Goal: Task Accomplishment & Management: Manage account settings

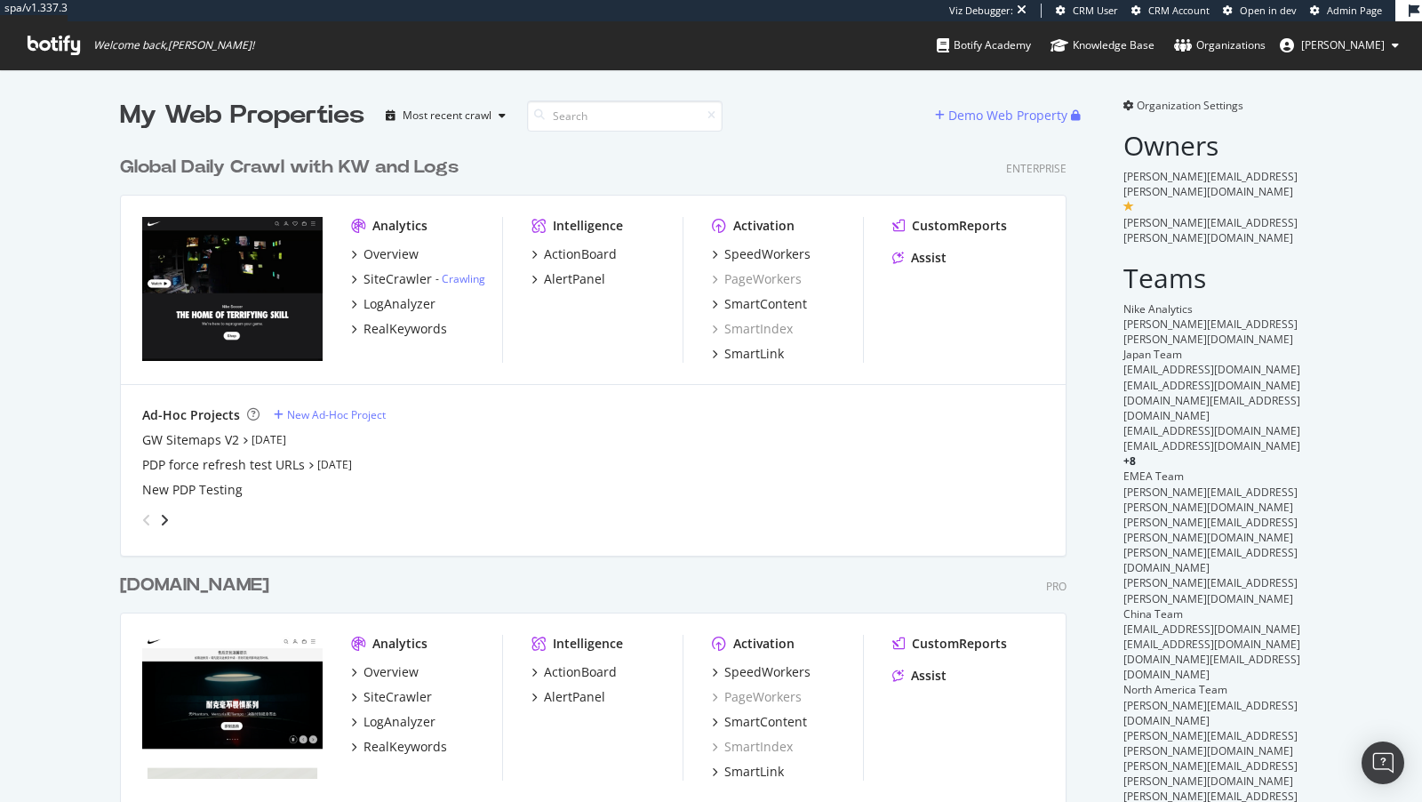
scroll to position [1040, 961]
click at [776, 246] on div "SpeedWorkers" at bounding box center [767, 254] width 86 height 18
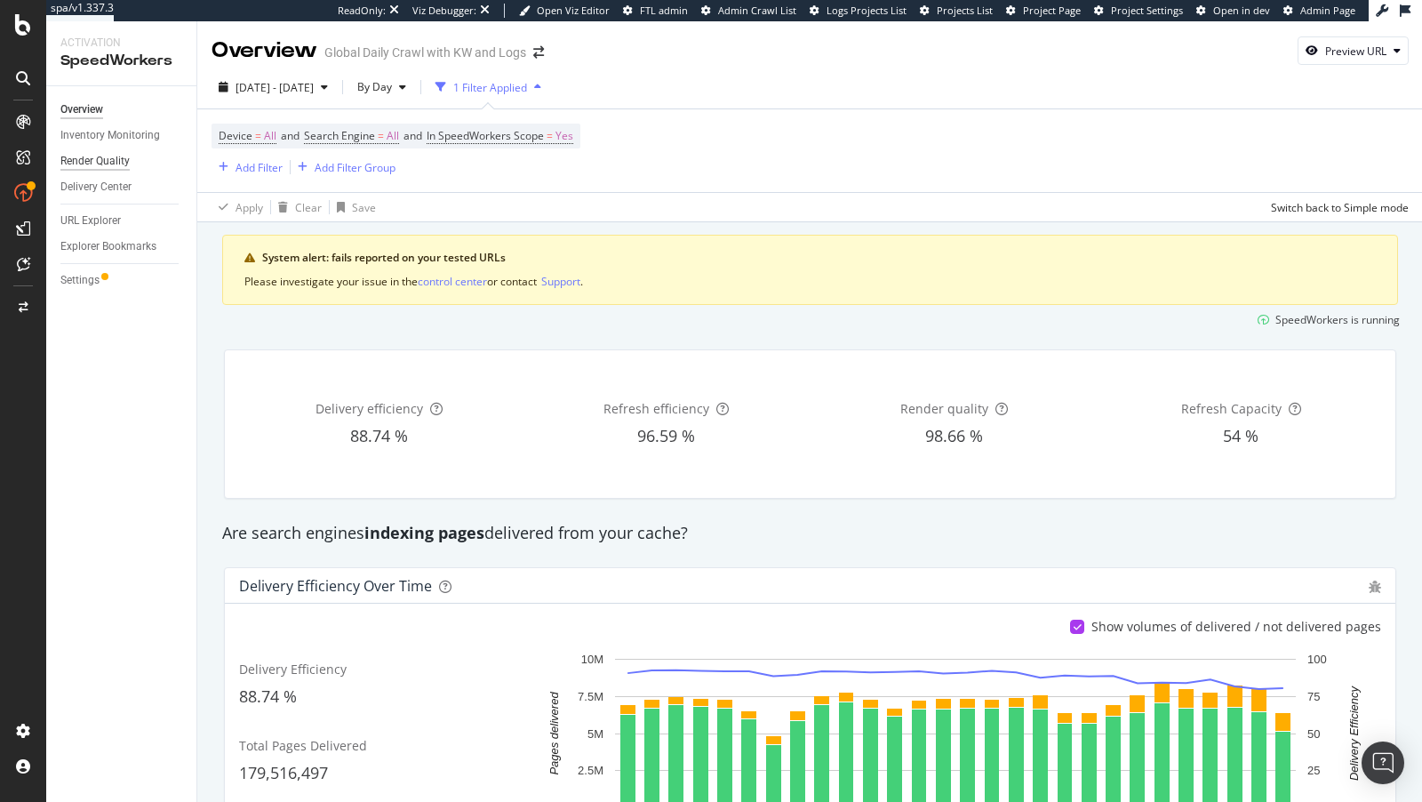
click at [92, 158] on div "Render Quality" at bounding box center [94, 161] width 69 height 19
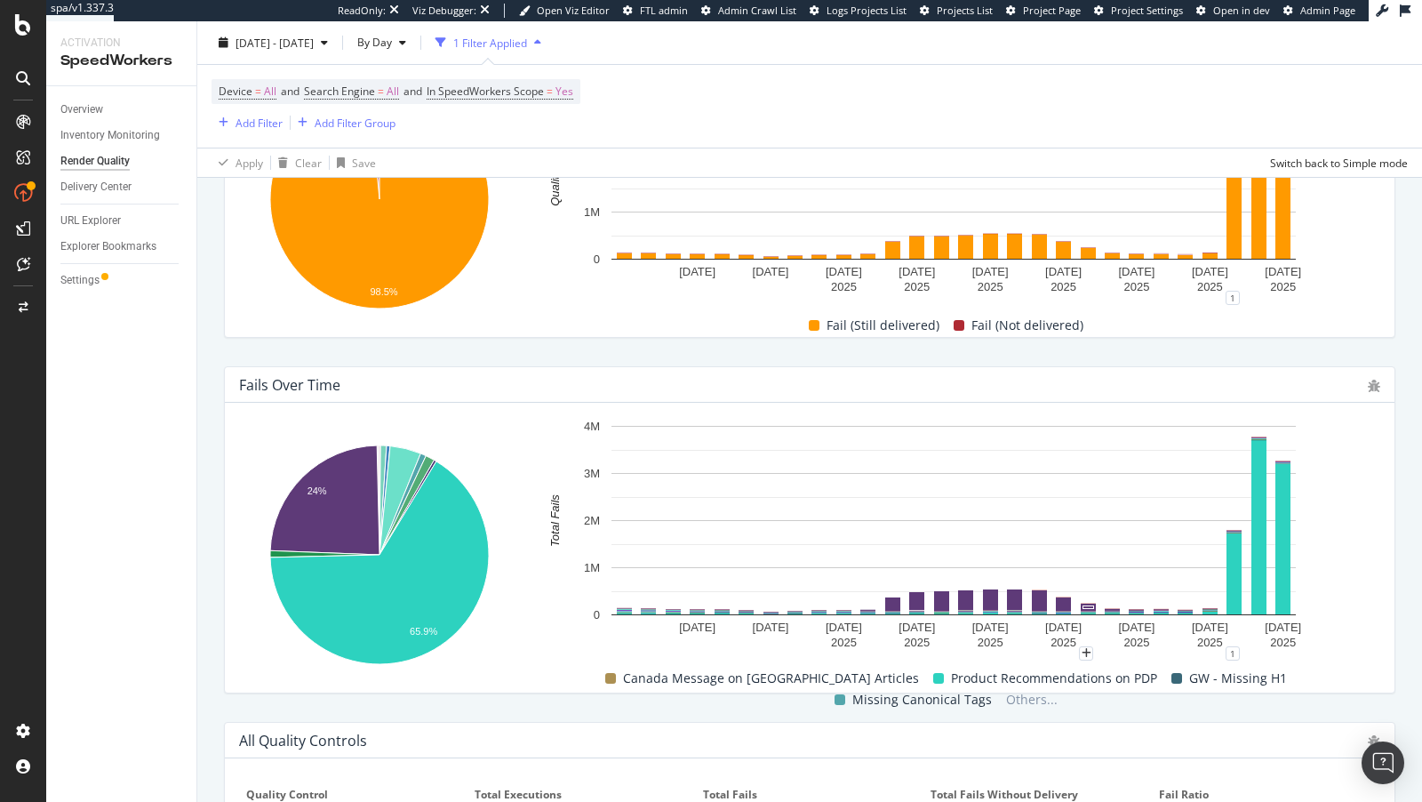
scroll to position [427, 0]
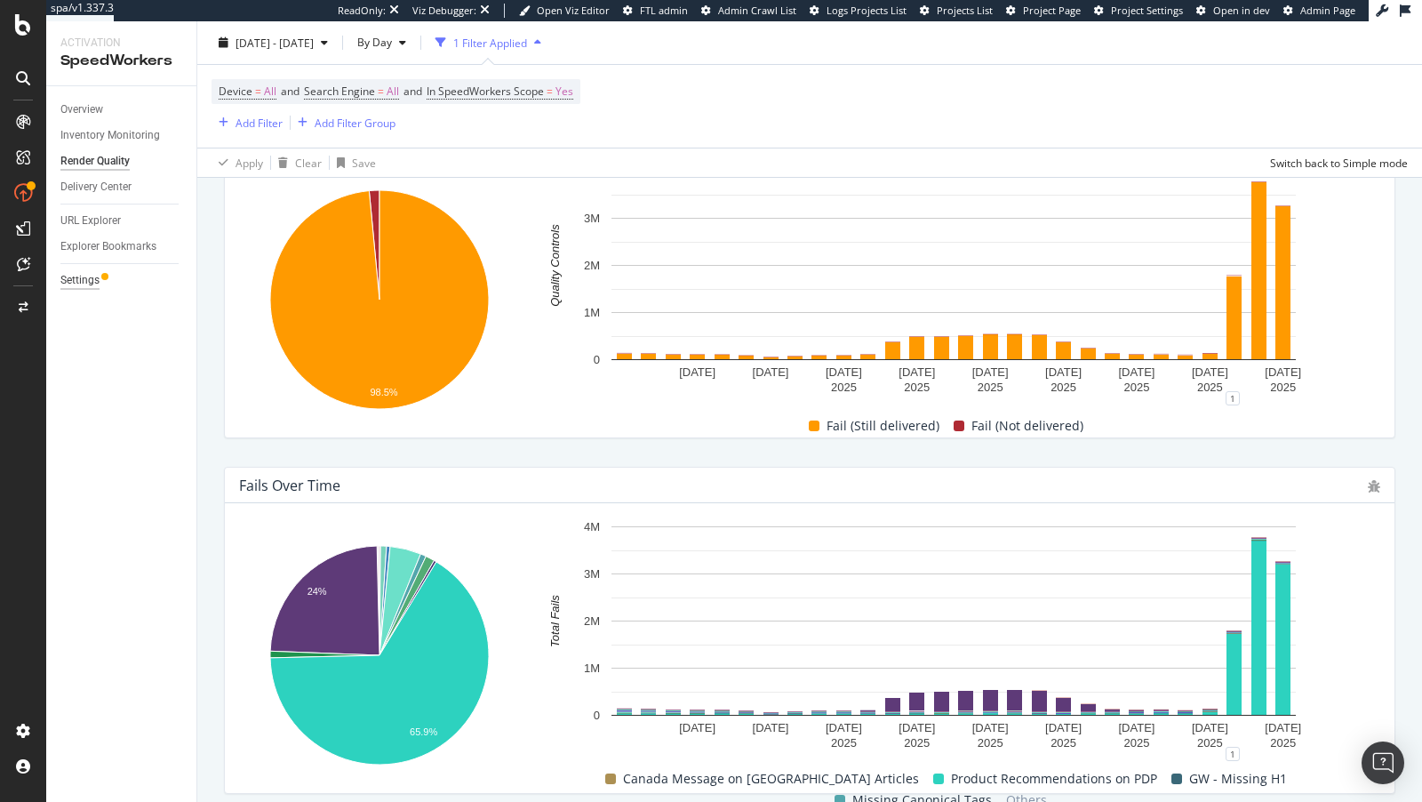
click at [71, 274] on div "Settings" at bounding box center [79, 280] width 39 height 19
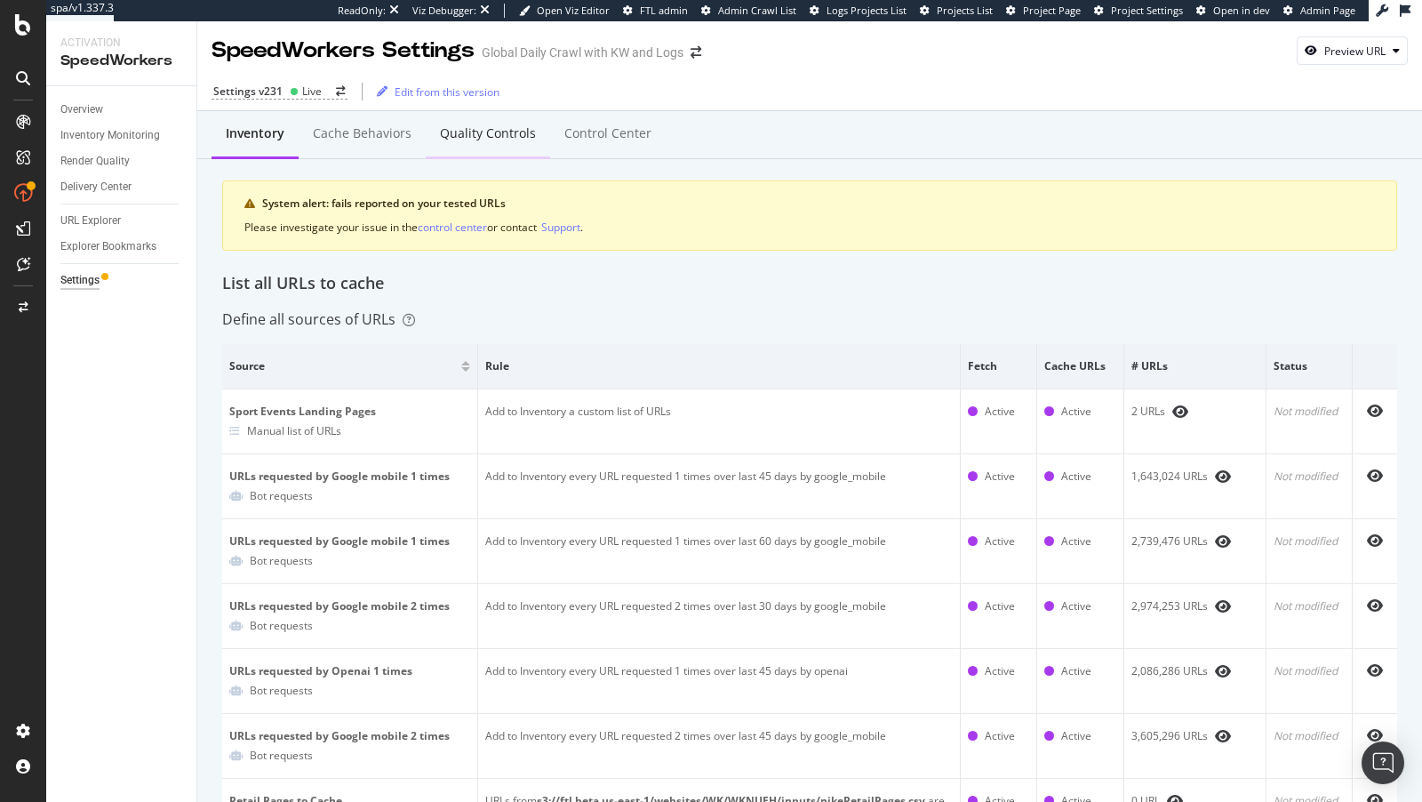
click at [476, 138] on div "Quality Controls" at bounding box center [488, 133] width 96 height 18
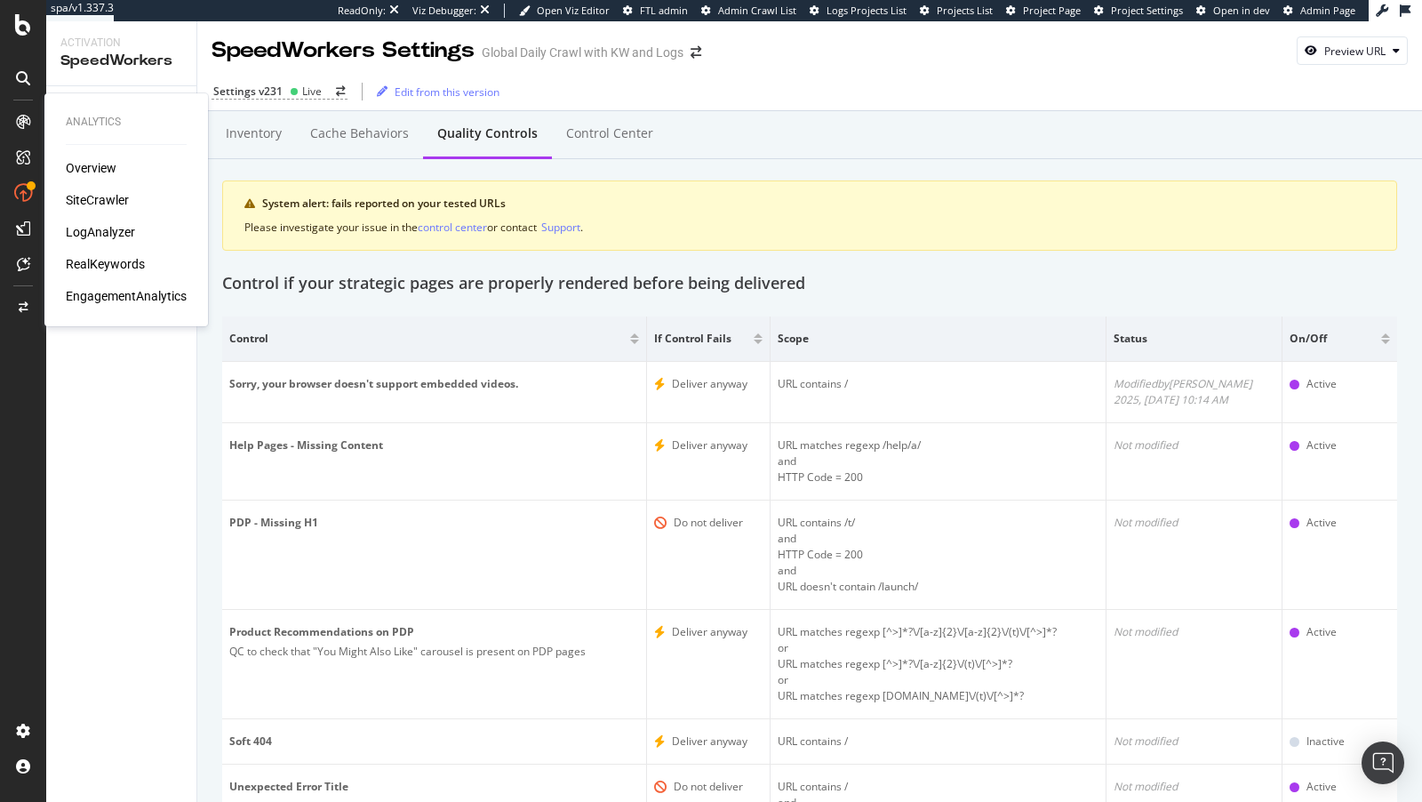
click at [96, 197] on div "SiteCrawler" at bounding box center [97, 200] width 63 height 18
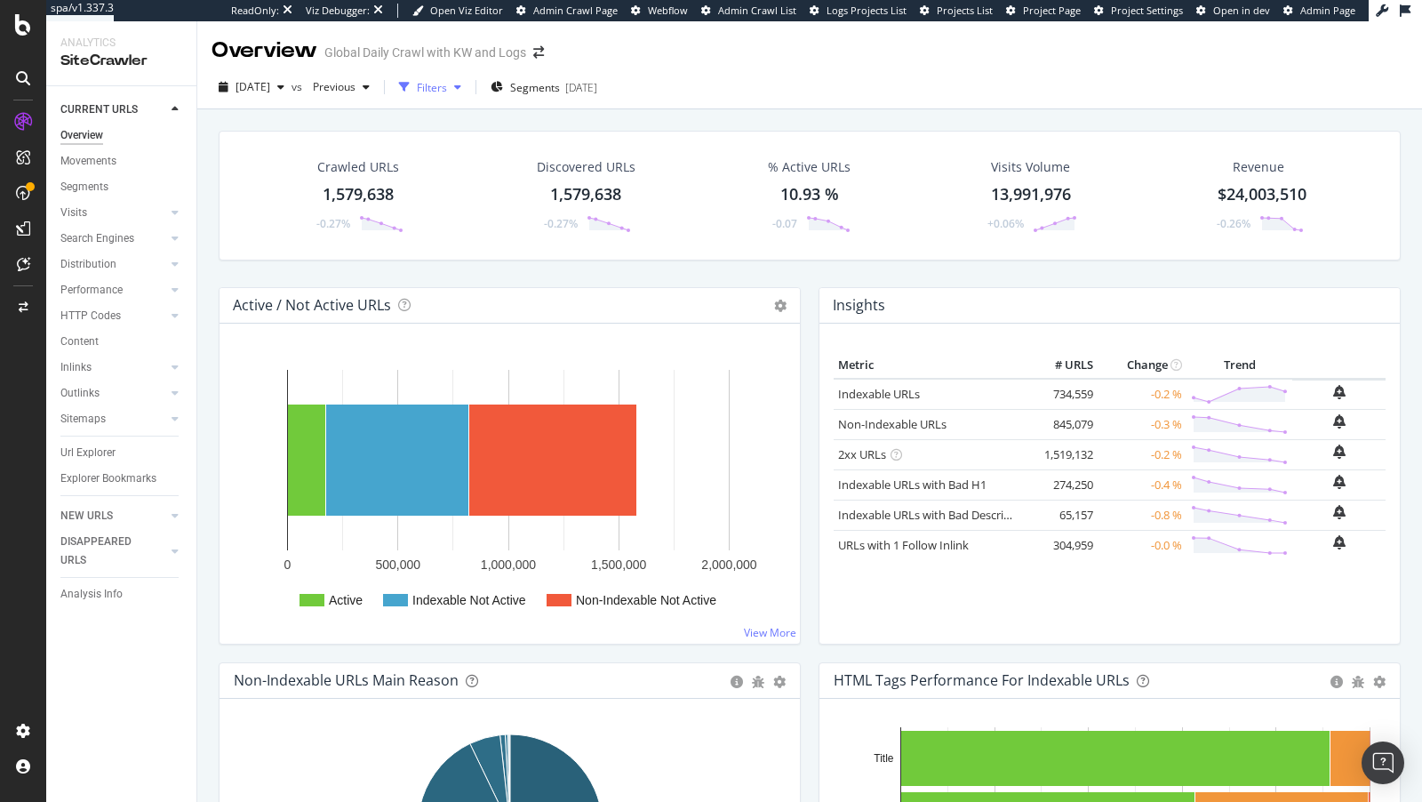
click at [466, 76] on div "Filters" at bounding box center [430, 87] width 76 height 27
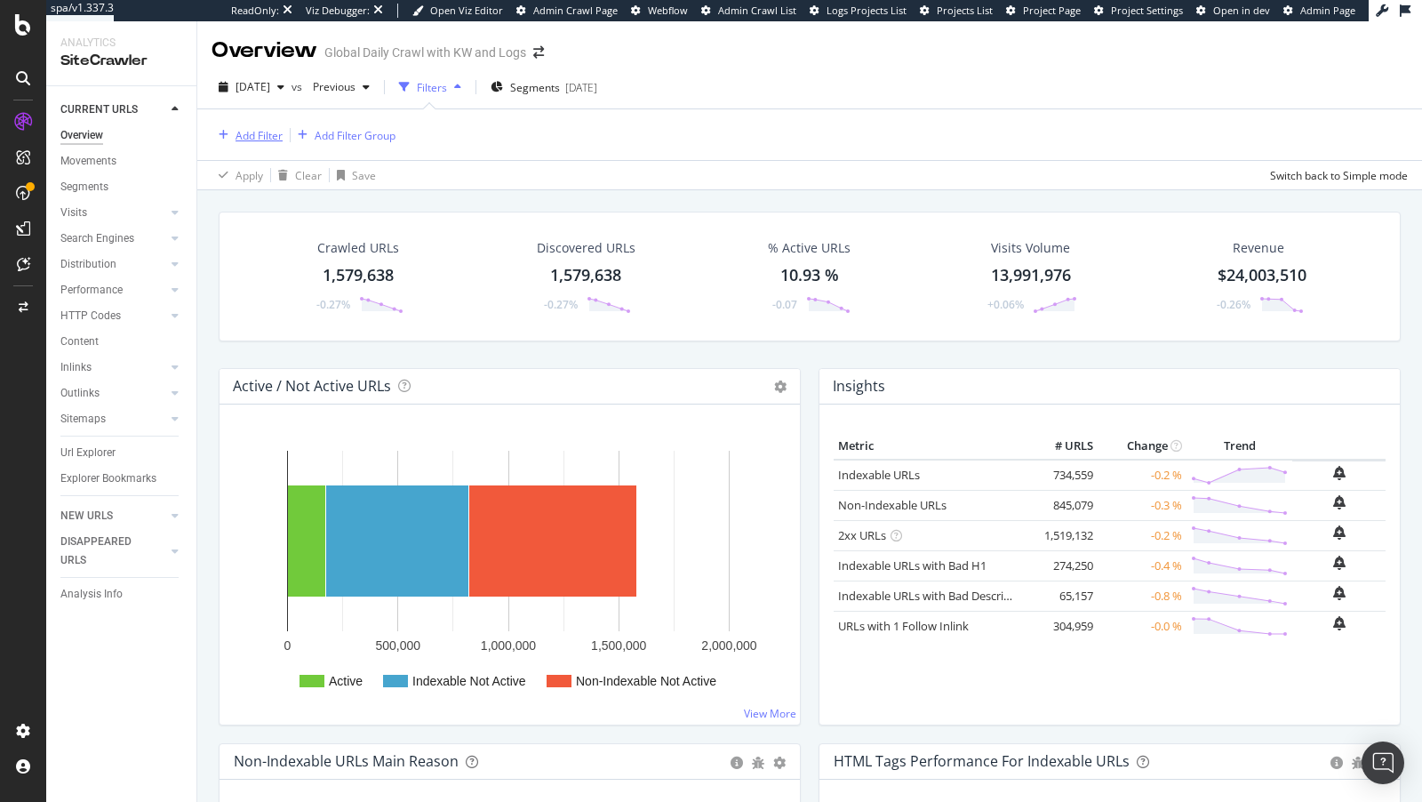
click at [258, 137] on div "Add Filter" at bounding box center [258, 135] width 47 height 15
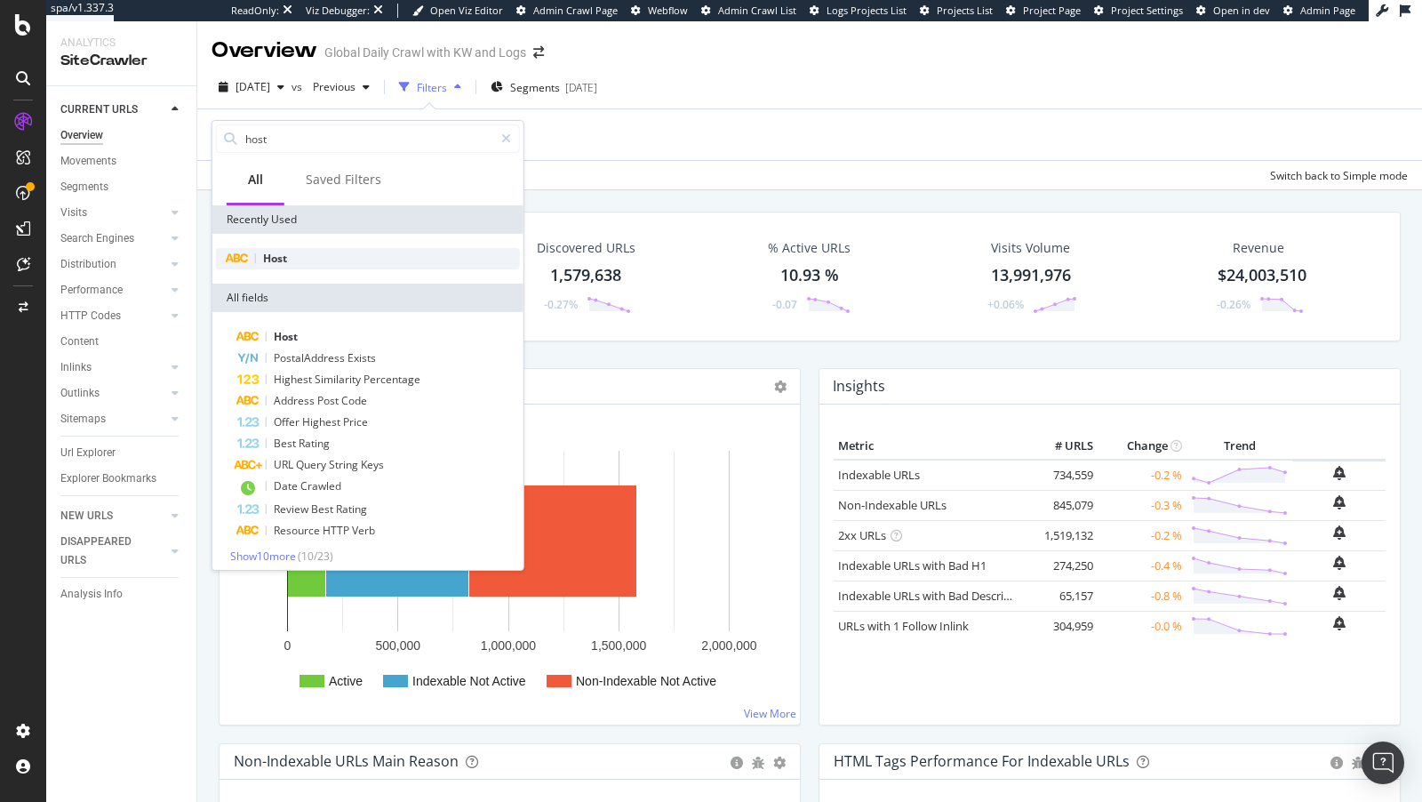
type input "host"
click at [302, 261] on div "Host" at bounding box center [368, 258] width 304 height 21
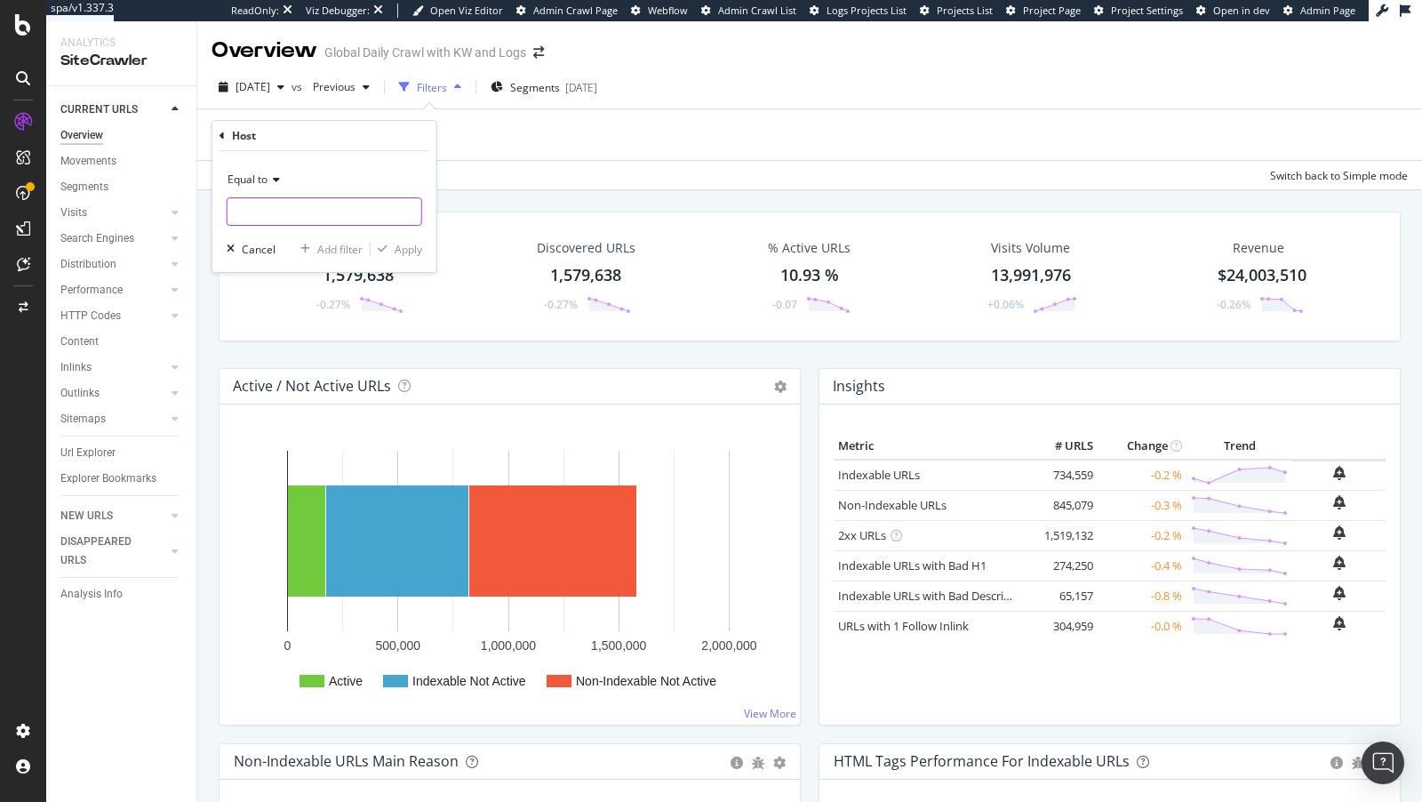
click at [310, 220] on input "text" at bounding box center [324, 211] width 194 height 28
click at [316, 235] on span "www.nike.com" at bounding box center [286, 234] width 109 height 15
type input "www.nike.com"
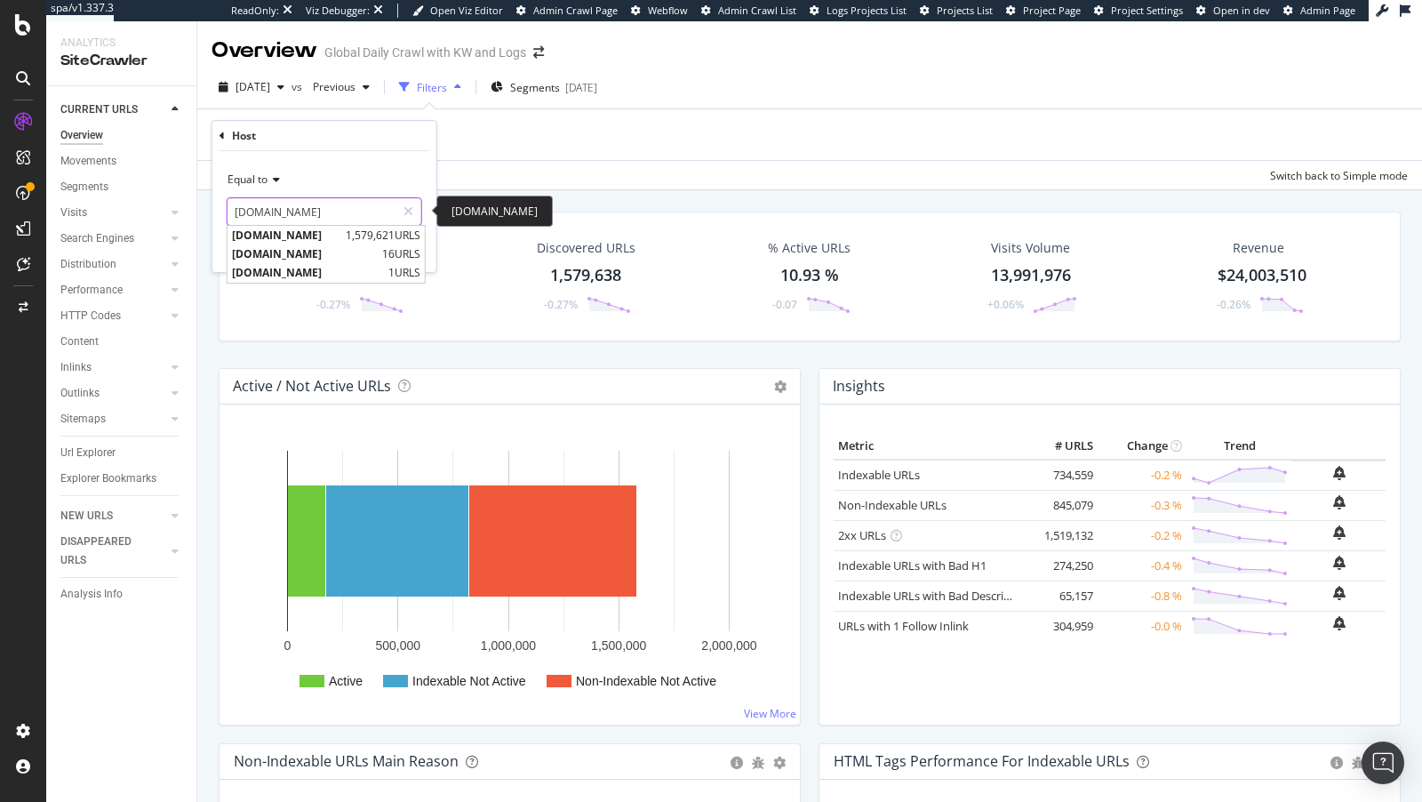
click at [270, 215] on input "www.nike.com" at bounding box center [311, 211] width 168 height 28
click at [404, 215] on icon at bounding box center [408, 211] width 10 height 12
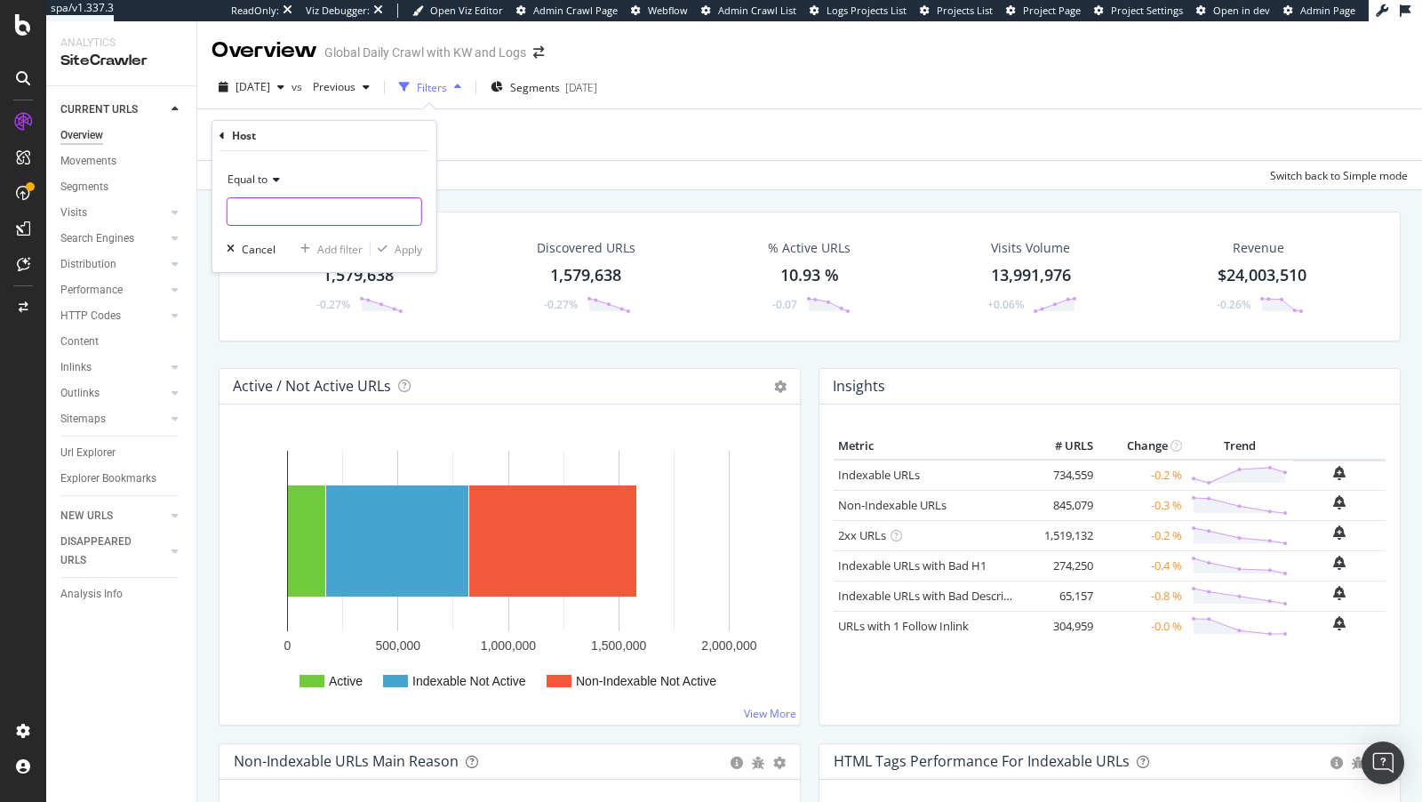
click at [535, 156] on div "Add Filter Add Filter Group" at bounding box center [809, 134] width 1196 height 51
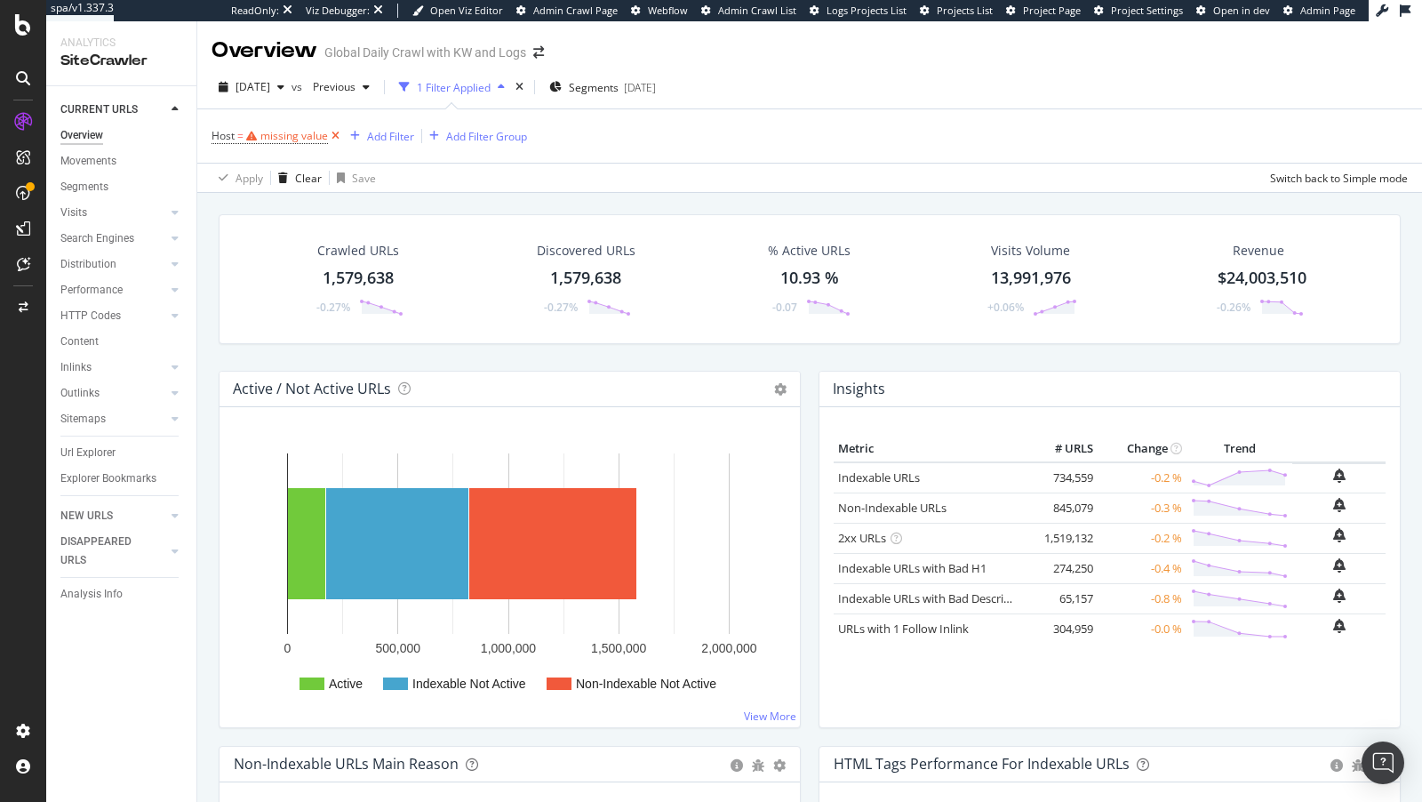
click at [334, 138] on icon at bounding box center [335, 136] width 15 height 18
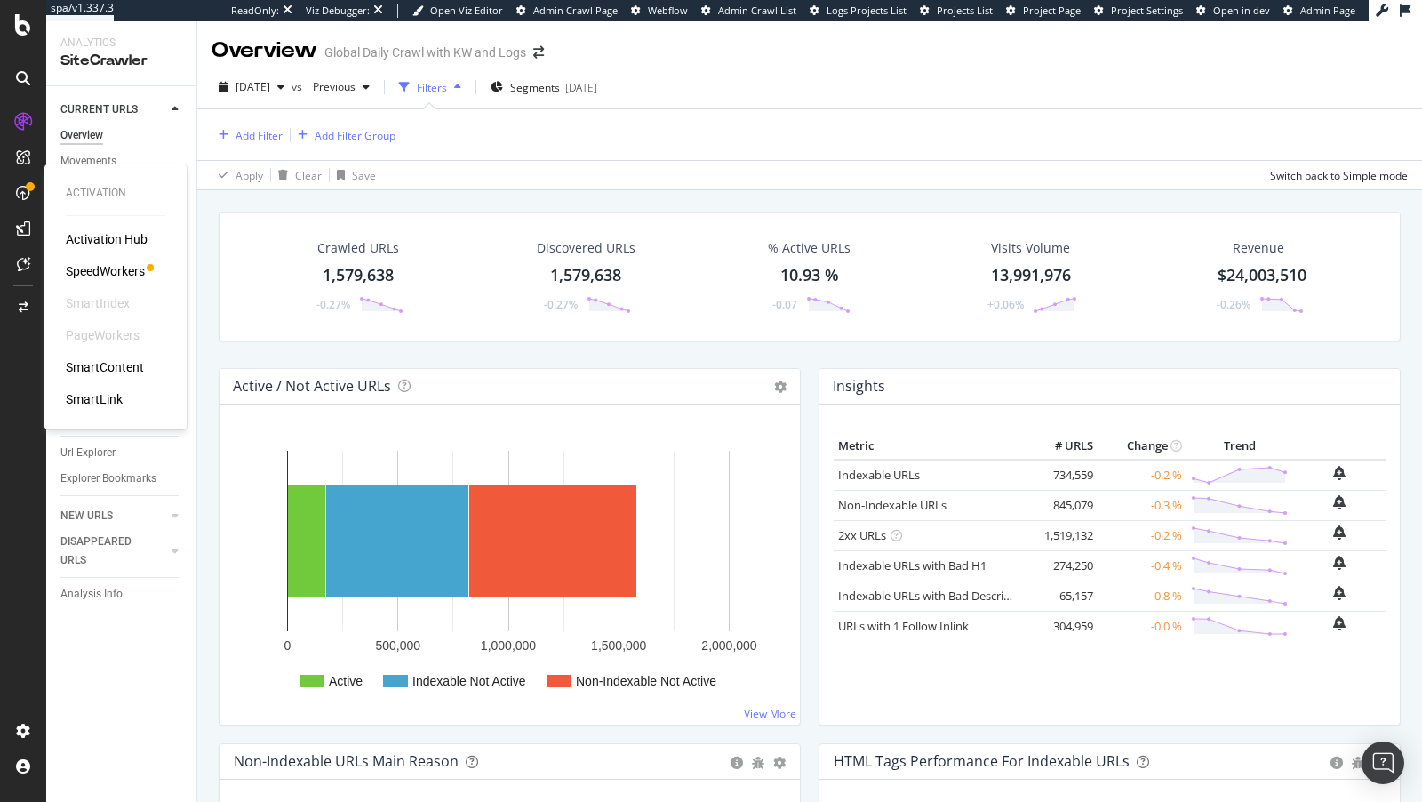
click at [100, 272] on div "SpeedWorkers" at bounding box center [105, 271] width 79 height 18
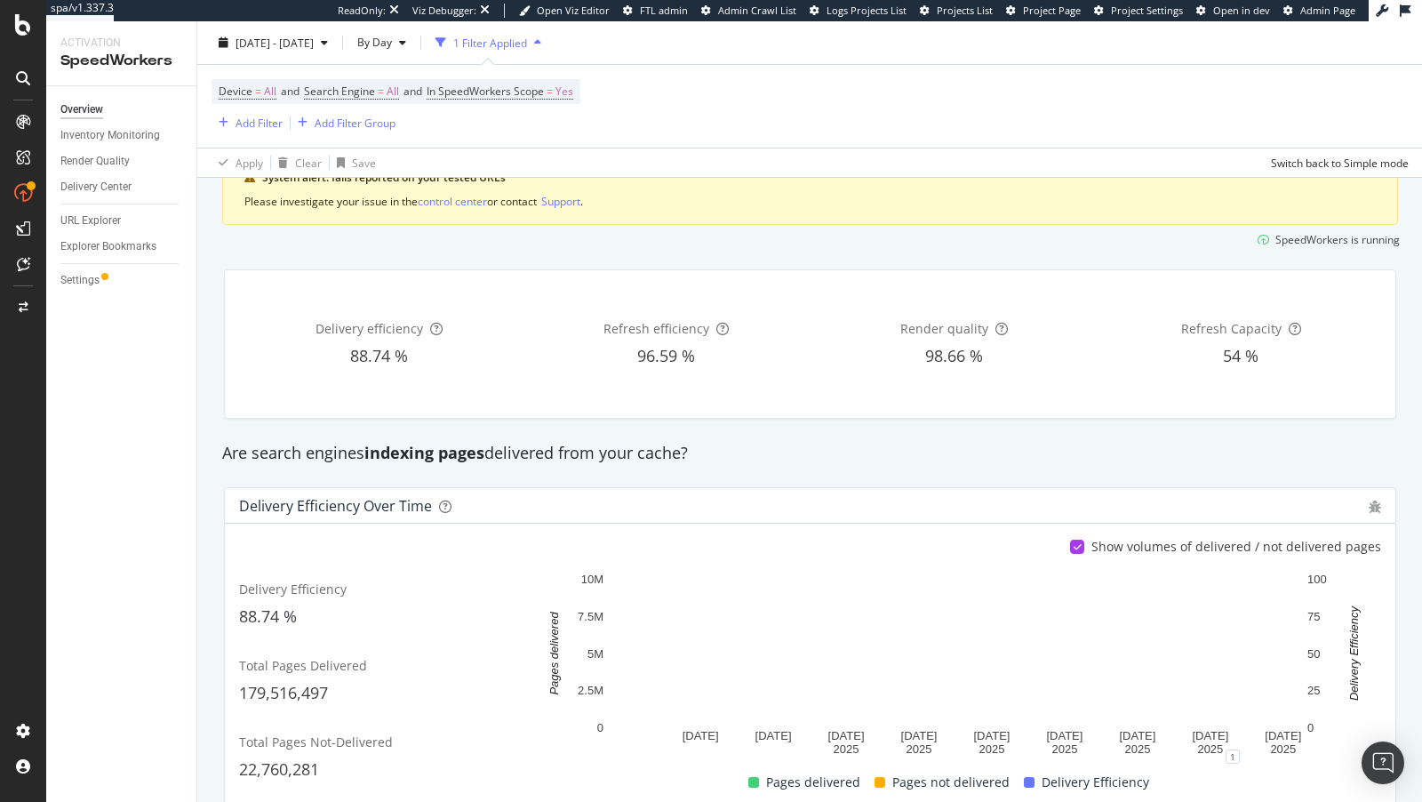
scroll to position [107, 0]
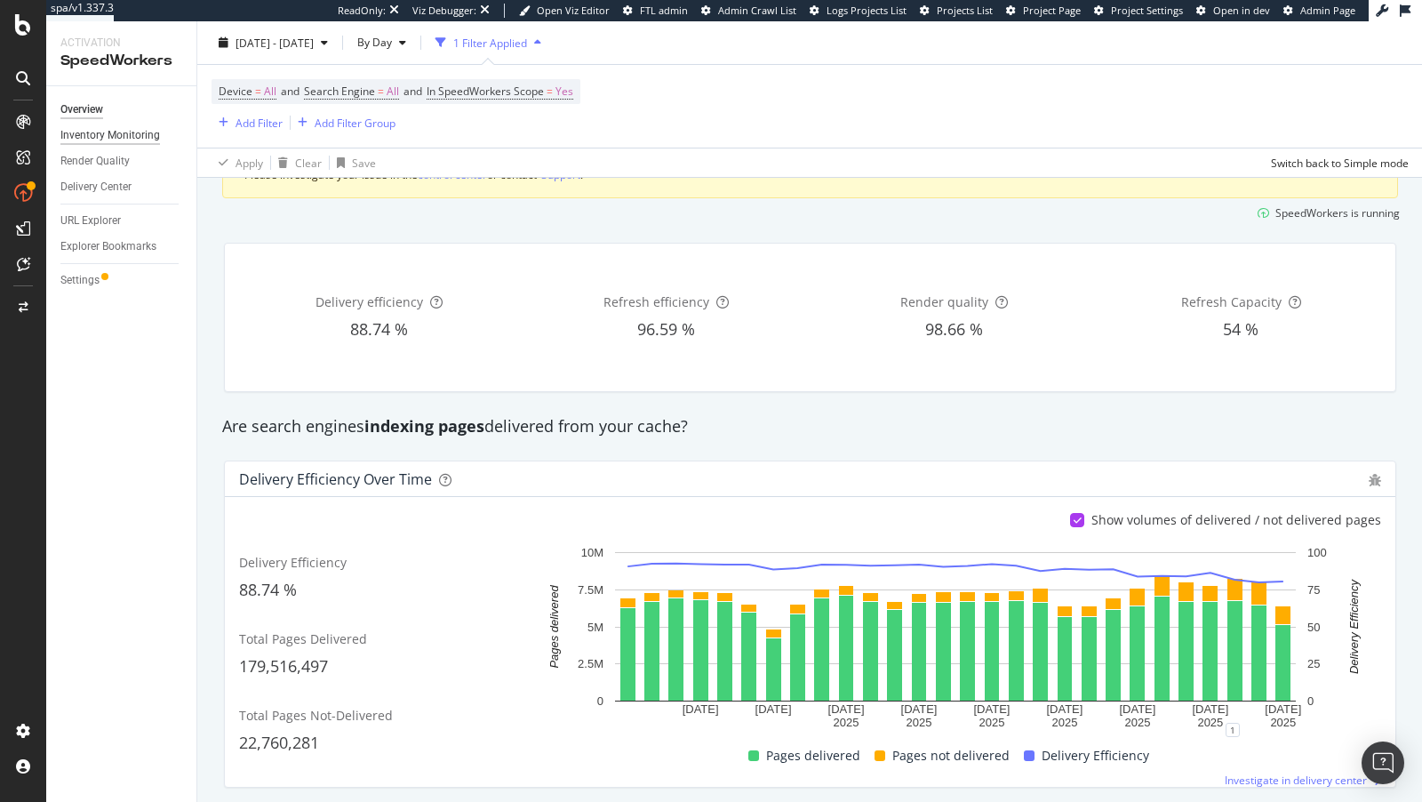
click at [109, 132] on div "Inventory Monitoring" at bounding box center [110, 135] width 100 height 19
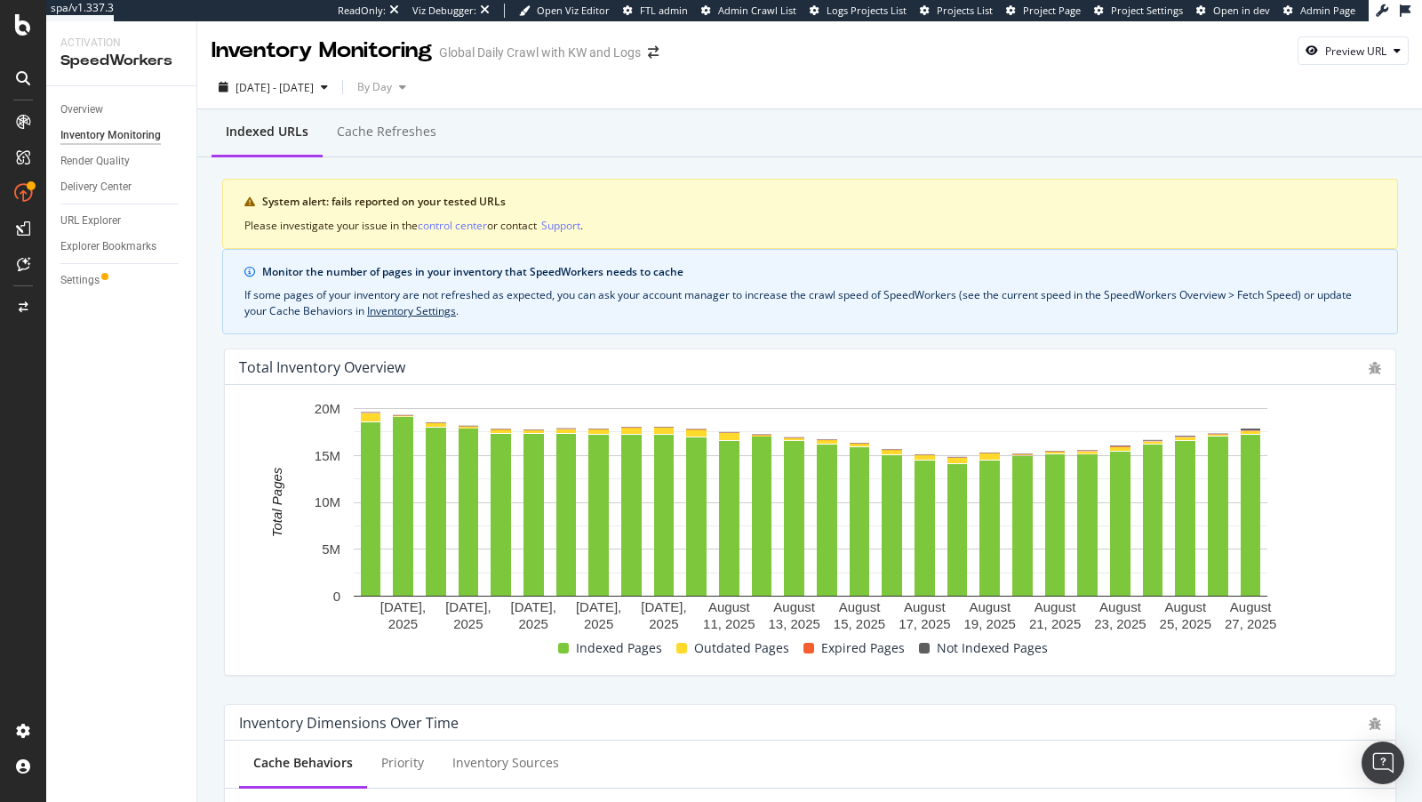
click at [1319, 529] on rect "A chart." at bounding box center [810, 516] width 1142 height 235
click at [72, 106] on div "Overview" at bounding box center [81, 109] width 43 height 19
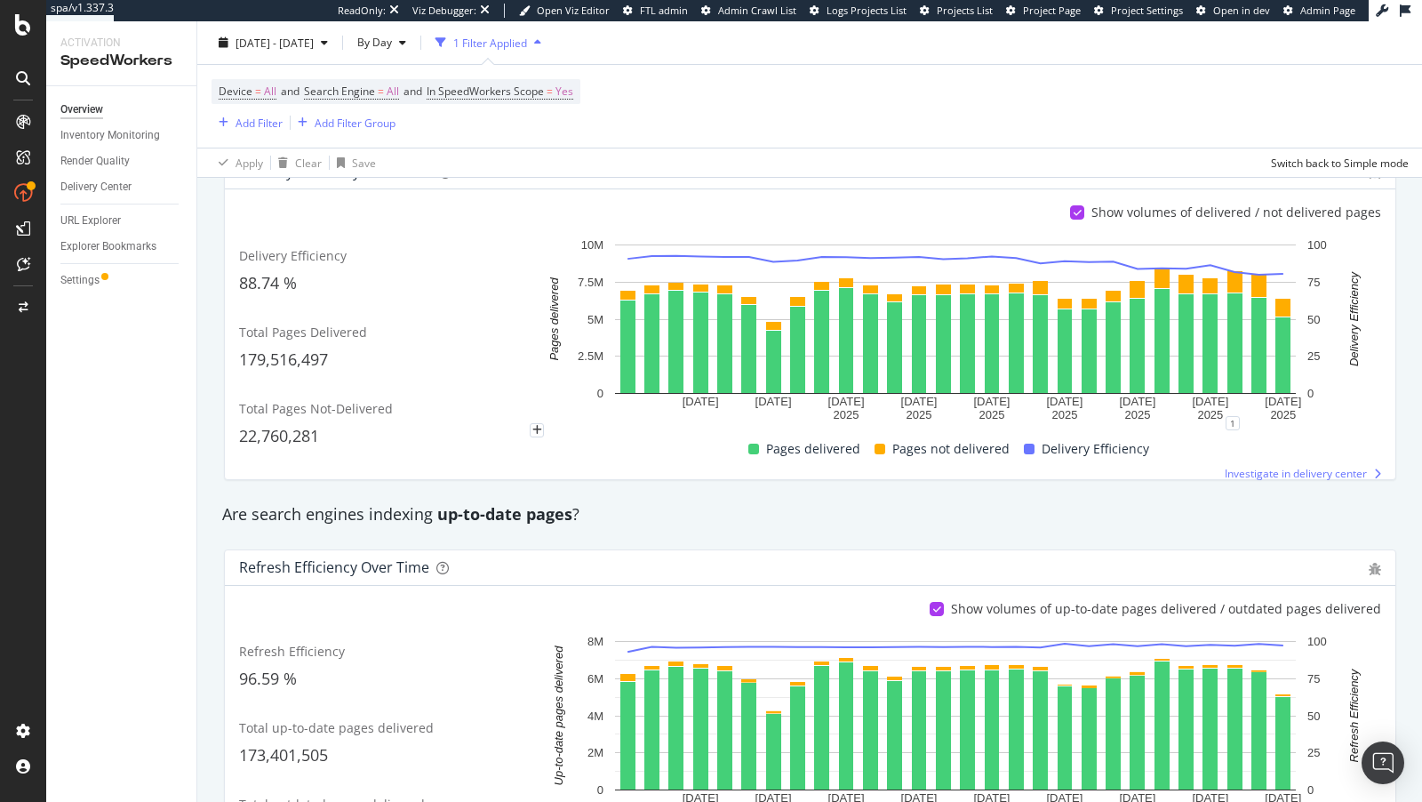
scroll to position [437, 0]
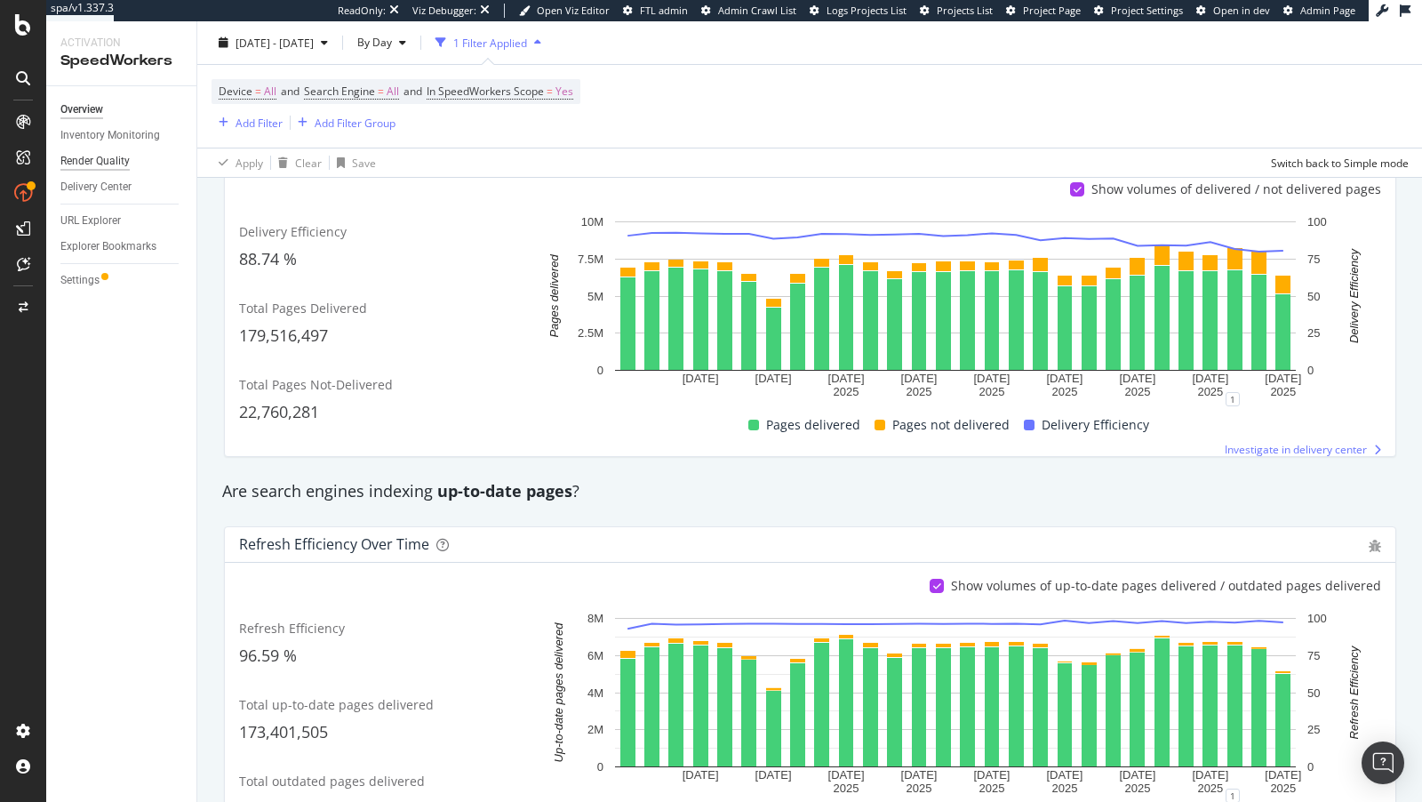
click at [92, 159] on div "Render Quality" at bounding box center [94, 161] width 69 height 19
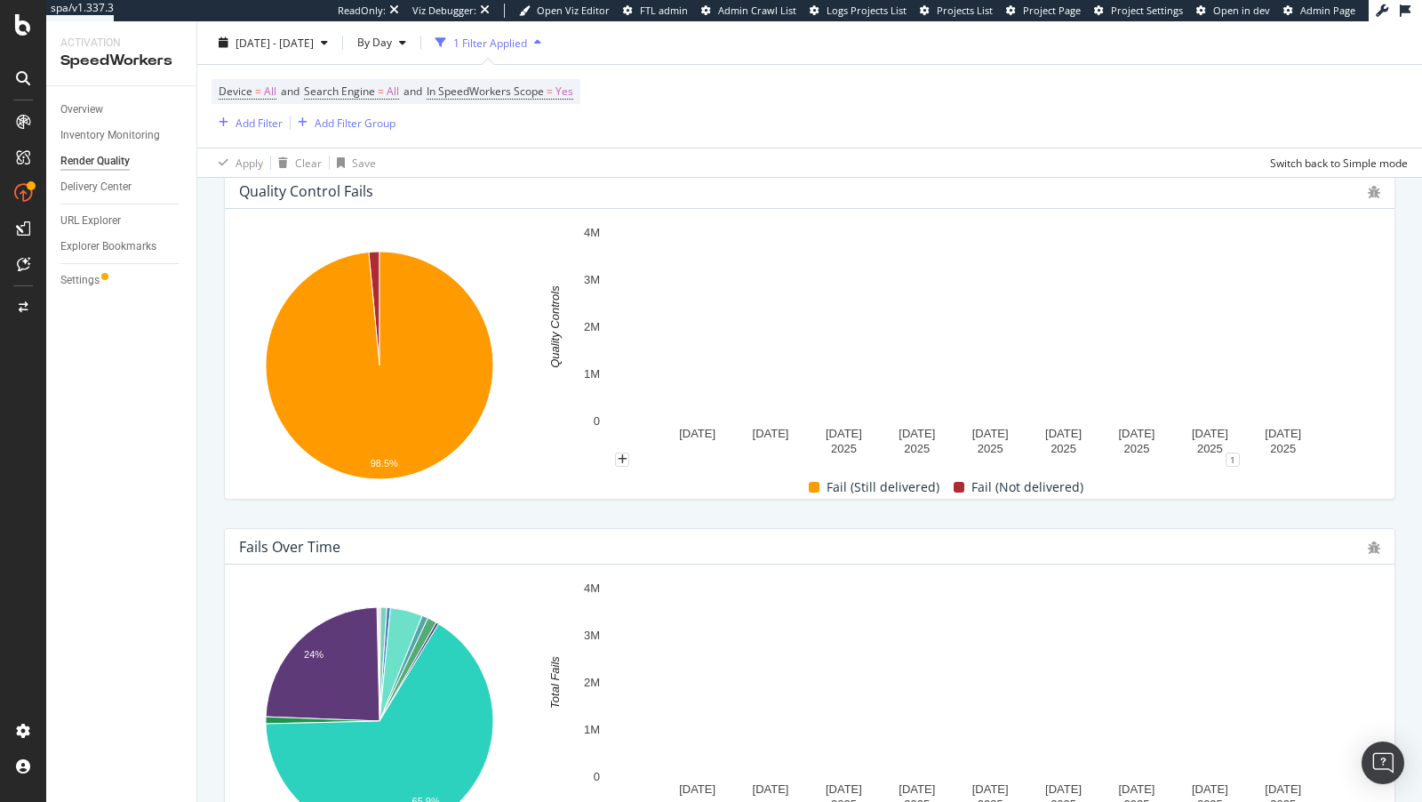
scroll to position [780, 0]
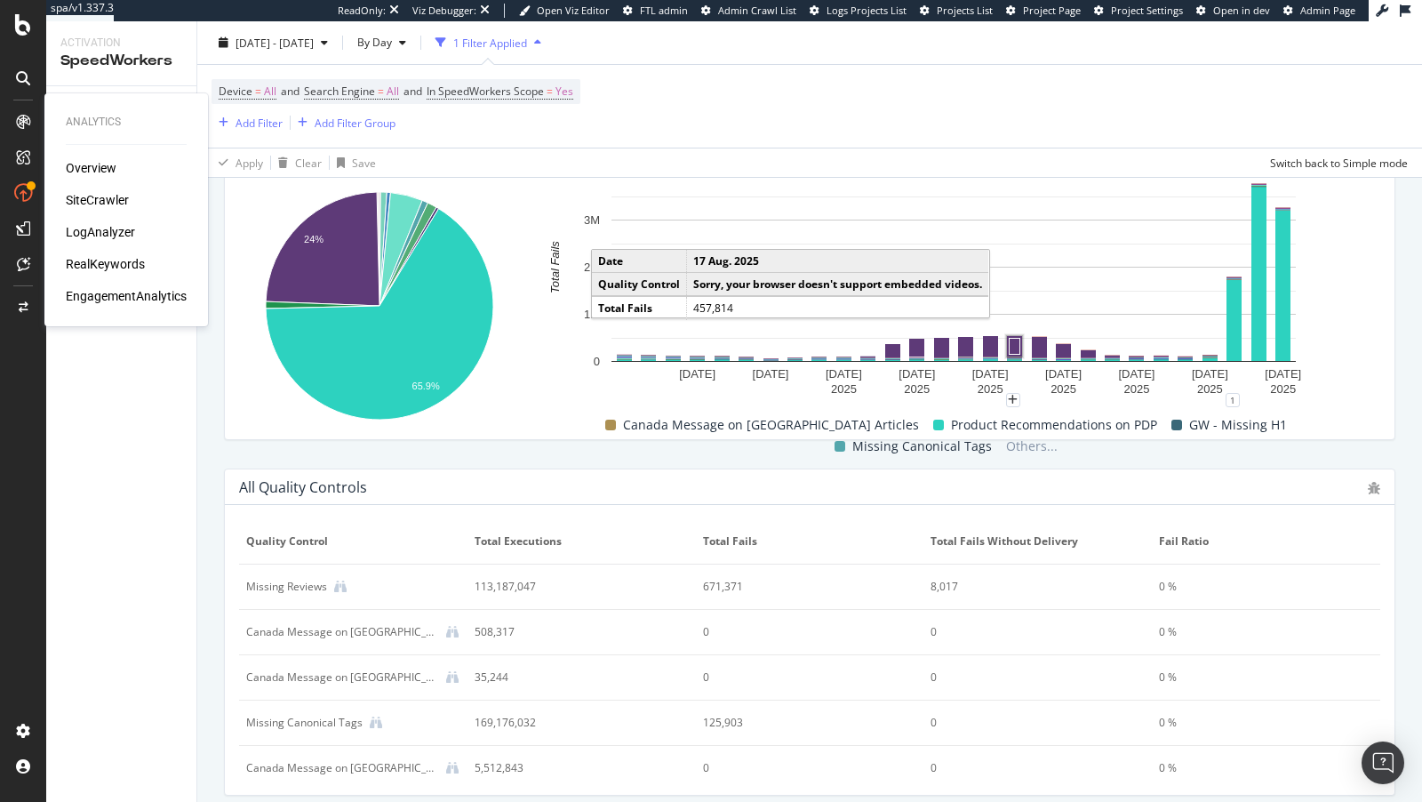
click at [104, 265] on div "RealKeywords" at bounding box center [105, 264] width 79 height 18
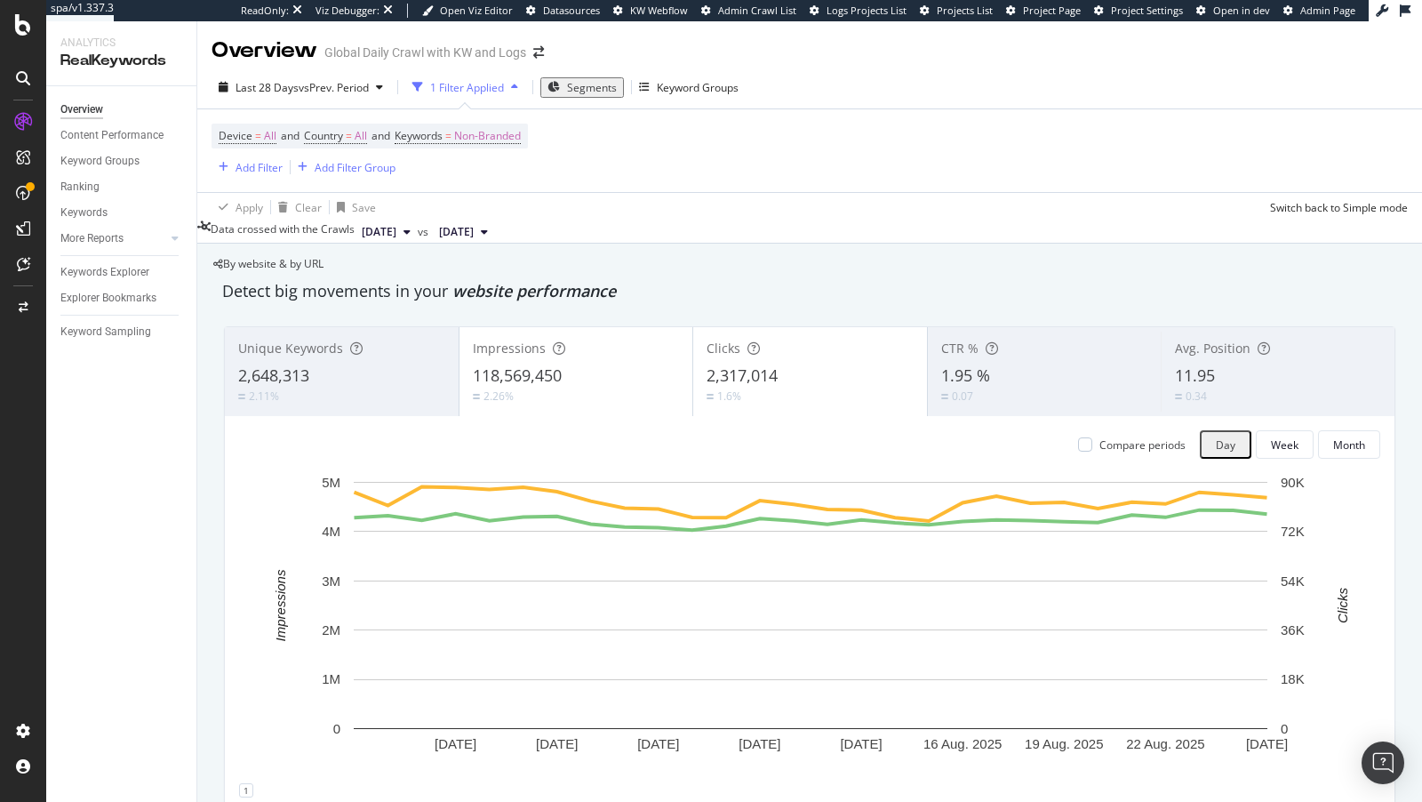
click at [596, 83] on span "Segments" at bounding box center [592, 87] width 50 height 15
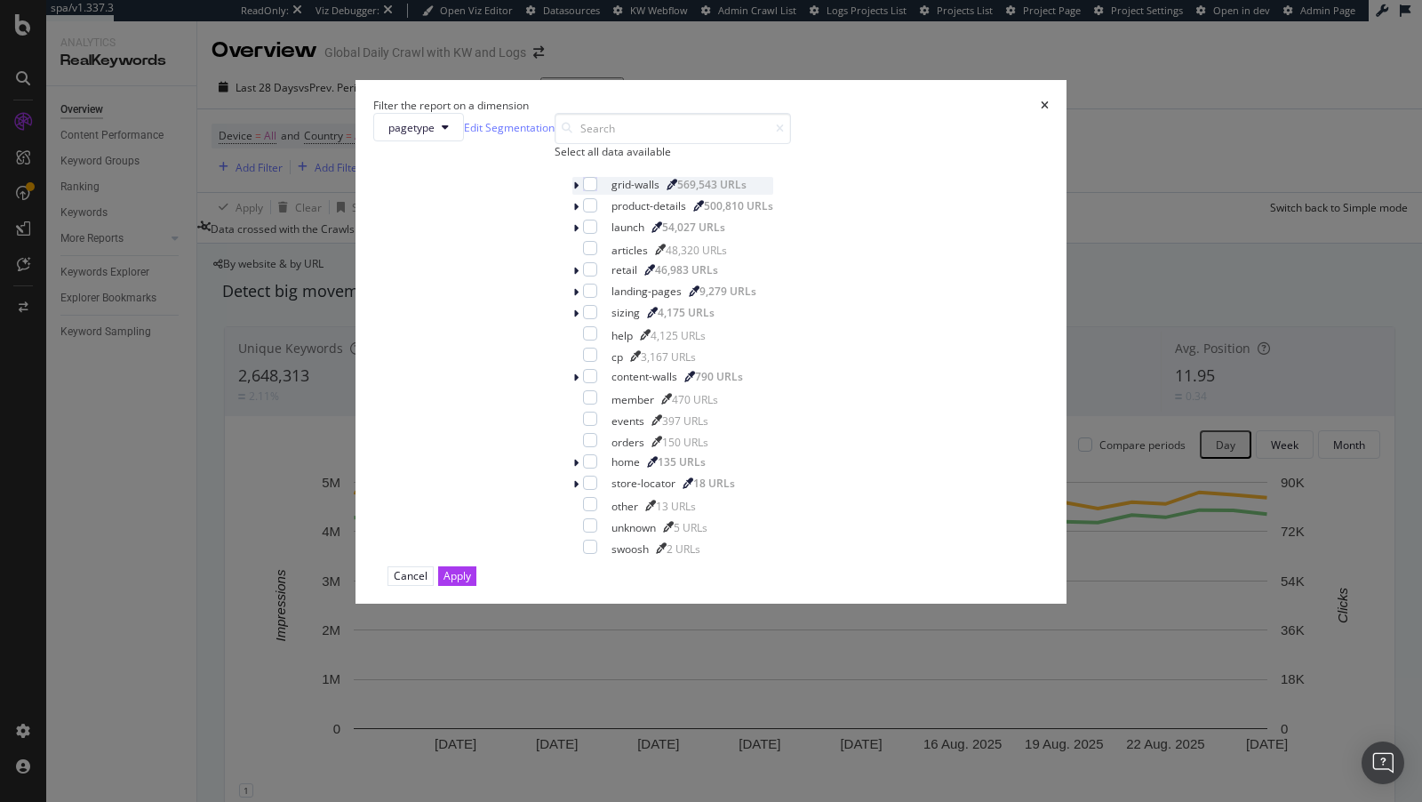
click at [573, 191] on icon "modal" at bounding box center [575, 185] width 5 height 11
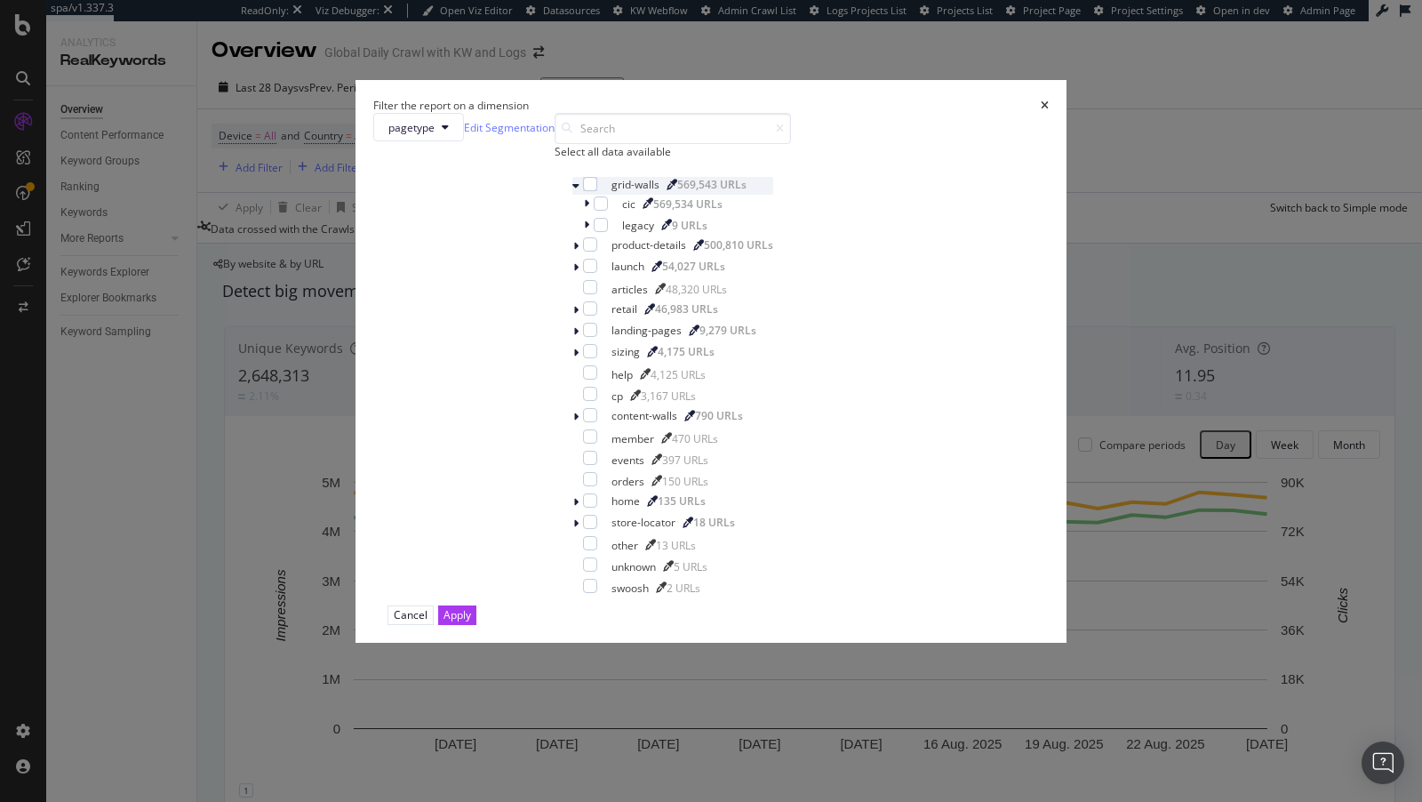
click at [572, 191] on icon "modal" at bounding box center [575, 185] width 7 height 11
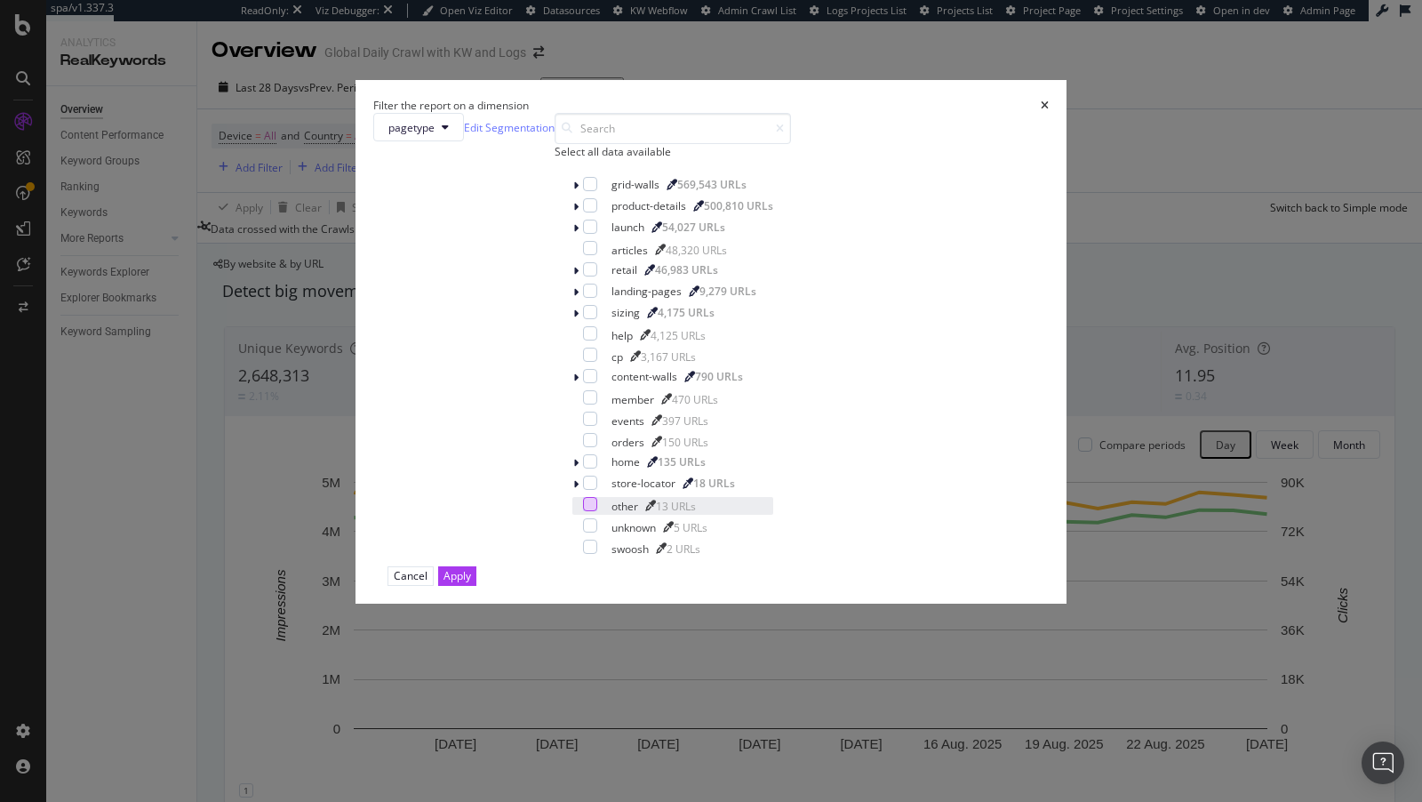
scroll to position [32, 0]
click at [572, 387] on div "modal" at bounding box center [577, 378] width 11 height 18
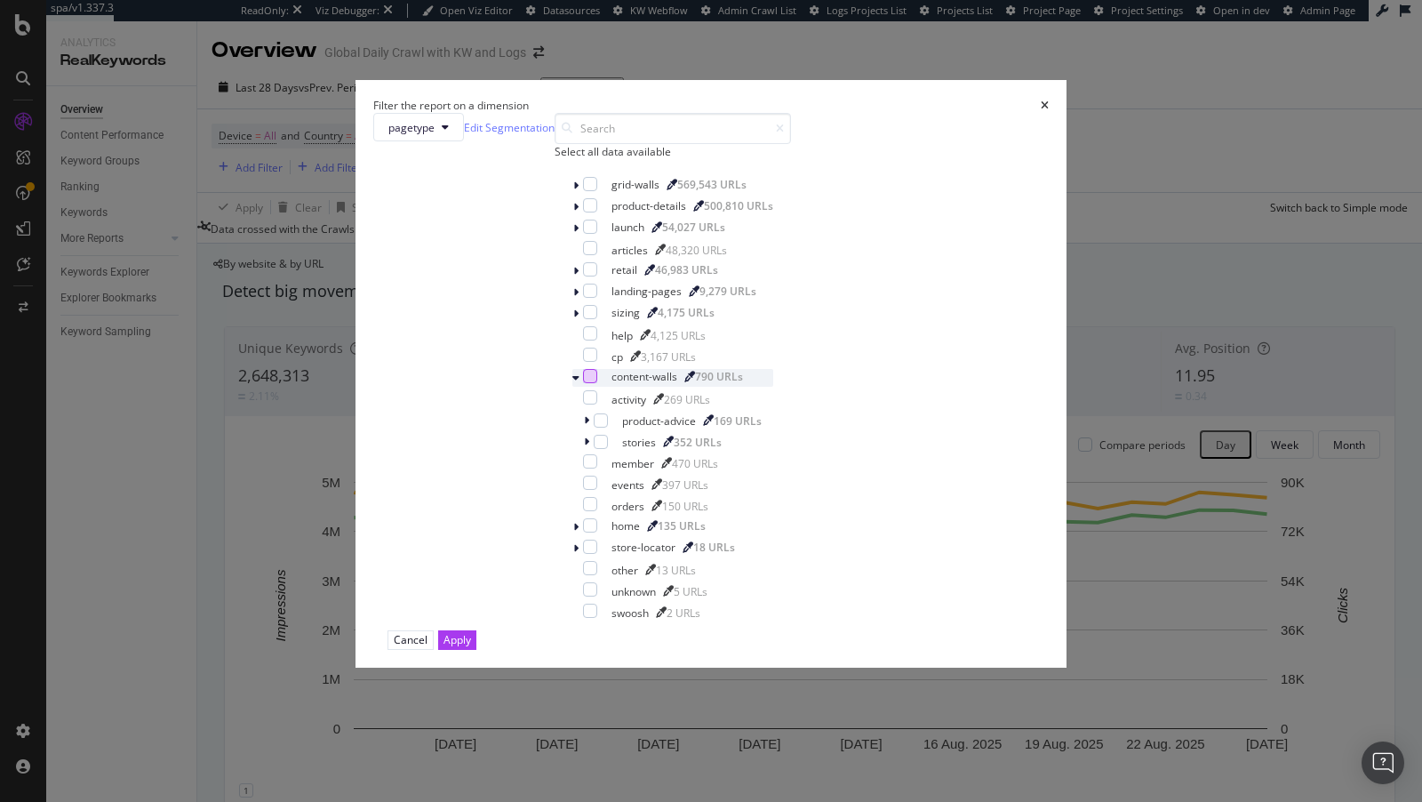
click at [583, 383] on div "modal" at bounding box center [590, 376] width 14 height 14
click at [471, 647] on div "Apply" at bounding box center [457, 639] width 28 height 15
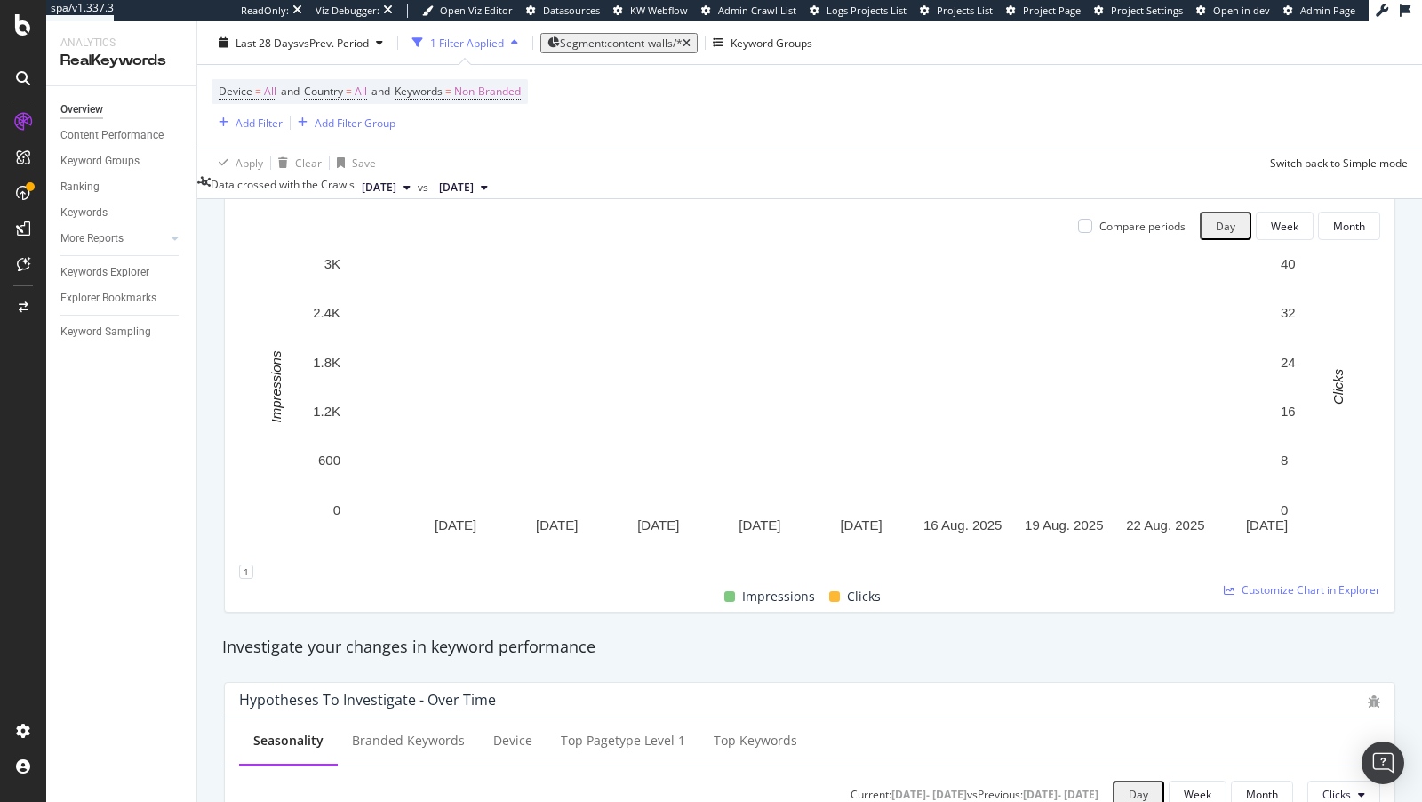
scroll to position [32, 0]
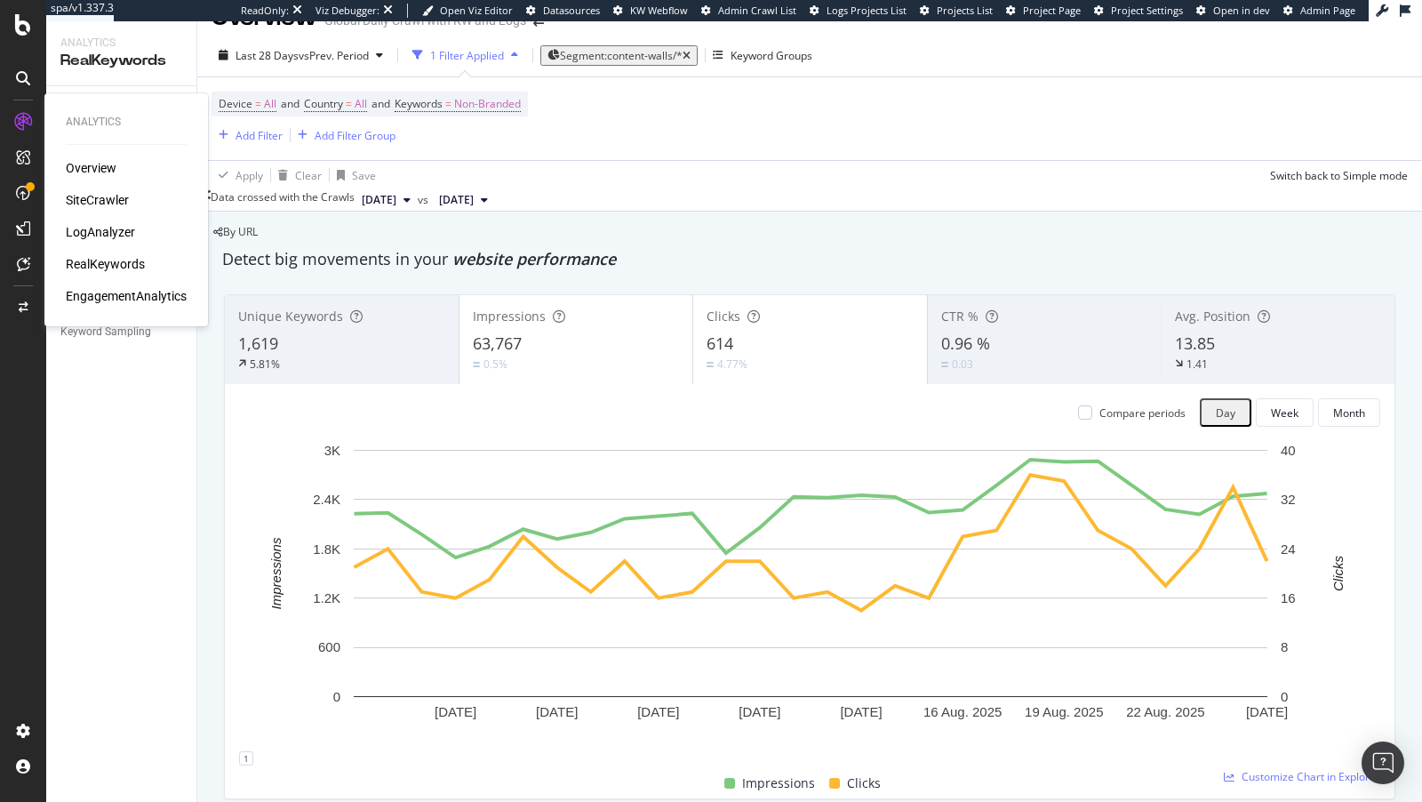
click at [100, 228] on div "LogAnalyzer" at bounding box center [100, 232] width 69 height 18
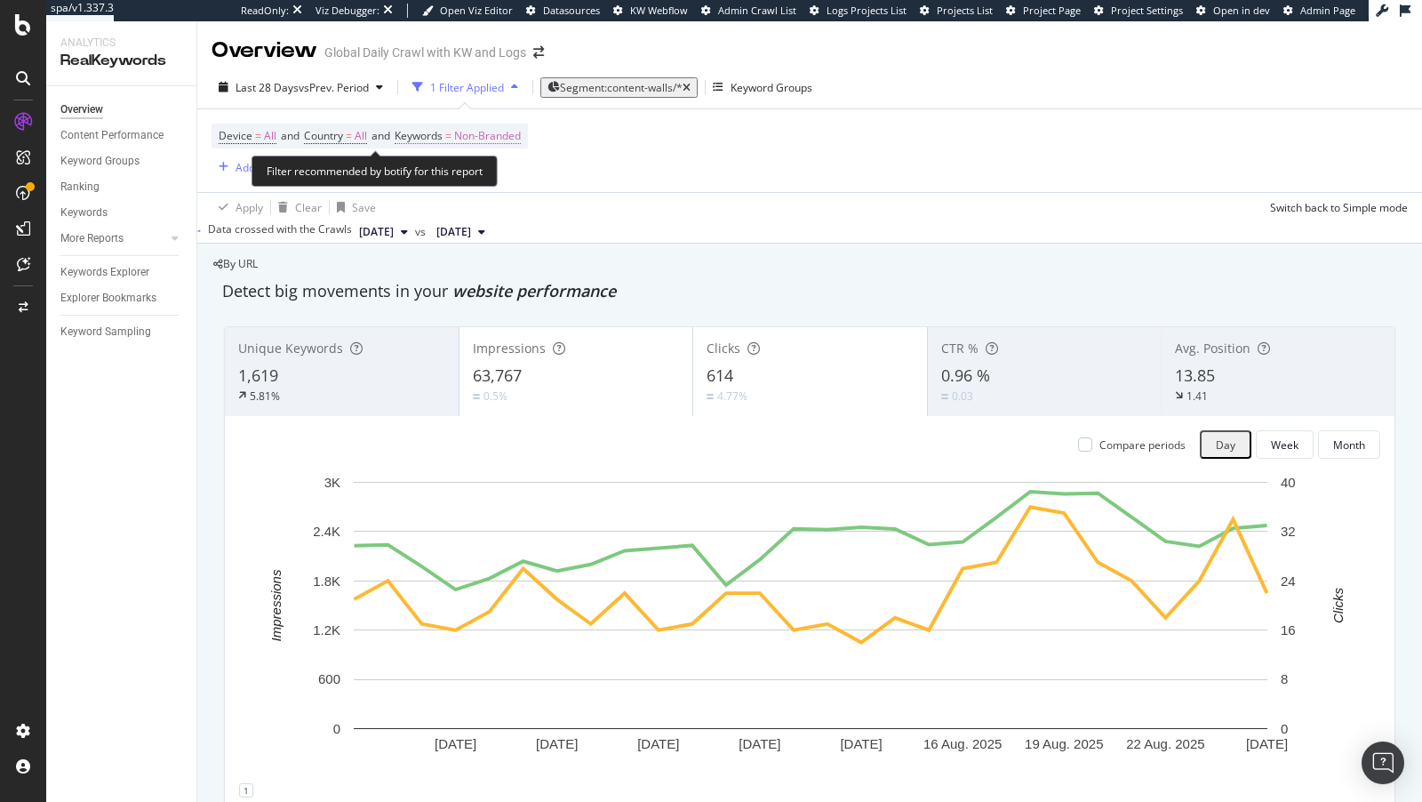
click at [479, 133] on span "Non-Branded" at bounding box center [487, 136] width 67 height 25
click at [735, 199] on div "Apply Clear Save Switch back to Simple mode" at bounding box center [809, 206] width 1225 height 29
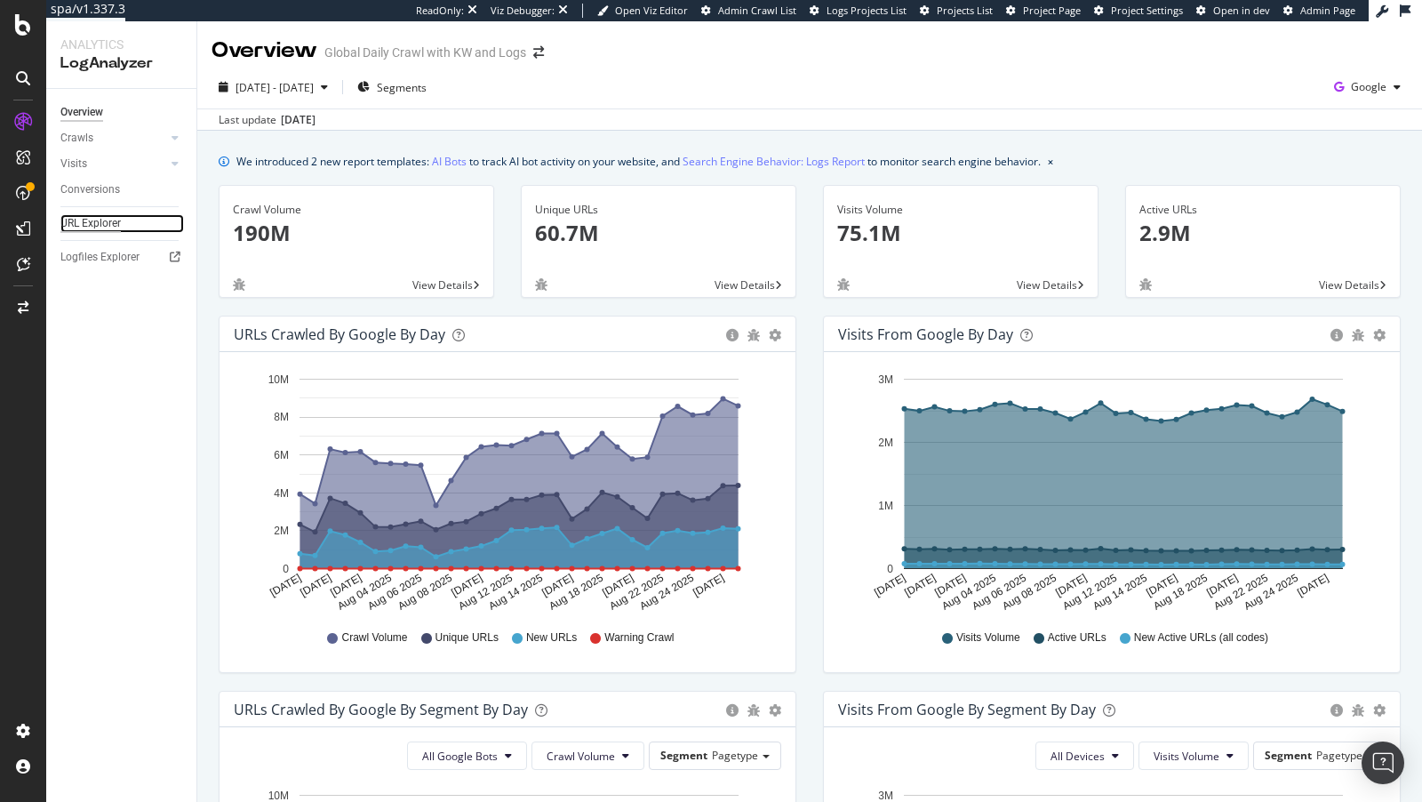
click at [102, 216] on div "URL Explorer" at bounding box center [90, 223] width 60 height 19
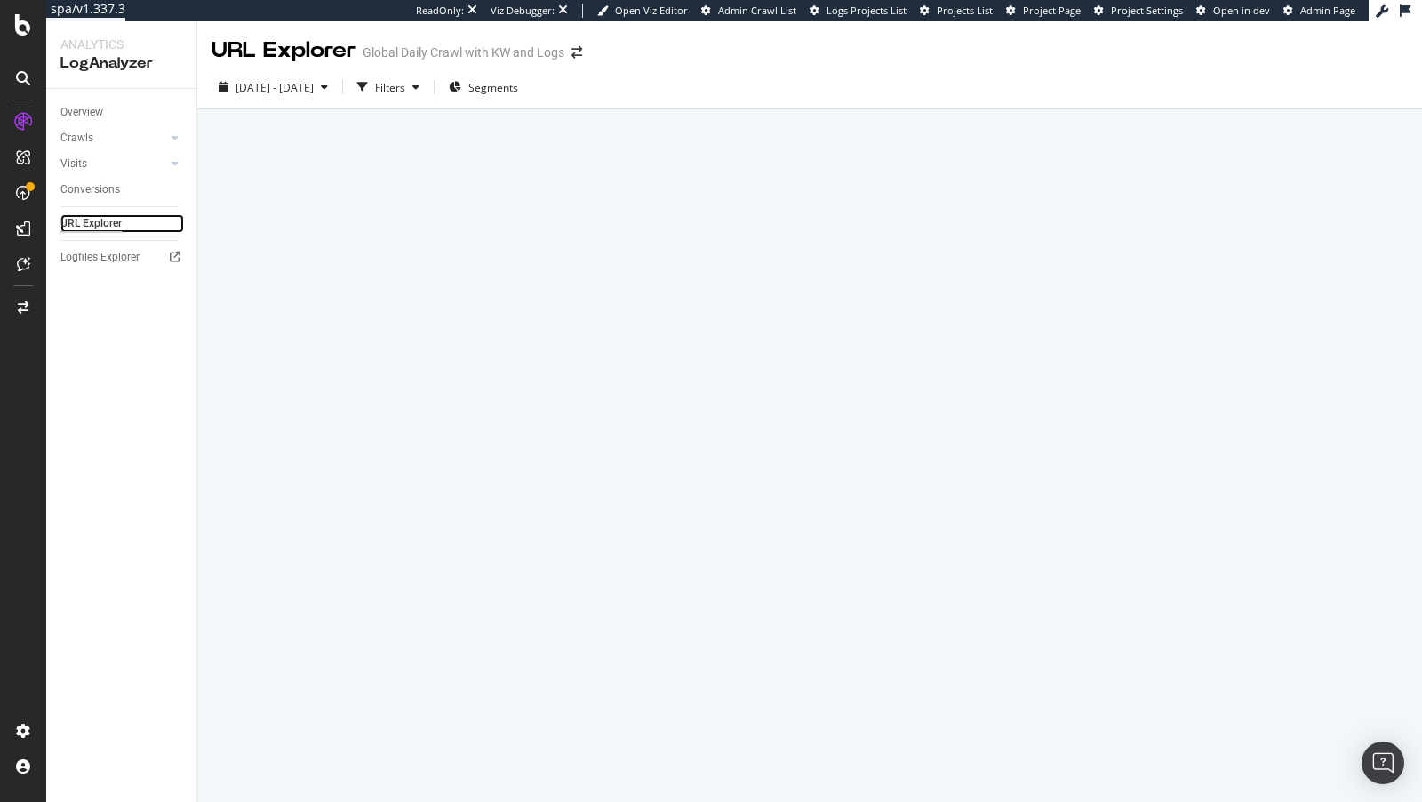
click at [405, 94] on div "Filters" at bounding box center [390, 87] width 30 height 15
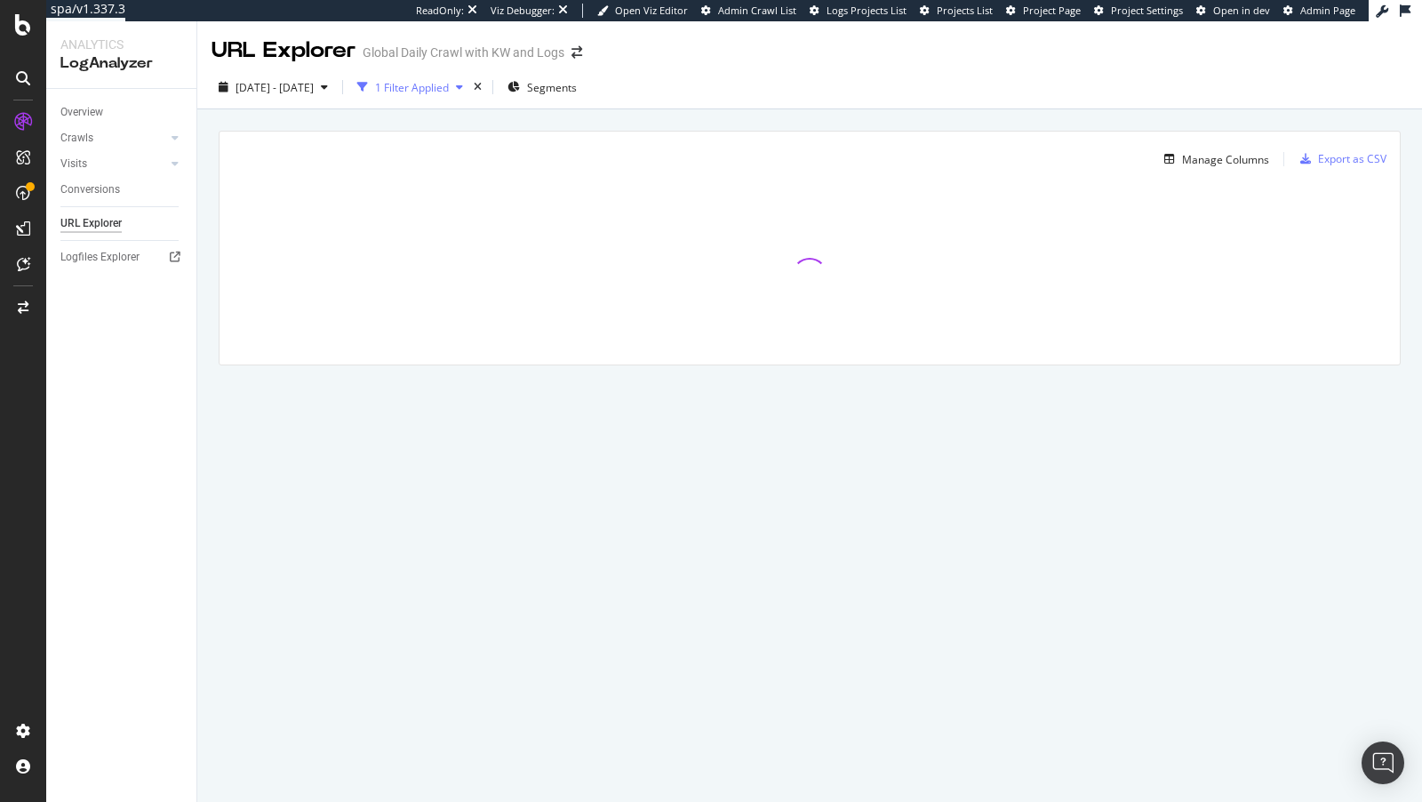
click at [445, 85] on div "1 Filter Applied" at bounding box center [412, 87] width 74 height 15
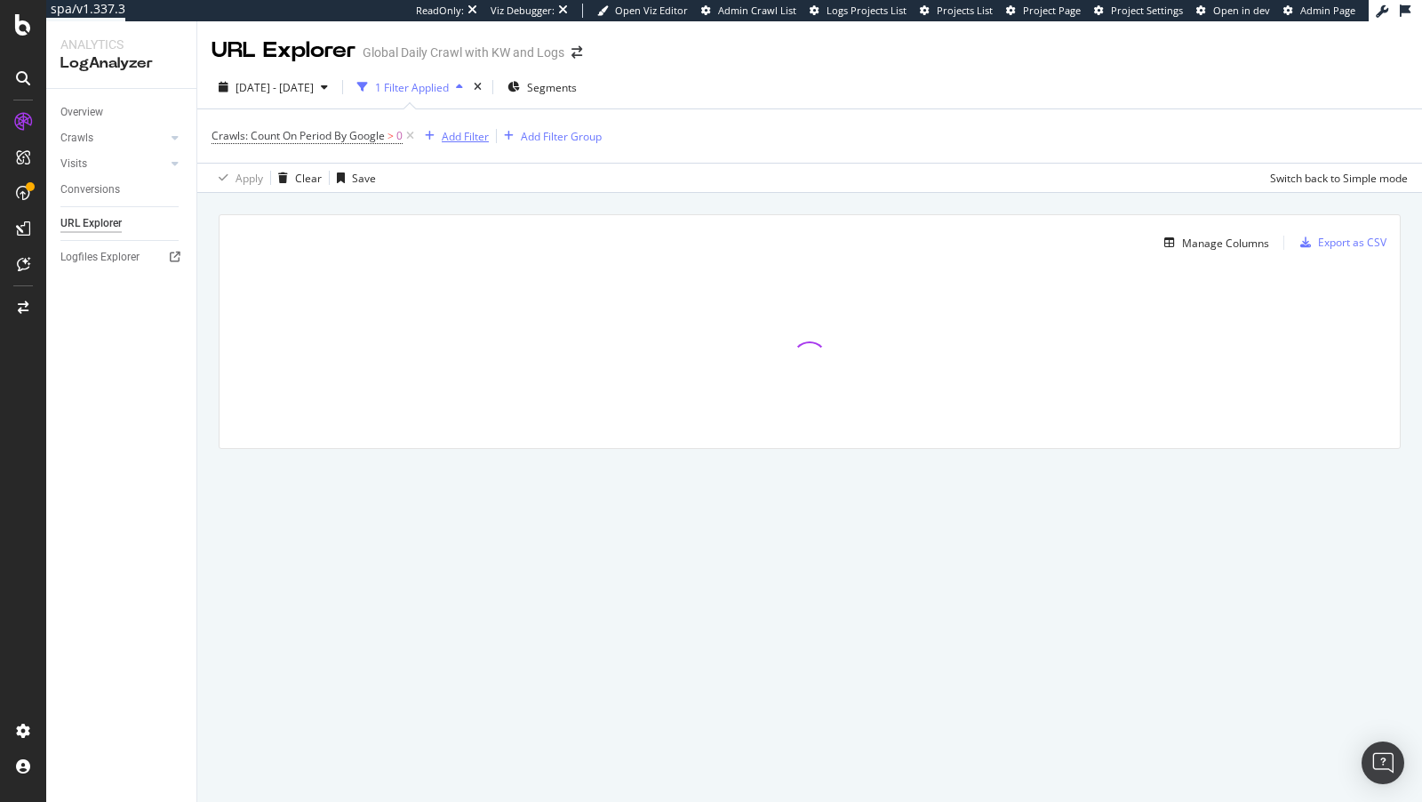
click at [459, 140] on div "Add Filter" at bounding box center [465, 136] width 47 height 15
click at [415, 132] on icon at bounding box center [410, 136] width 15 height 18
click at [283, 132] on div "Add Filter Add Filter Group" at bounding box center [303, 134] width 184 height 21
click at [246, 140] on div "Add Filter" at bounding box center [258, 135] width 47 height 15
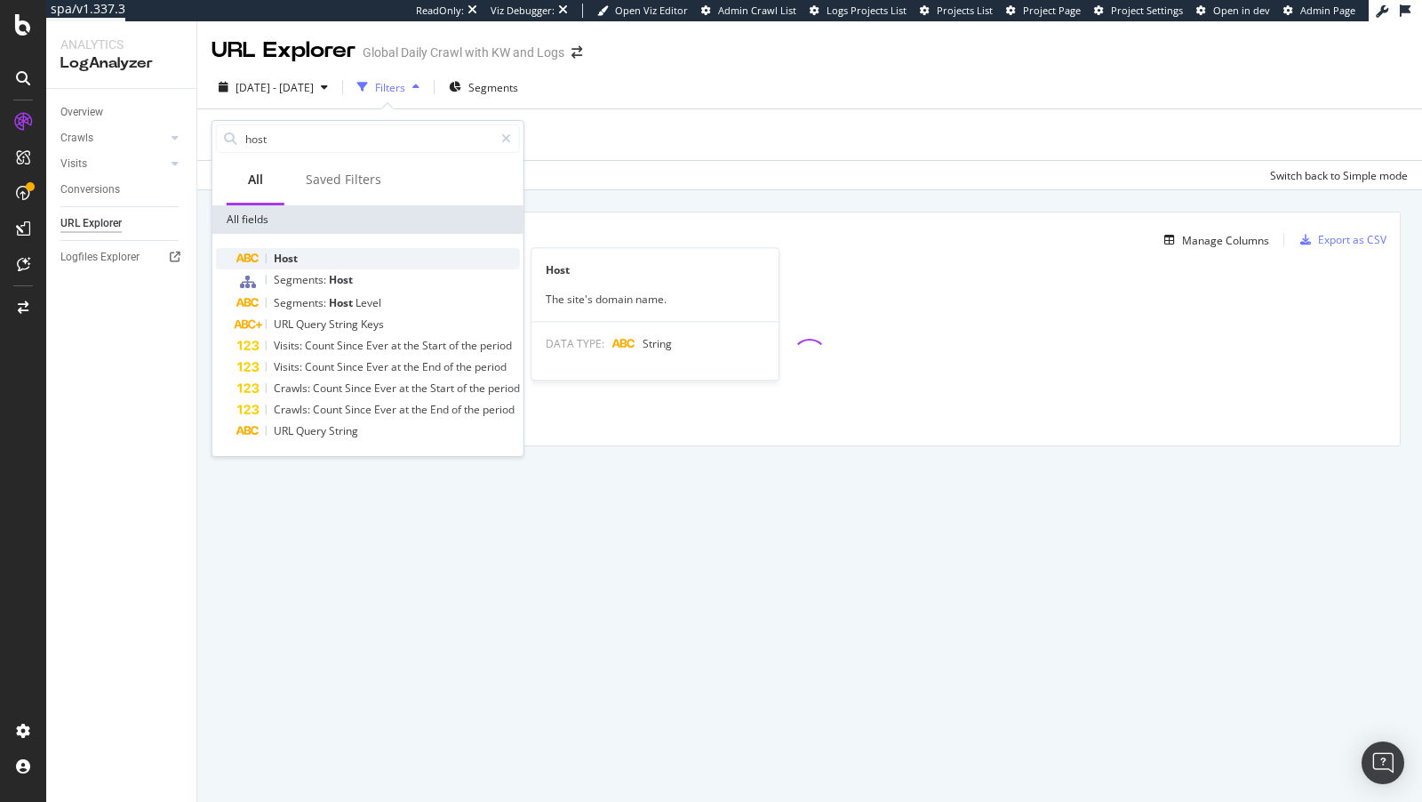
type input "host"
click at [307, 253] on div "Host" at bounding box center [378, 258] width 283 height 21
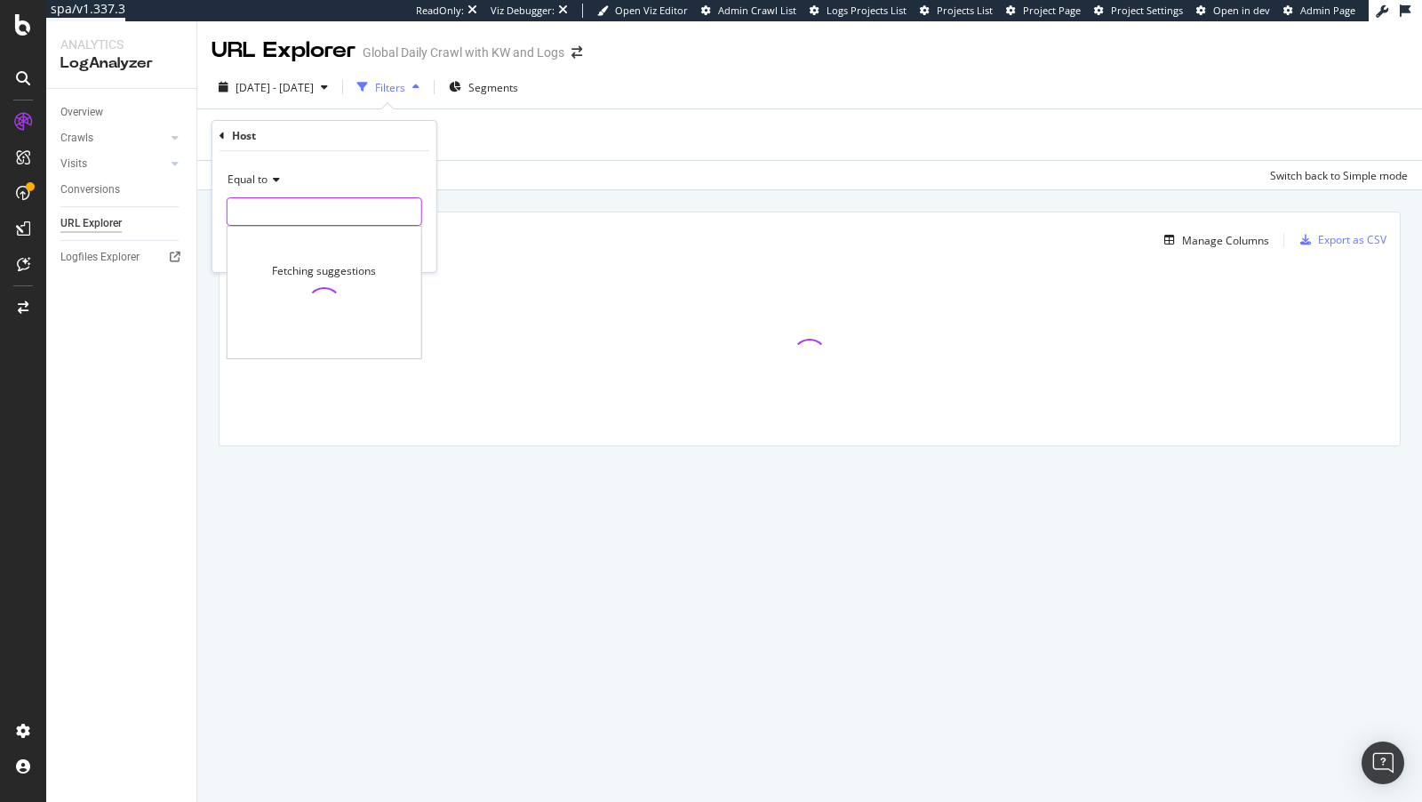
click at [275, 200] on input "text" at bounding box center [324, 211] width 194 height 28
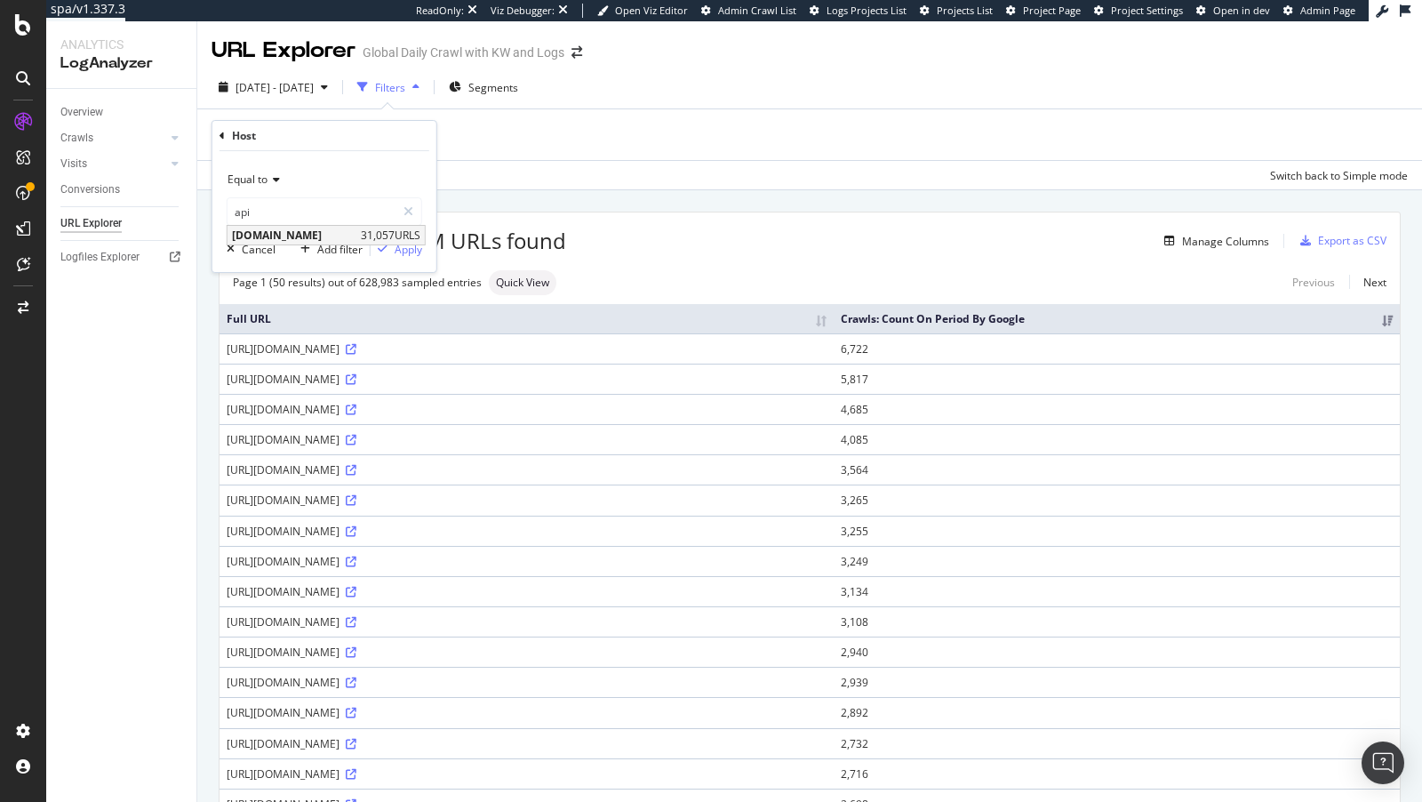
click at [362, 237] on span "31,057 URLS" at bounding box center [391, 234] width 60 height 15
type input "api.nike.com"
click at [419, 250] on div "Apply" at bounding box center [409, 249] width 28 height 15
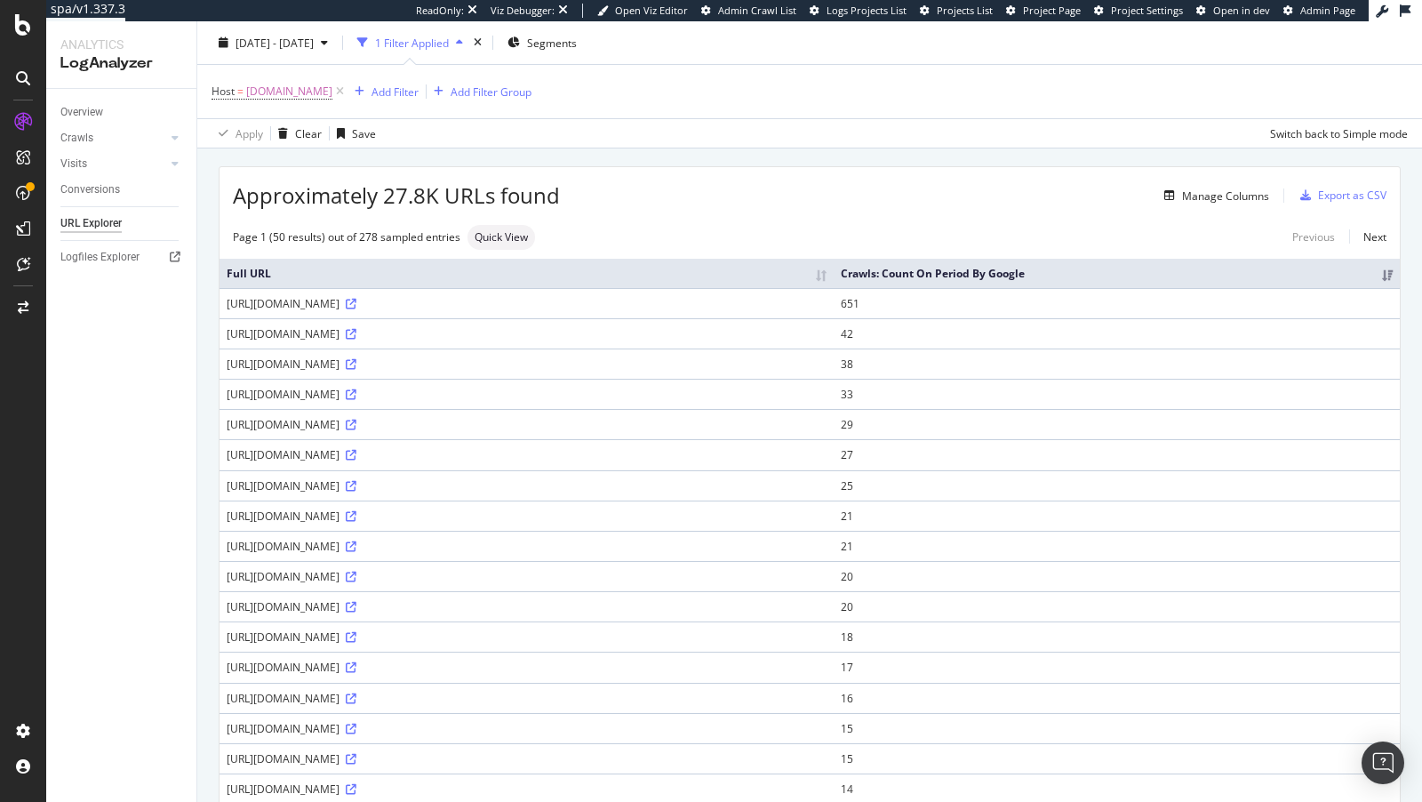
scroll to position [46, 0]
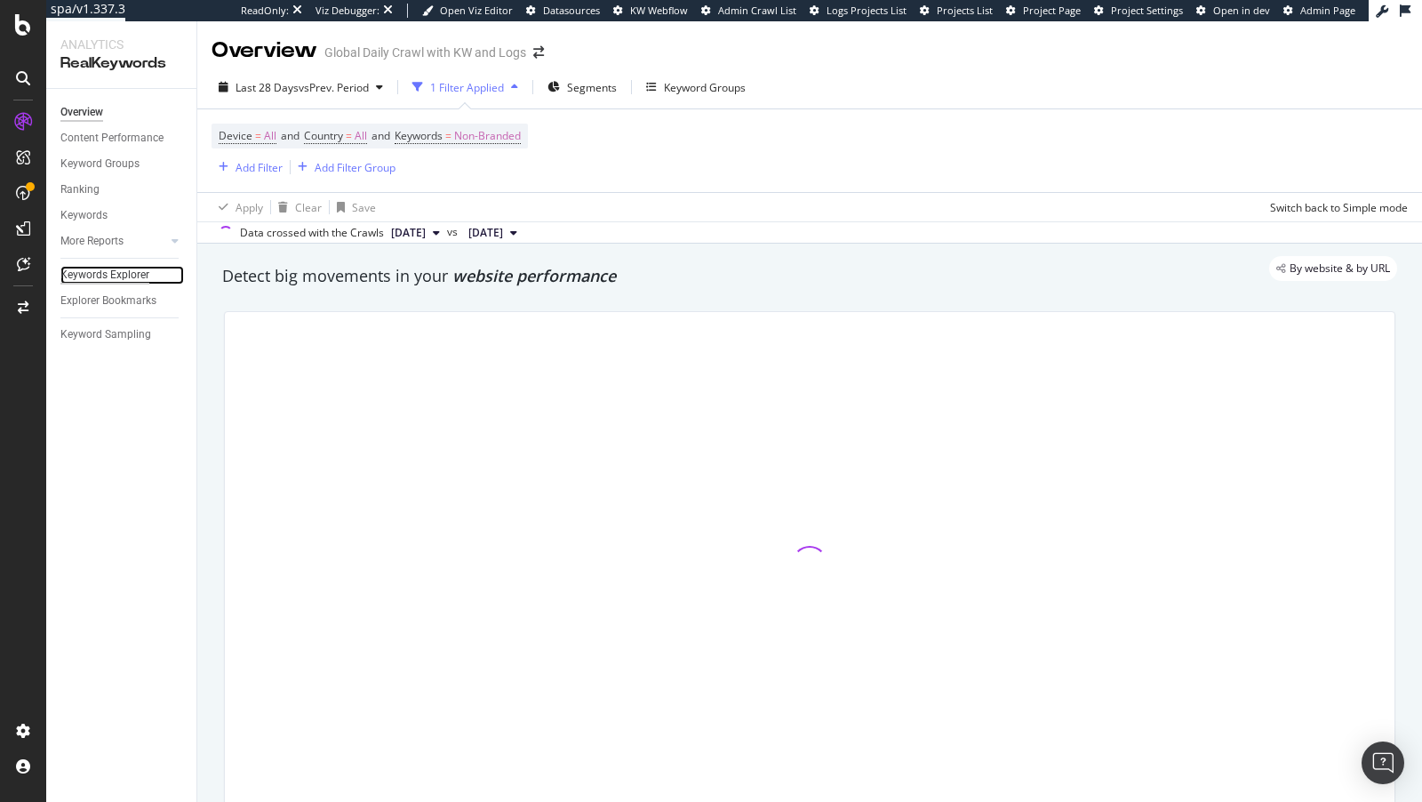
click at [99, 278] on div "Keywords Explorer" at bounding box center [104, 275] width 89 height 19
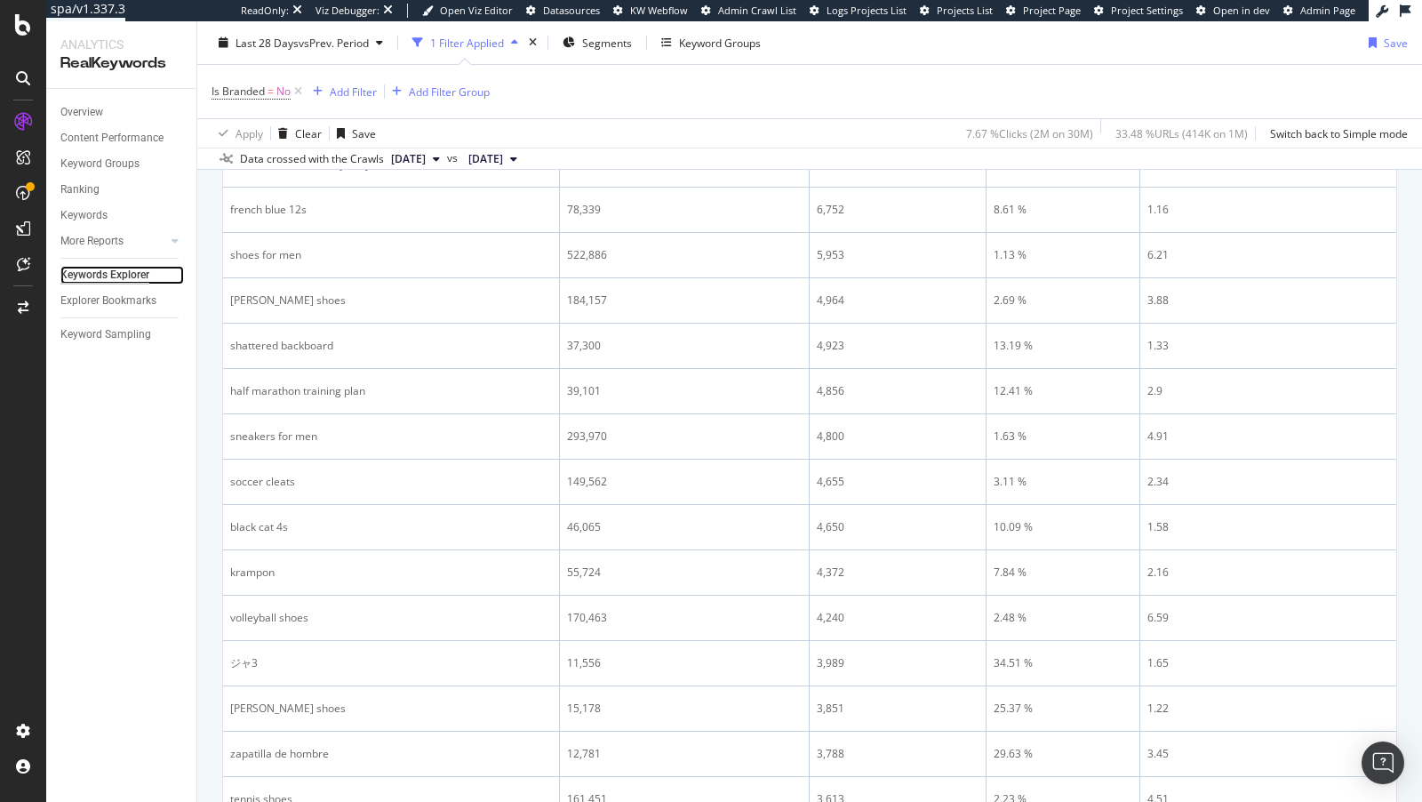
scroll to position [1031, 0]
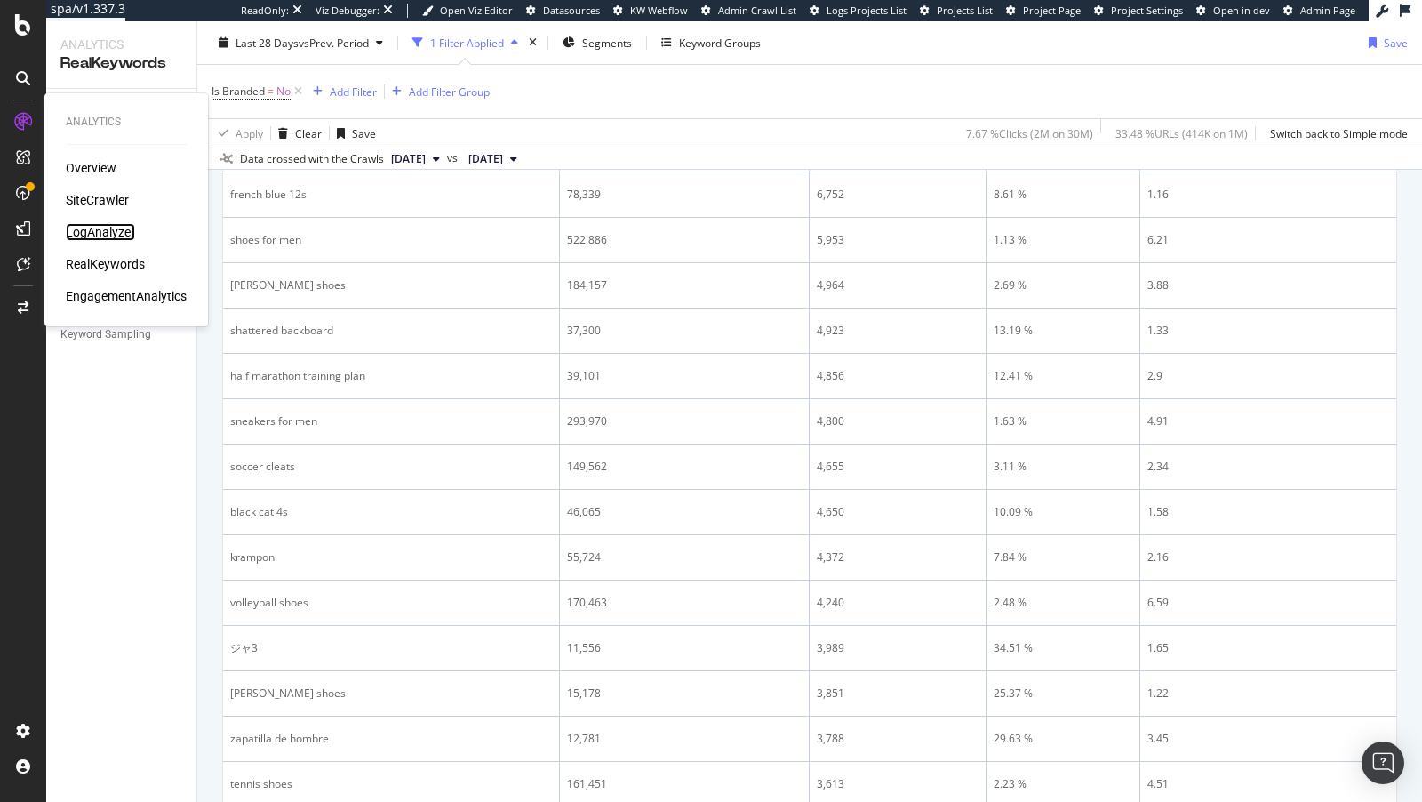
click at [107, 235] on div "LogAnalyzer" at bounding box center [100, 232] width 69 height 18
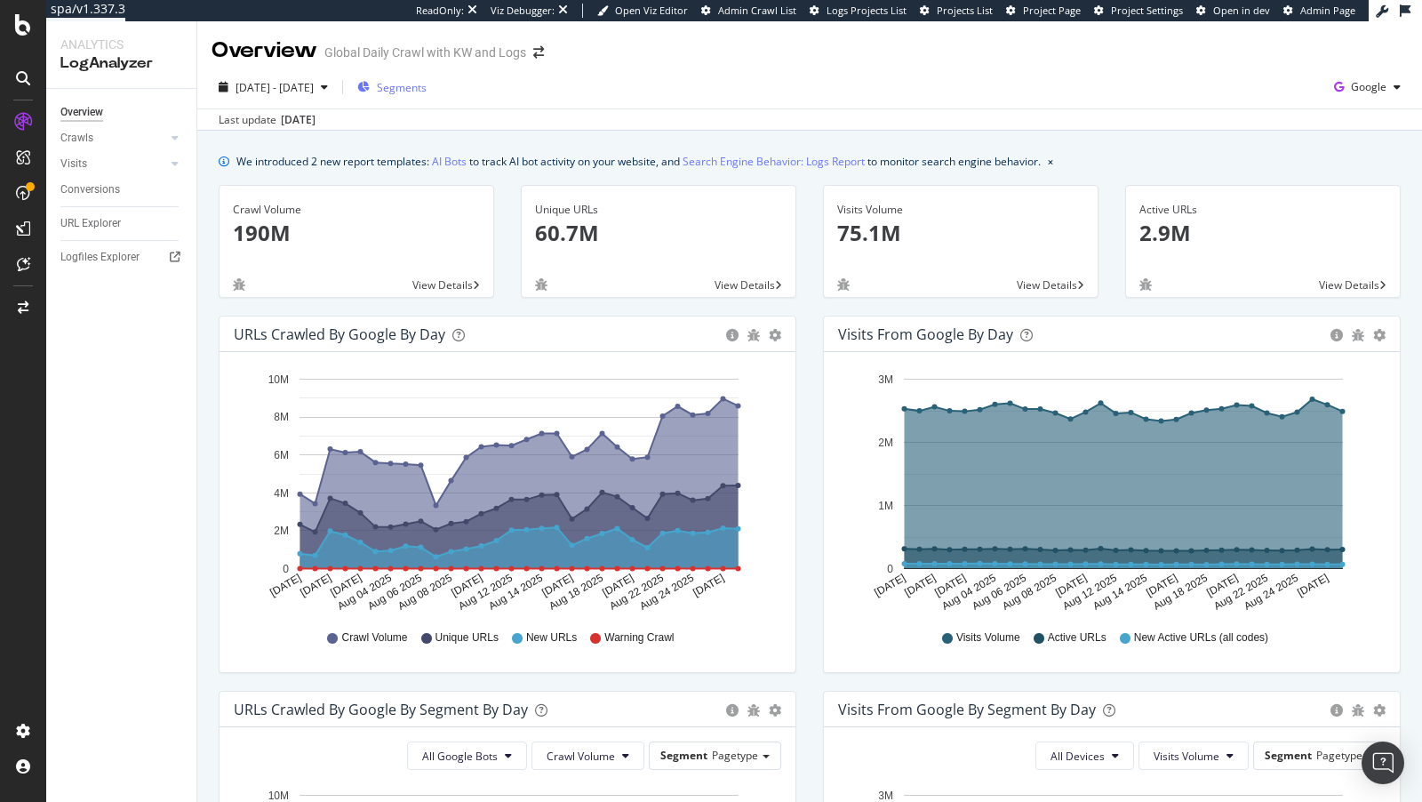
click at [418, 91] on div "Segments" at bounding box center [391, 87] width 69 height 15
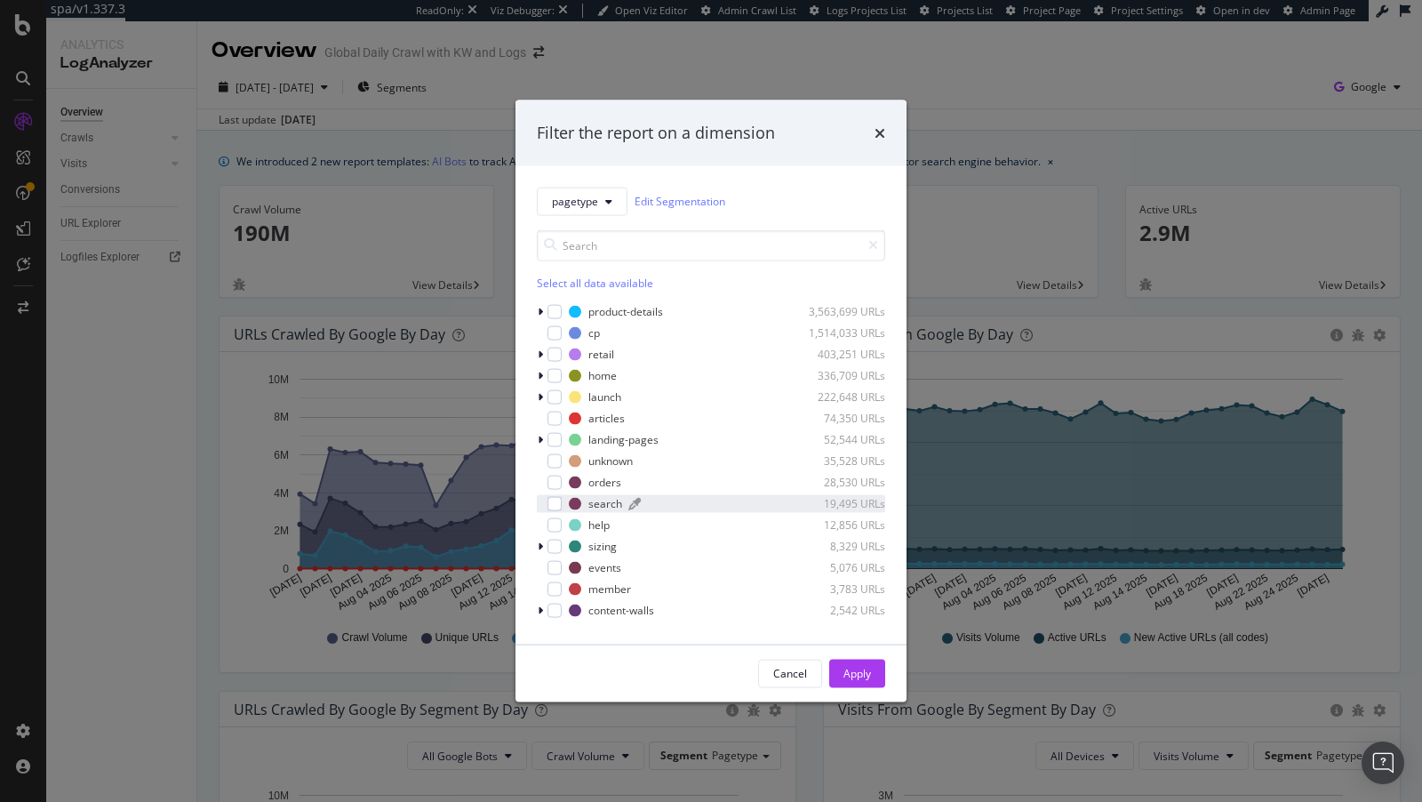
scroll to position [81, 0]
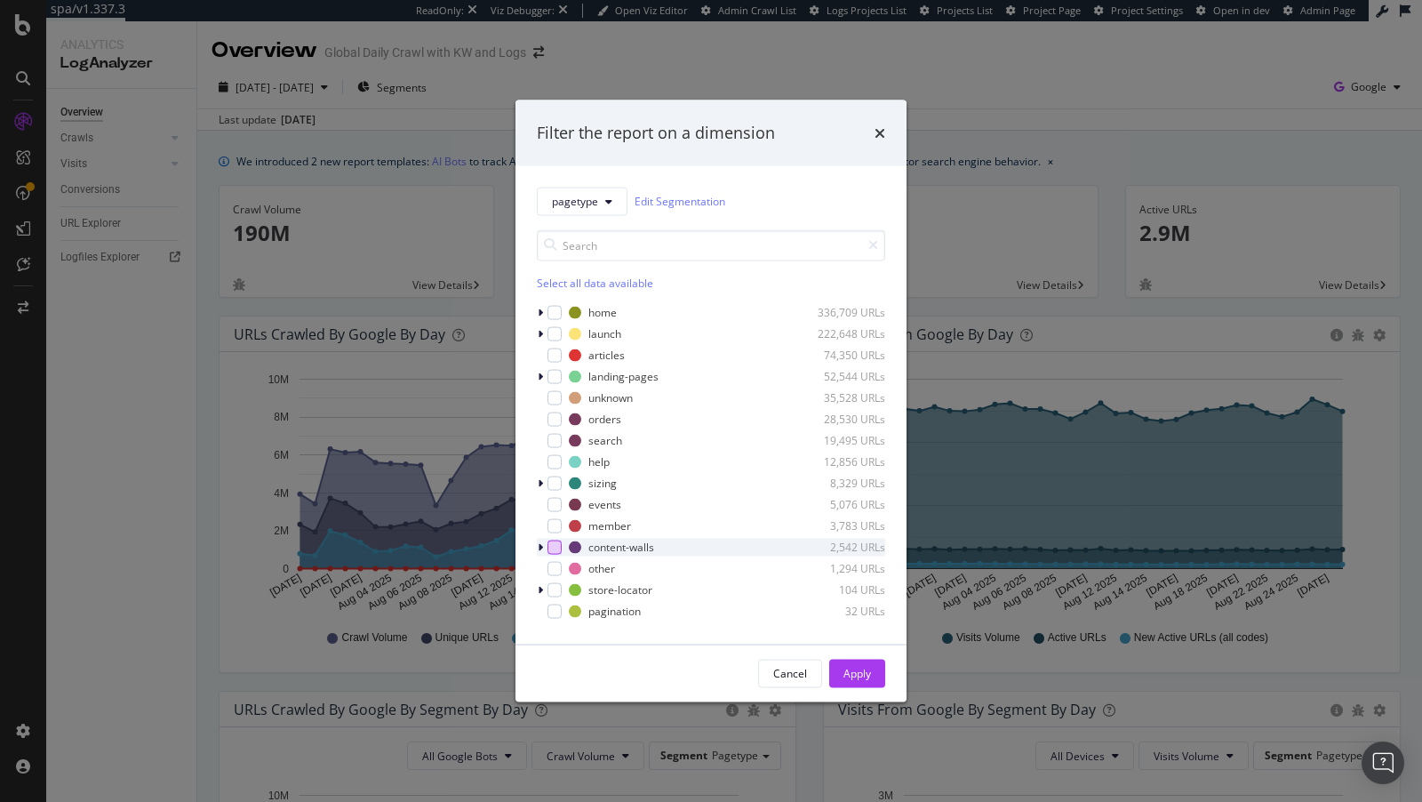
click at [555, 552] on div "modal" at bounding box center [554, 546] width 14 height 14
click at [555, 359] on div "modal" at bounding box center [554, 354] width 14 height 14
click at [859, 678] on div "Apply" at bounding box center [857, 673] width 28 height 15
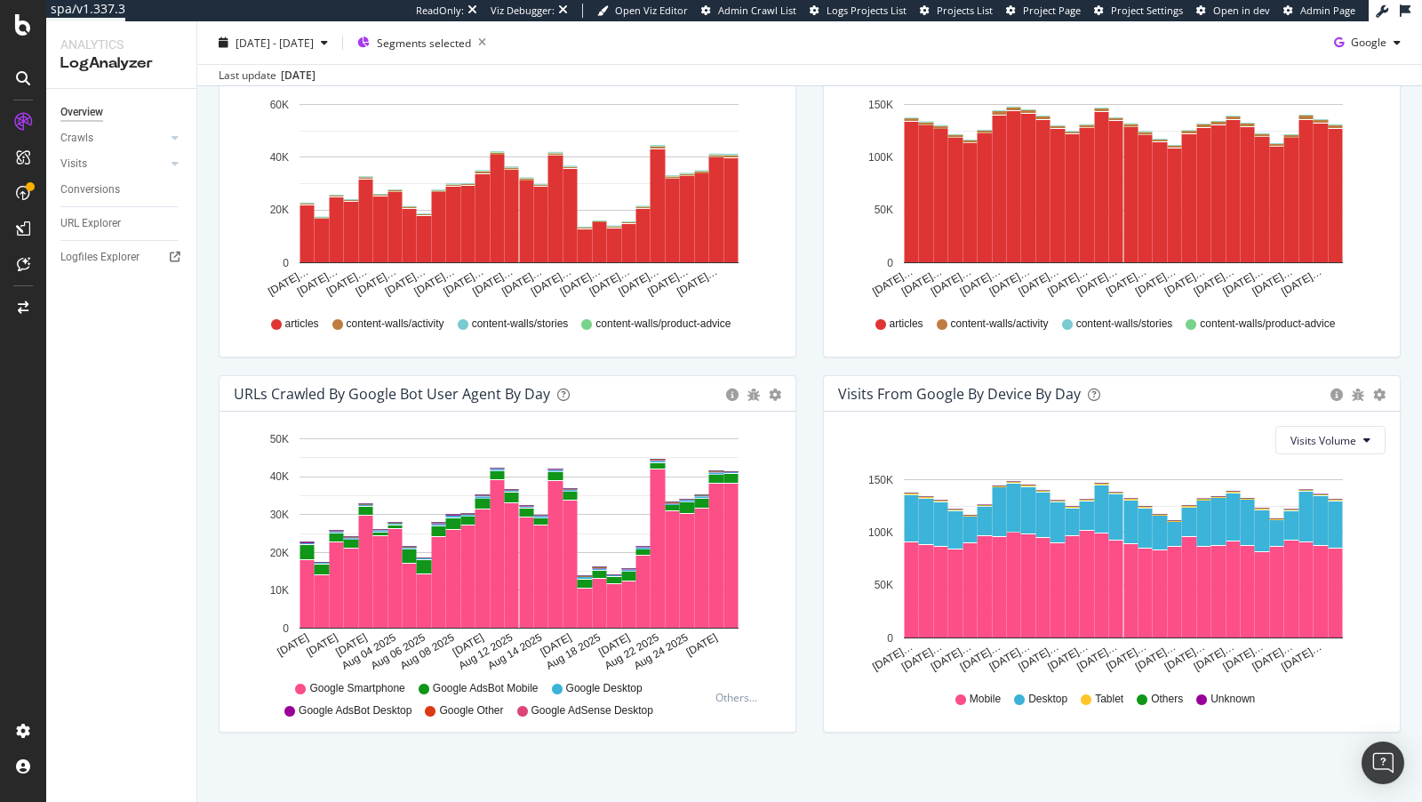
scroll to position [698, 0]
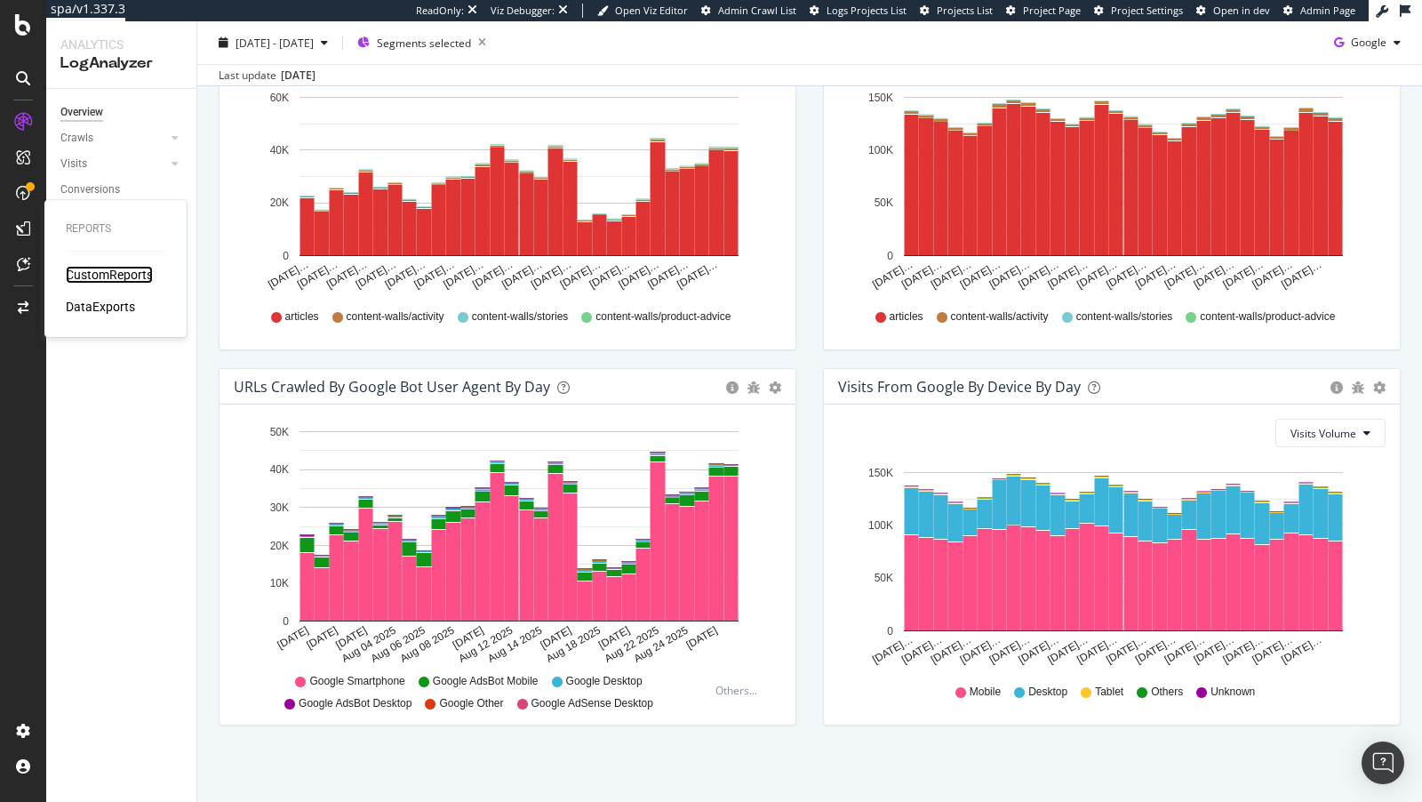
click at [108, 277] on div "CustomReports" at bounding box center [109, 275] width 87 height 18
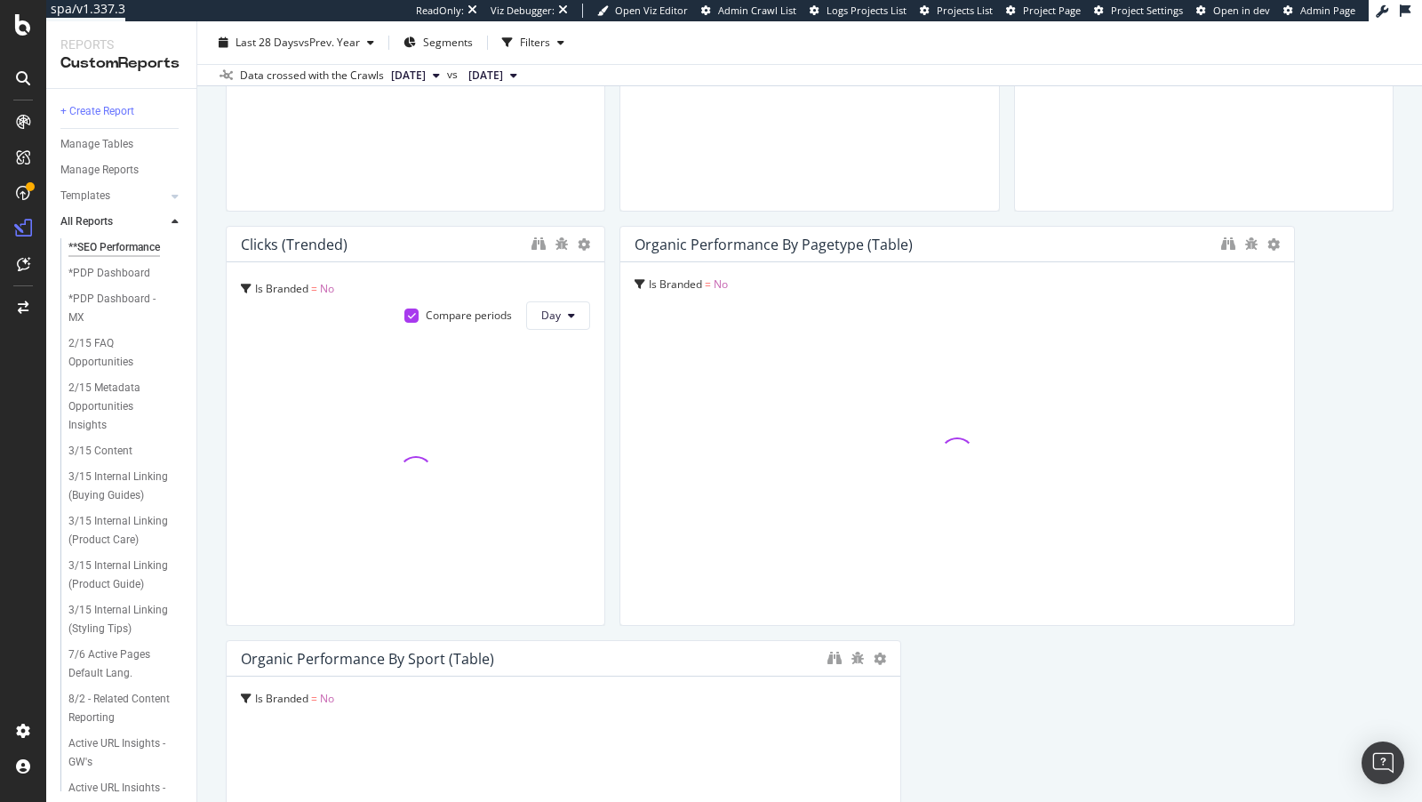
scroll to position [458, 0]
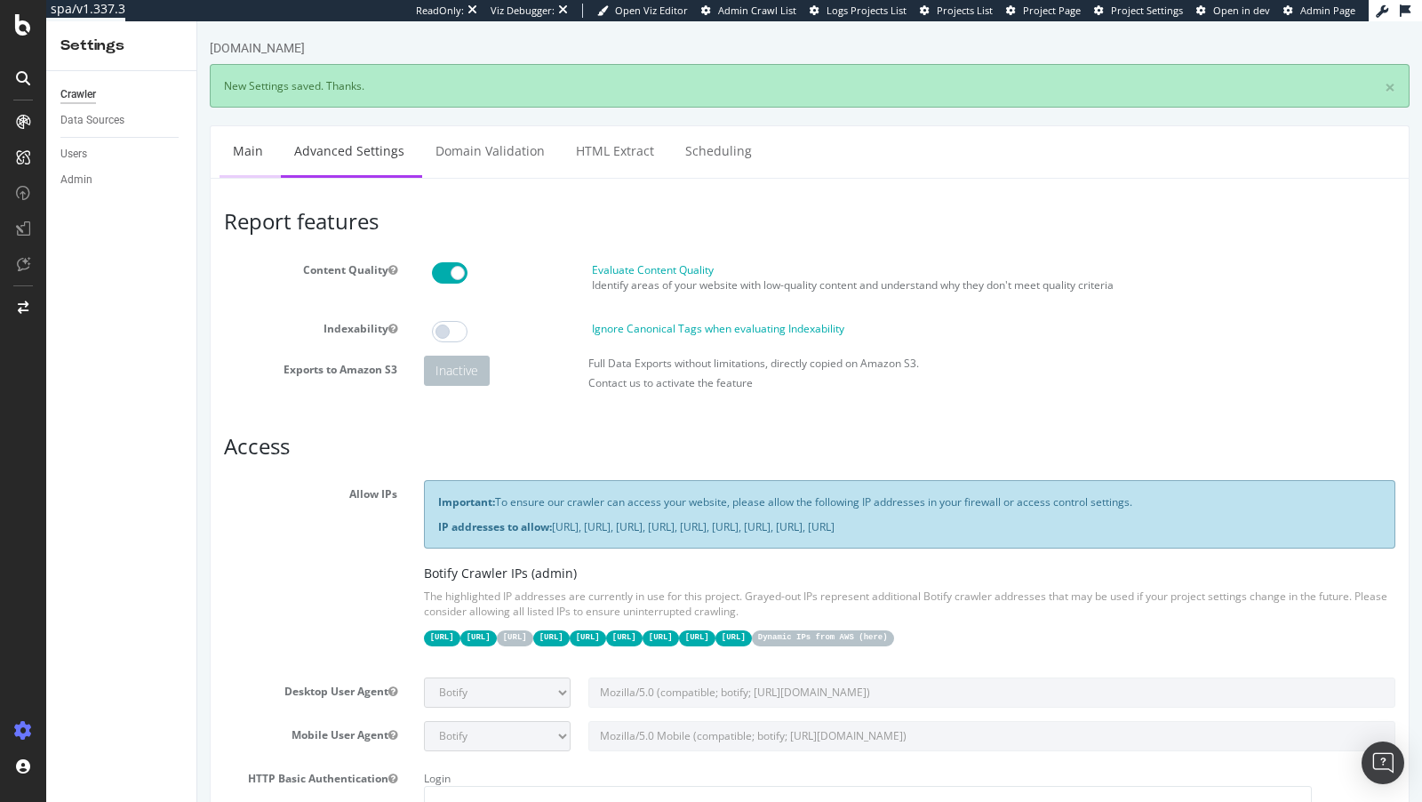
click at [250, 157] on link "Main" at bounding box center [247, 150] width 57 height 49
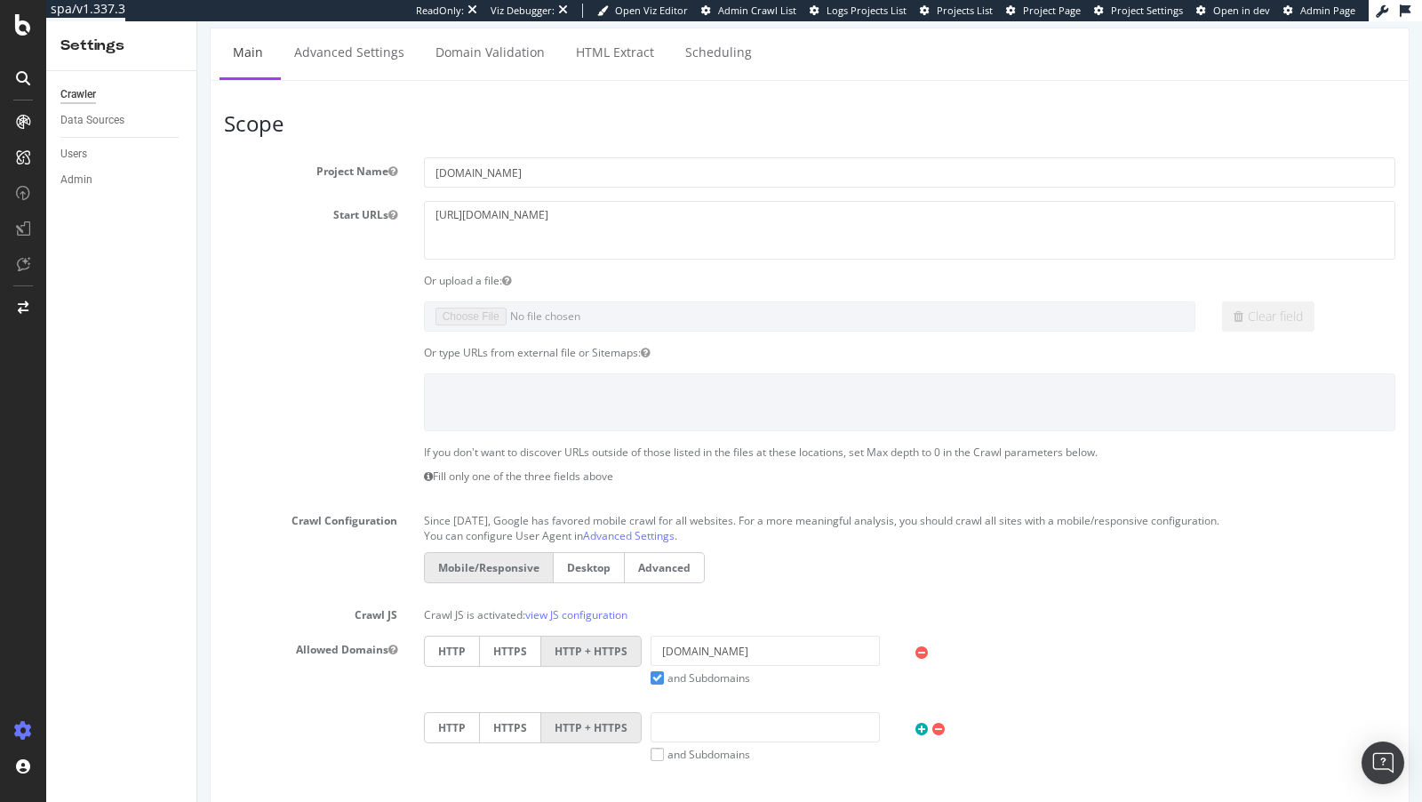
scroll to position [718, 0]
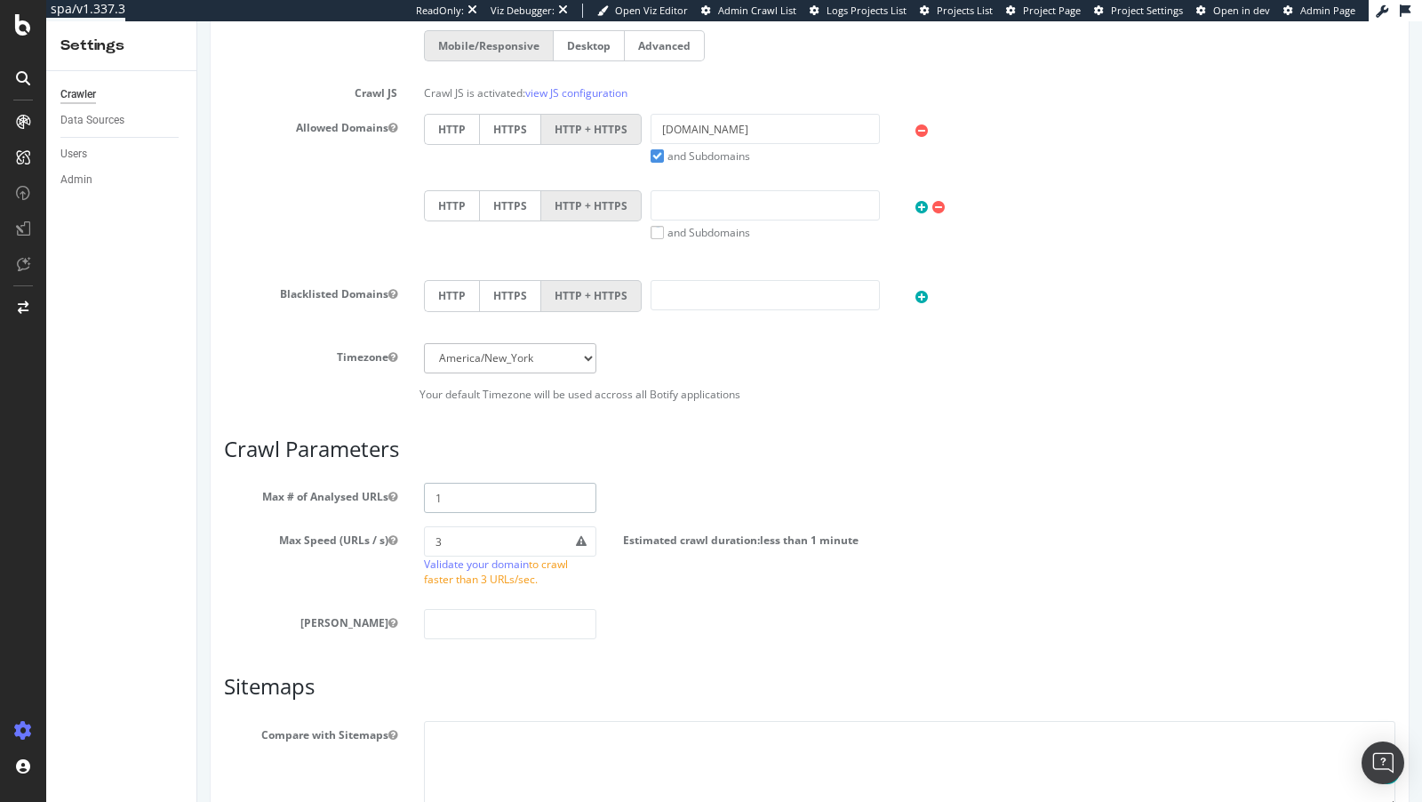
click at [484, 494] on input "1" at bounding box center [510, 498] width 173 height 30
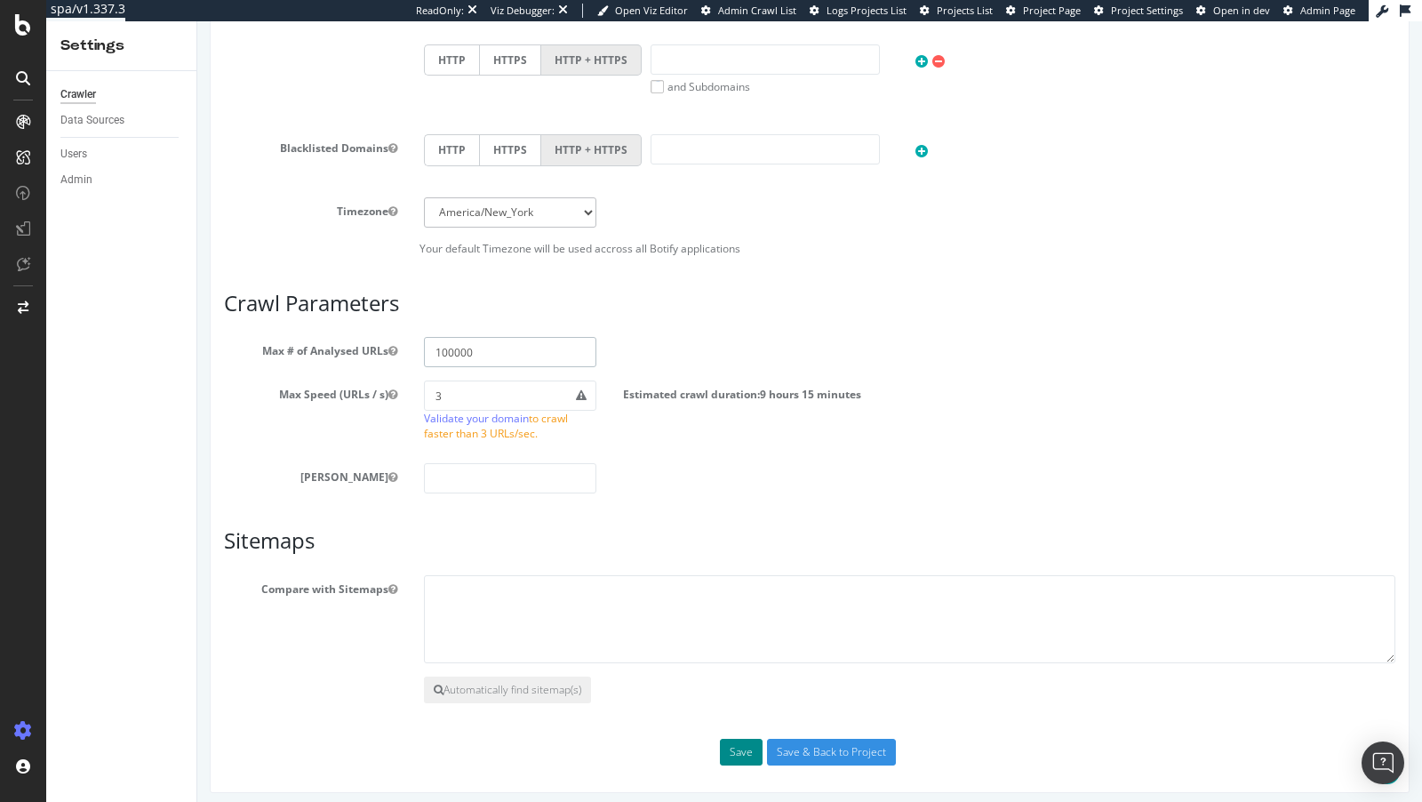
type input "100000"
click at [738, 738] on button "Save" at bounding box center [741, 751] width 43 height 27
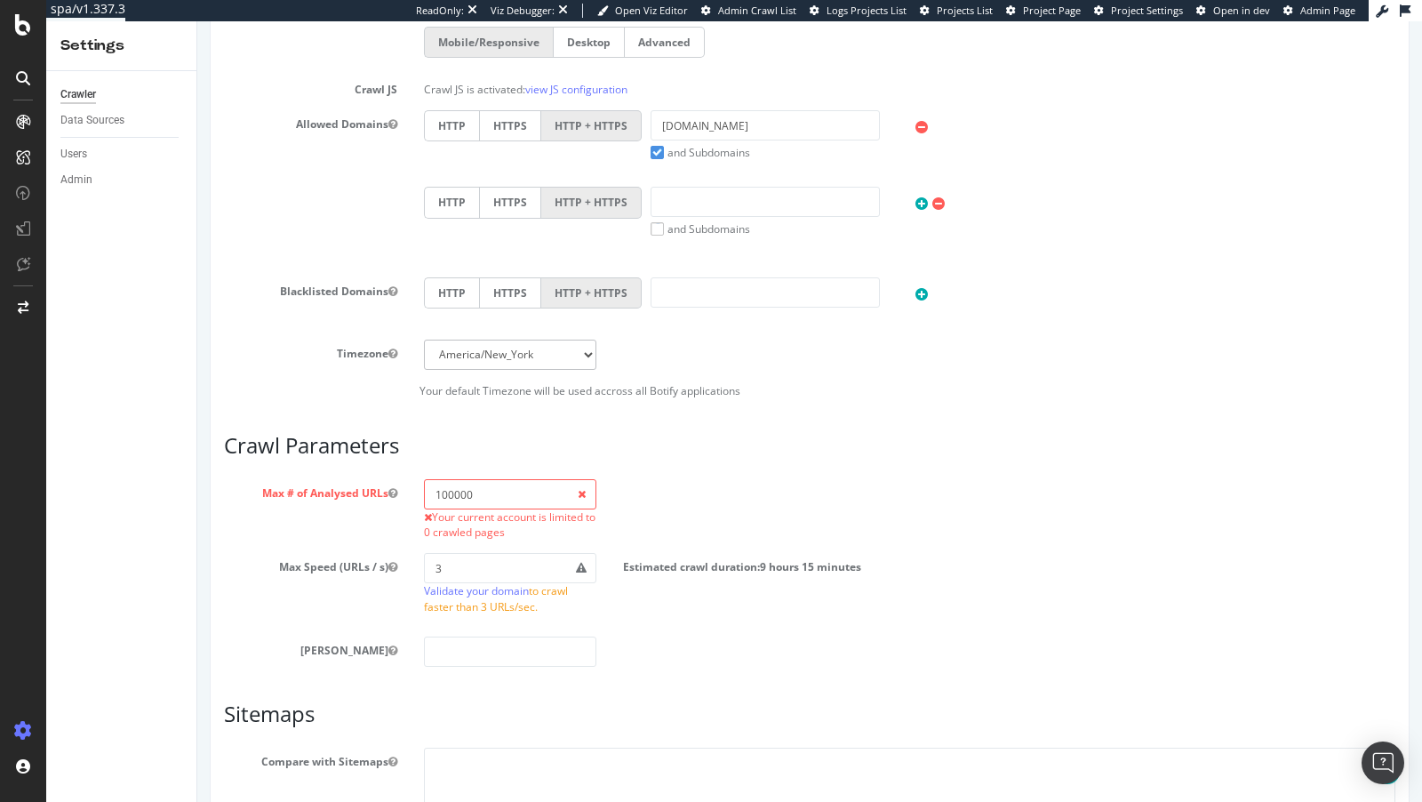
scroll to position [955, 0]
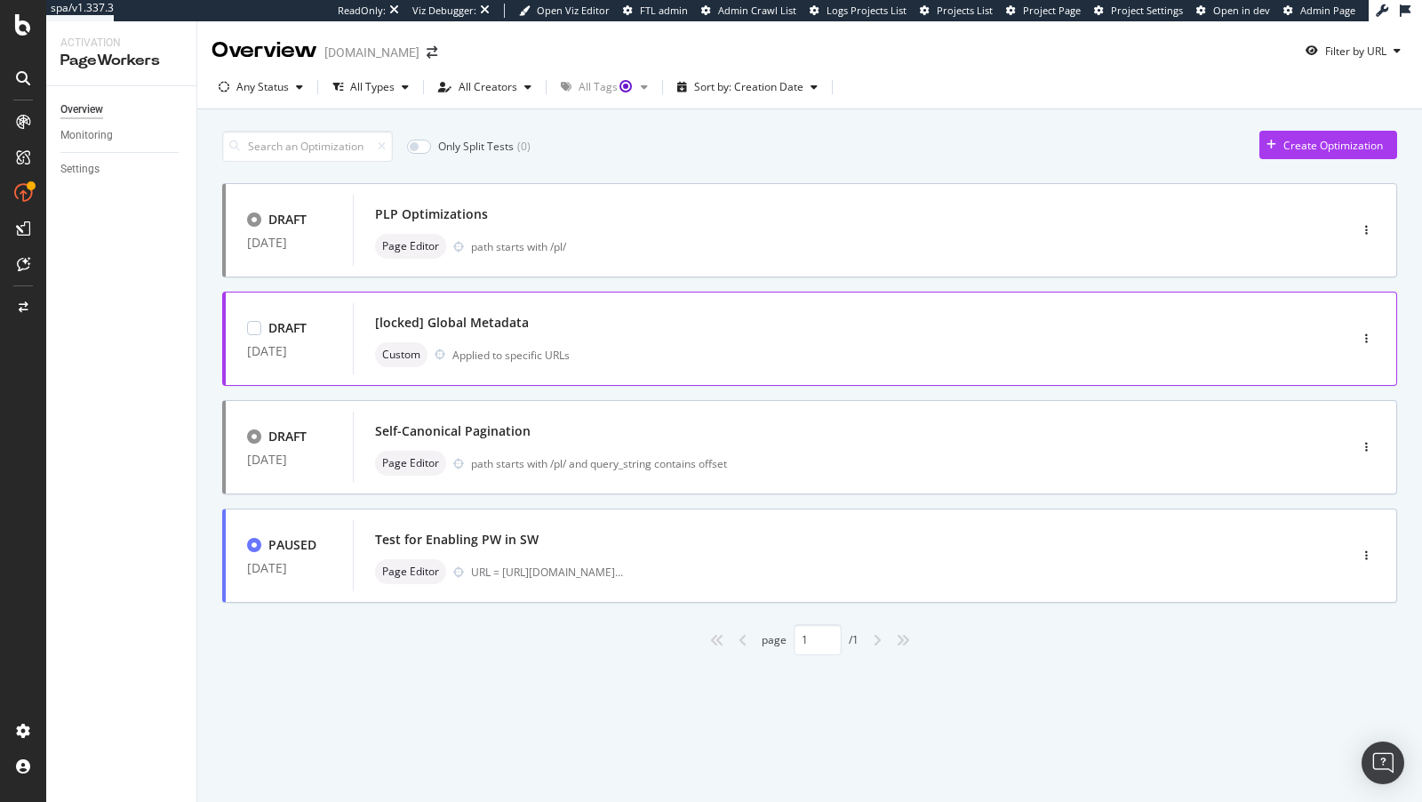
click at [1220, 331] on div "[locked] Global Metadata" at bounding box center [824, 322] width 898 height 25
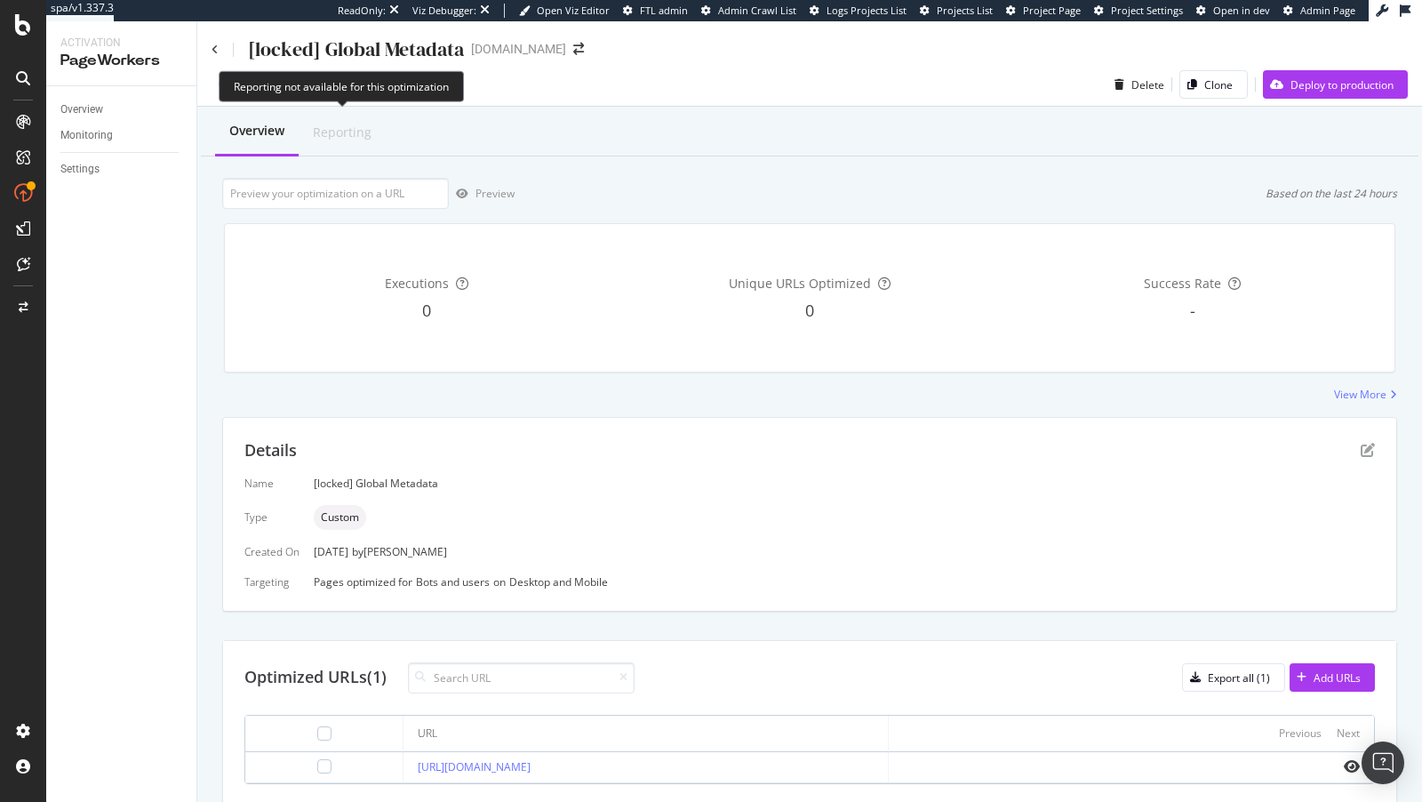
click at [340, 132] on div "Reporting" at bounding box center [342, 133] width 59 height 18
click at [1364, 389] on div "View More" at bounding box center [1360, 394] width 52 height 15
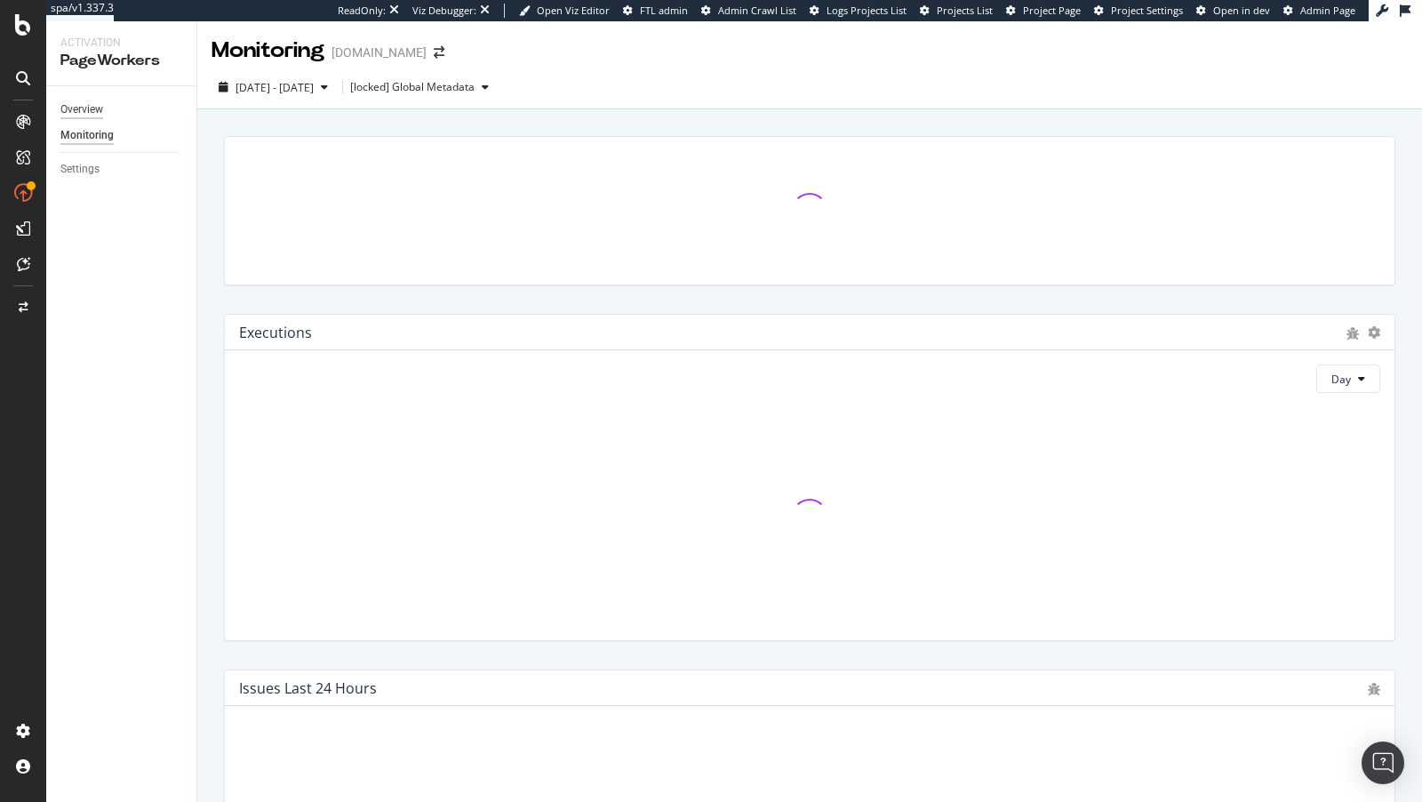
click at [85, 112] on div "Overview" at bounding box center [81, 109] width 43 height 19
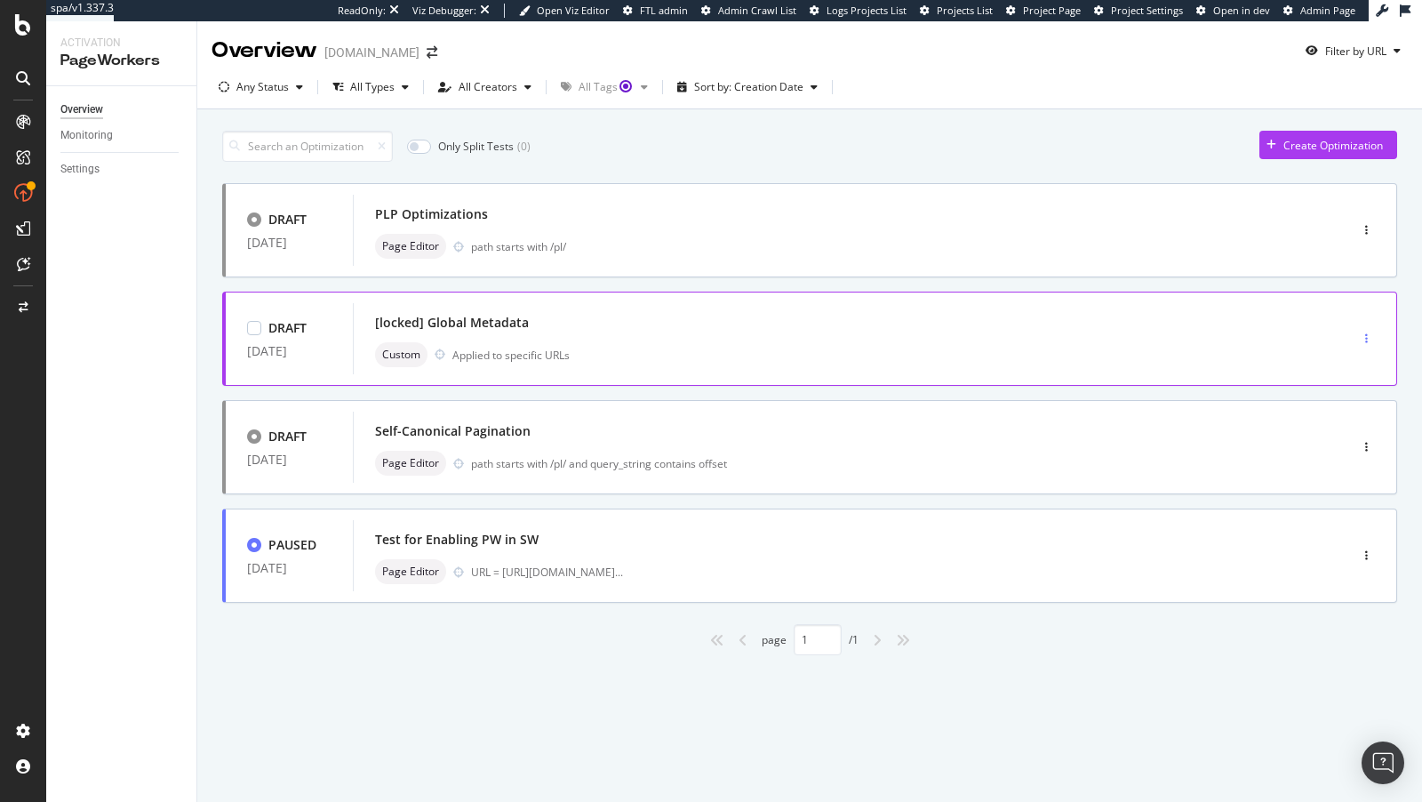
click at [1365, 325] on div "button" at bounding box center [1366, 338] width 17 height 27
click at [1332, 373] on div "Edit" at bounding box center [1340, 370] width 19 height 15
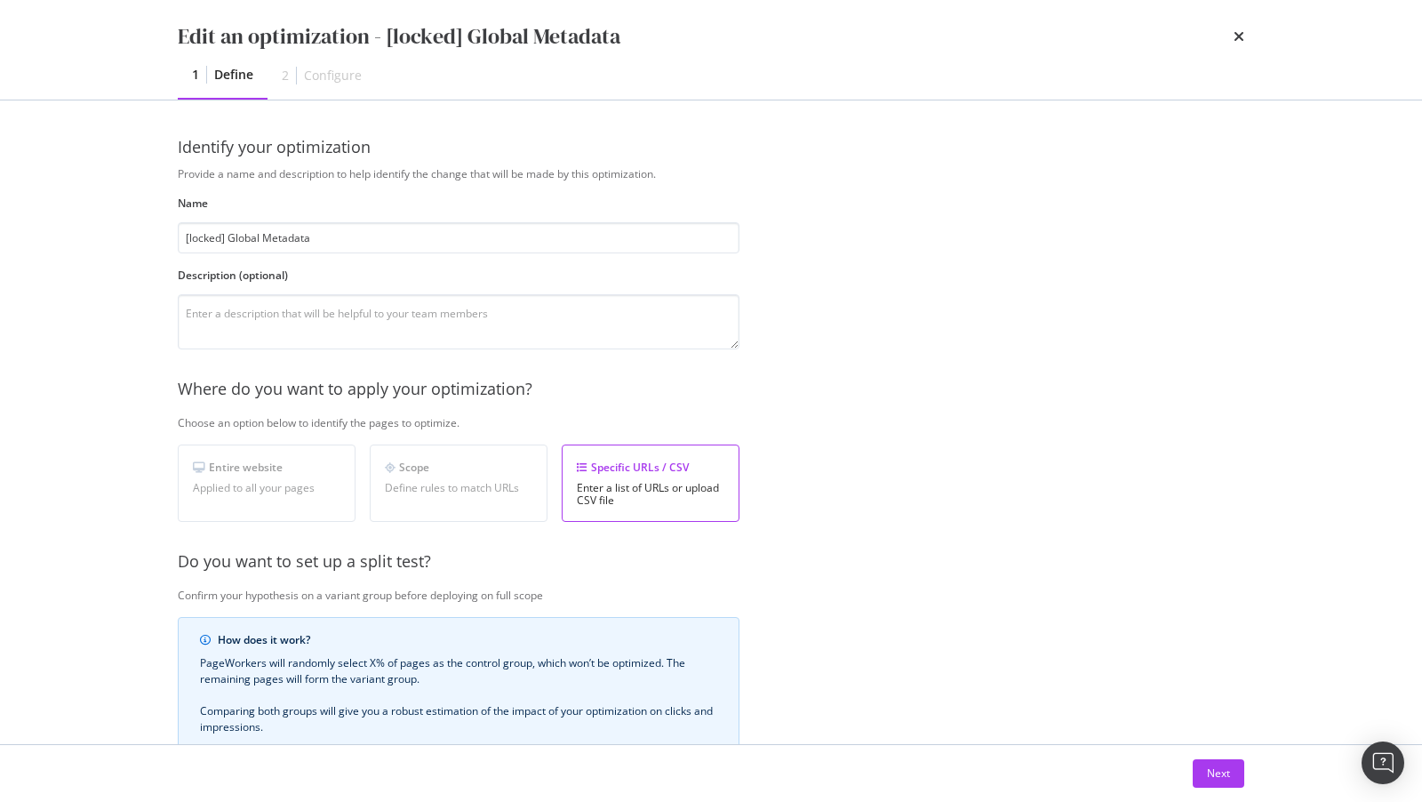
scroll to position [264, 0]
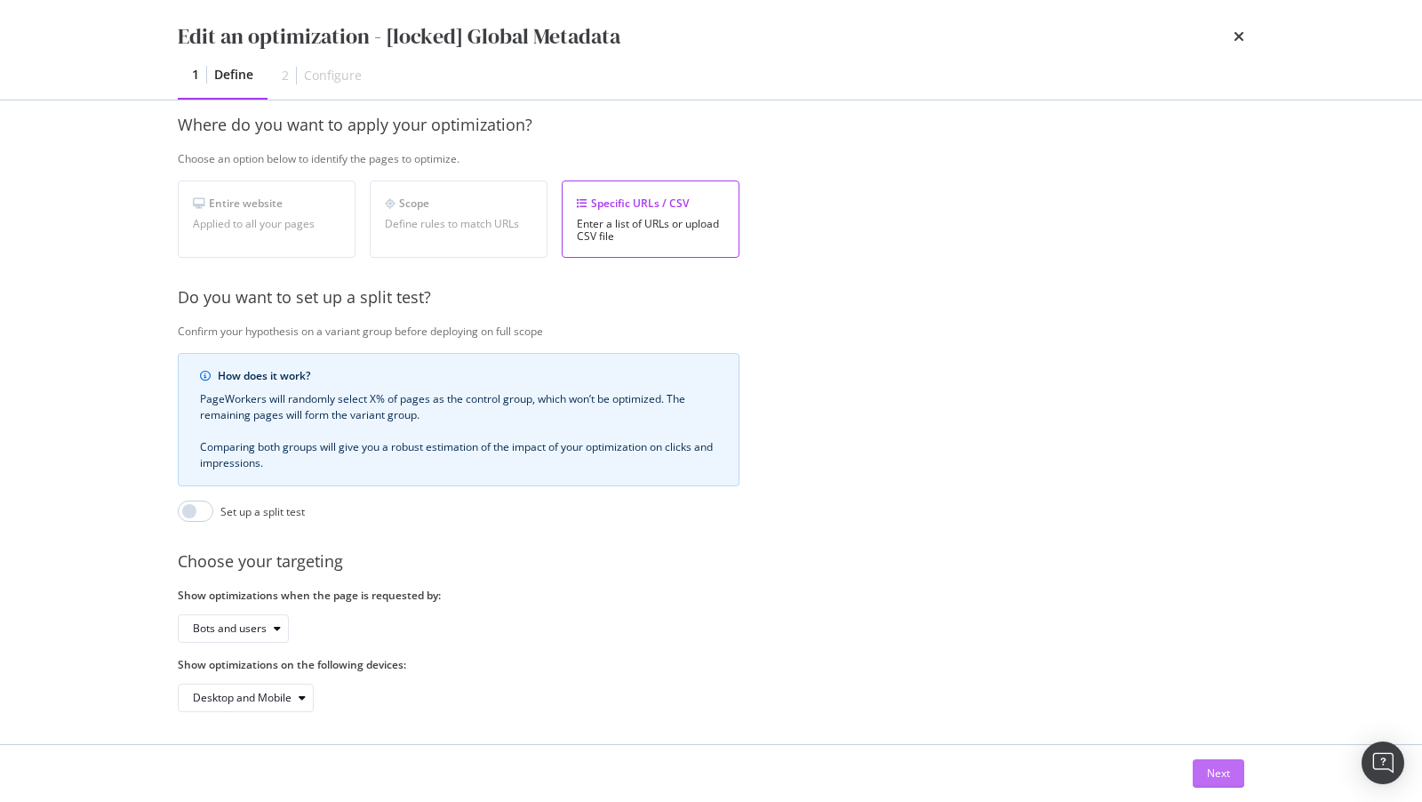
click at [1233, 778] on button "Next" at bounding box center [1219, 773] width 52 height 28
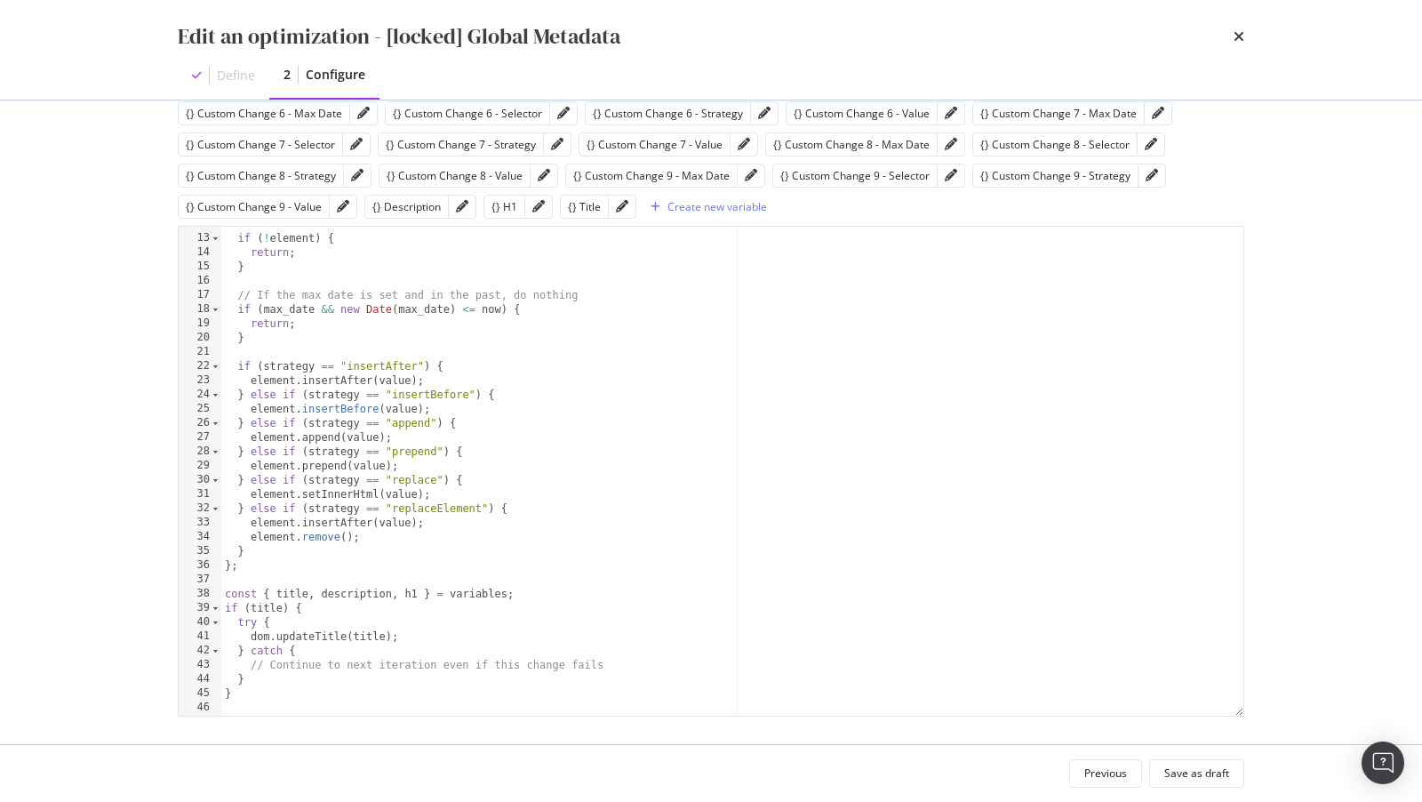
scroll to position [166, 0]
click at [1233, 30] on icon "times" at bounding box center [1238, 36] width 11 height 14
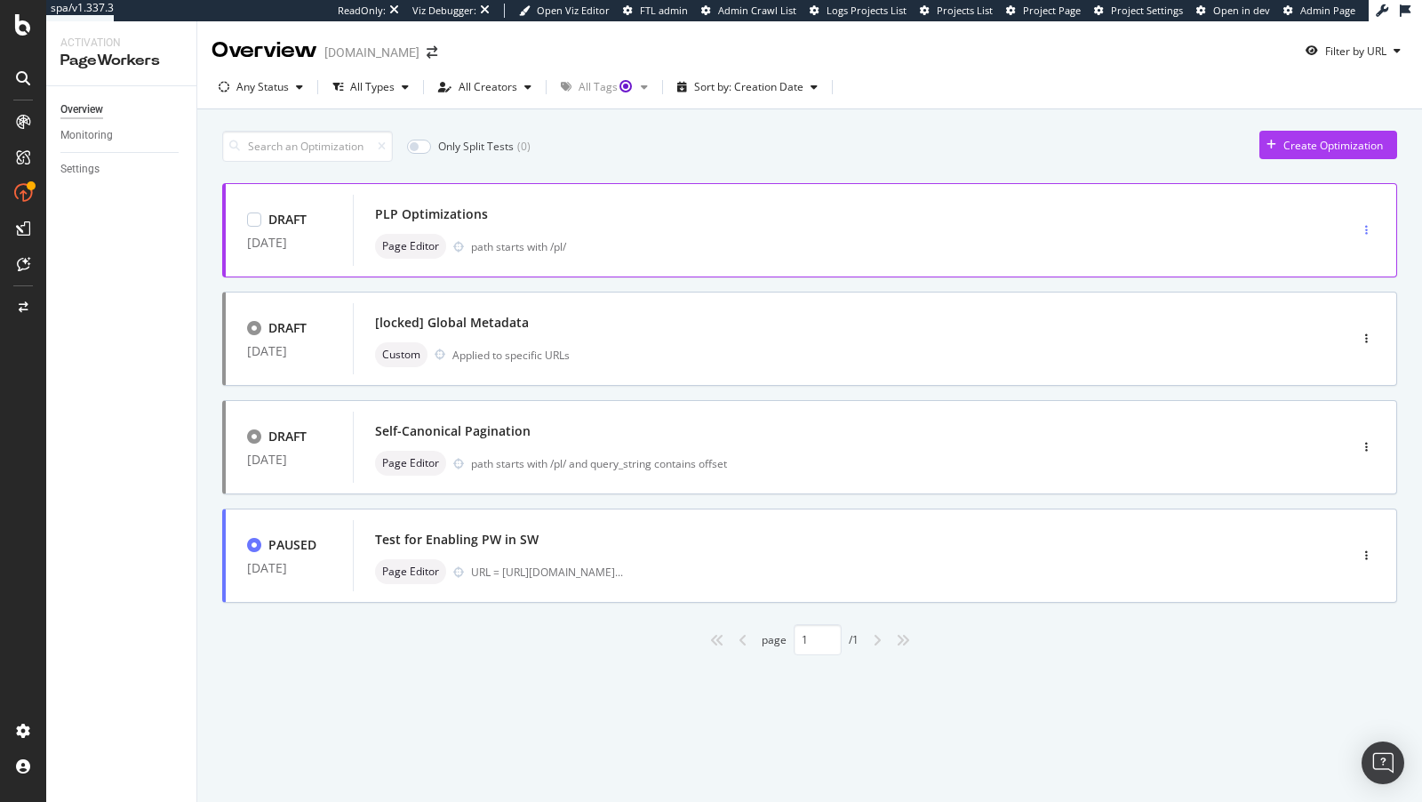
click at [1368, 229] on div "button" at bounding box center [1366, 230] width 17 height 11
click at [1346, 251] on div "Edit" at bounding box center [1337, 262] width 83 height 22
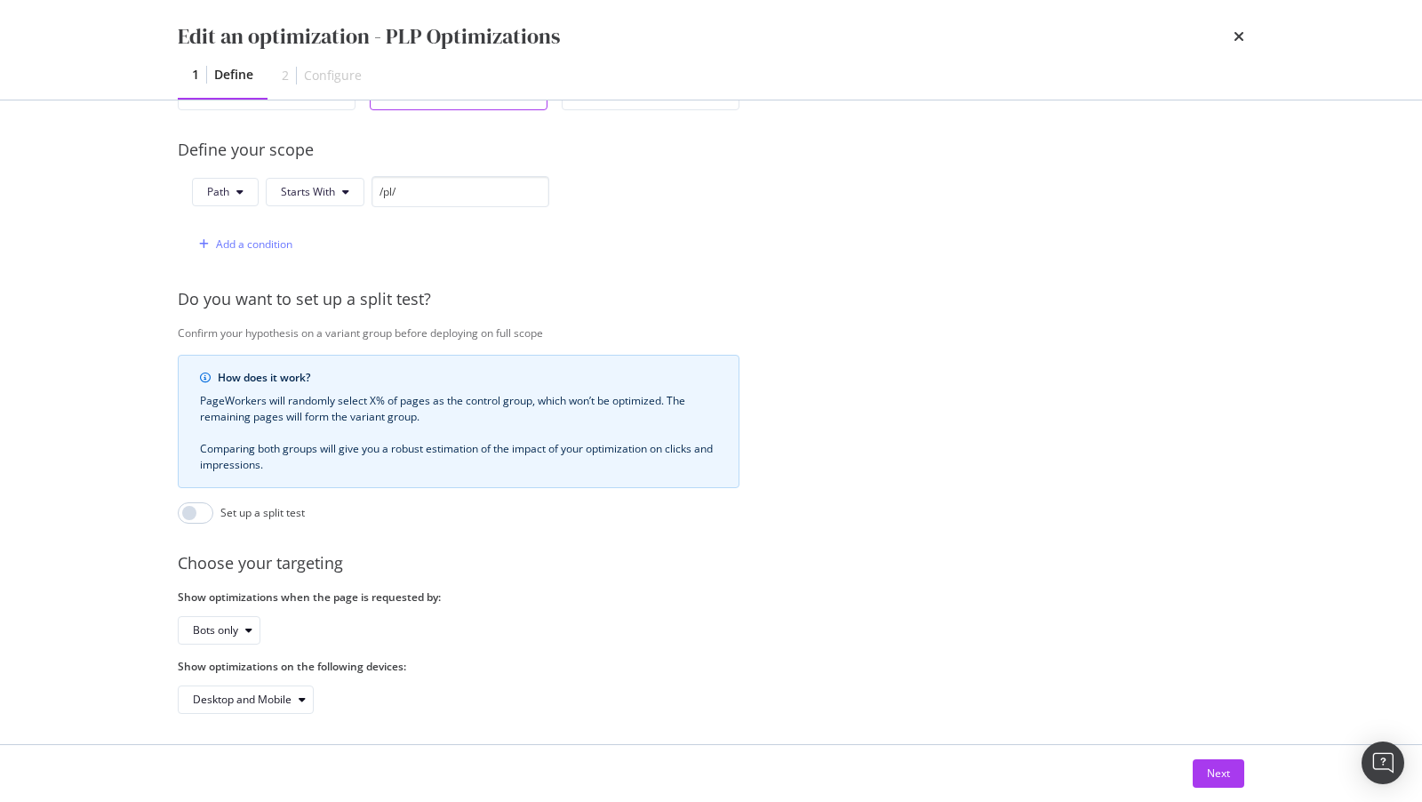
scroll to position [363, 0]
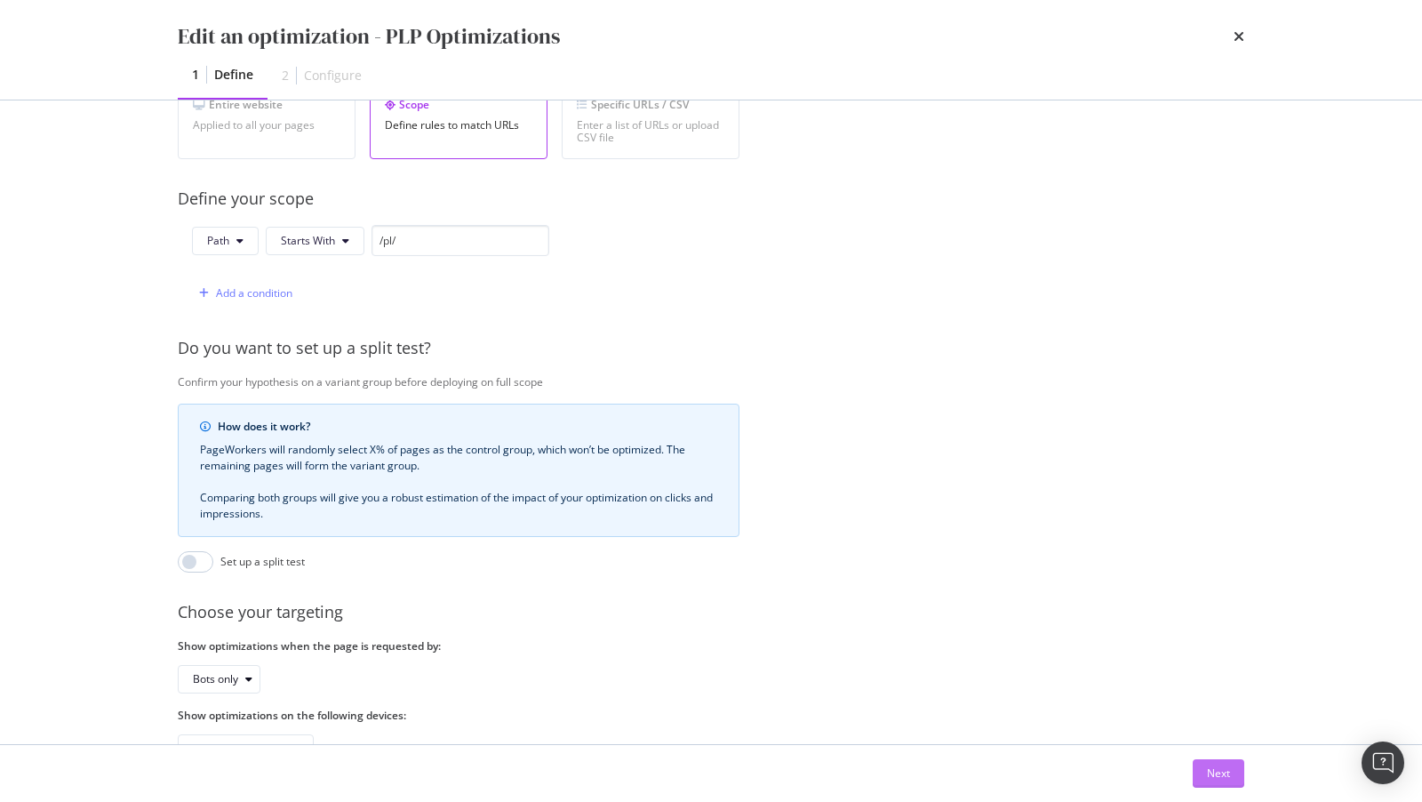
click at [1233, 781] on button "Next" at bounding box center [1219, 773] width 52 height 28
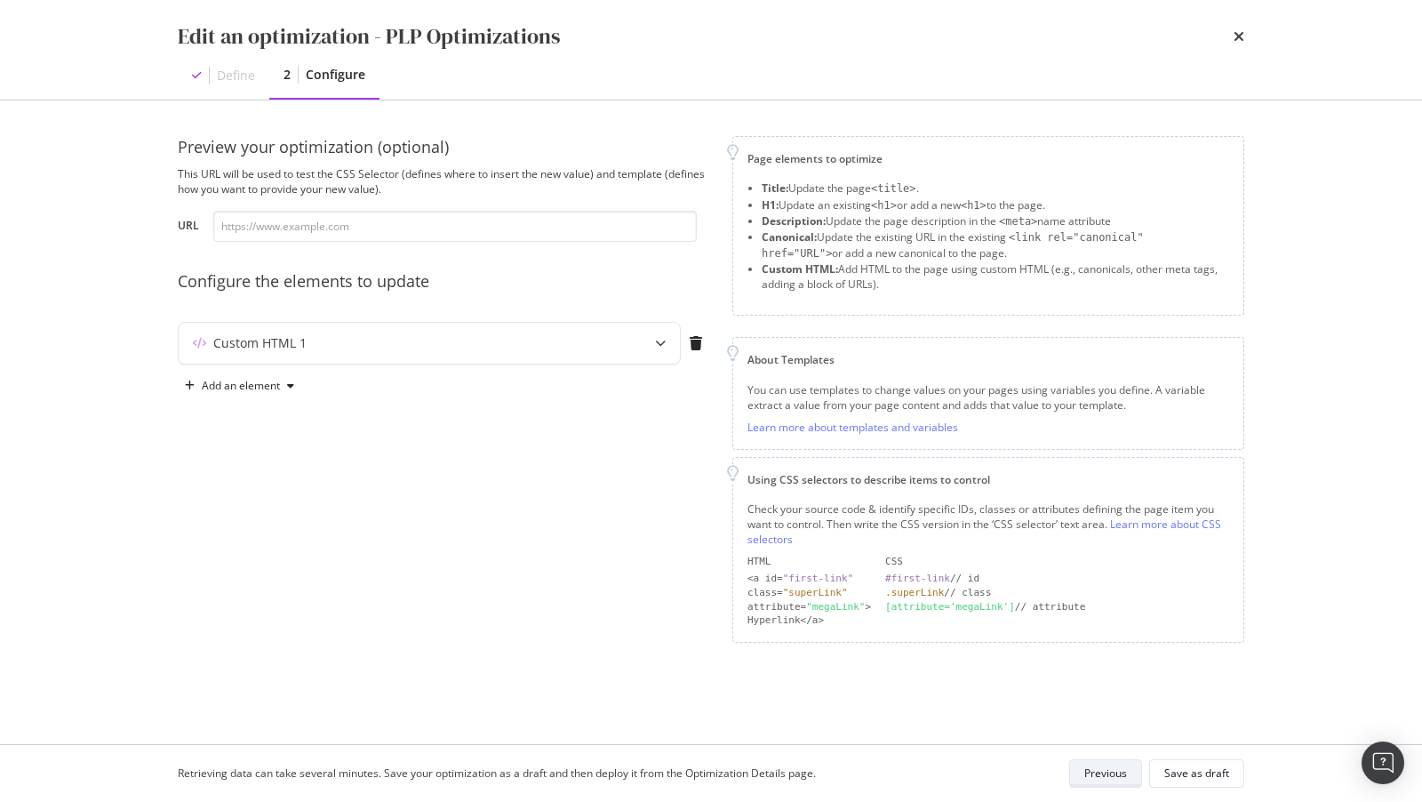
scroll to position [0, 0]
click at [323, 339] on div "Custom HTML 1" at bounding box center [394, 343] width 431 height 18
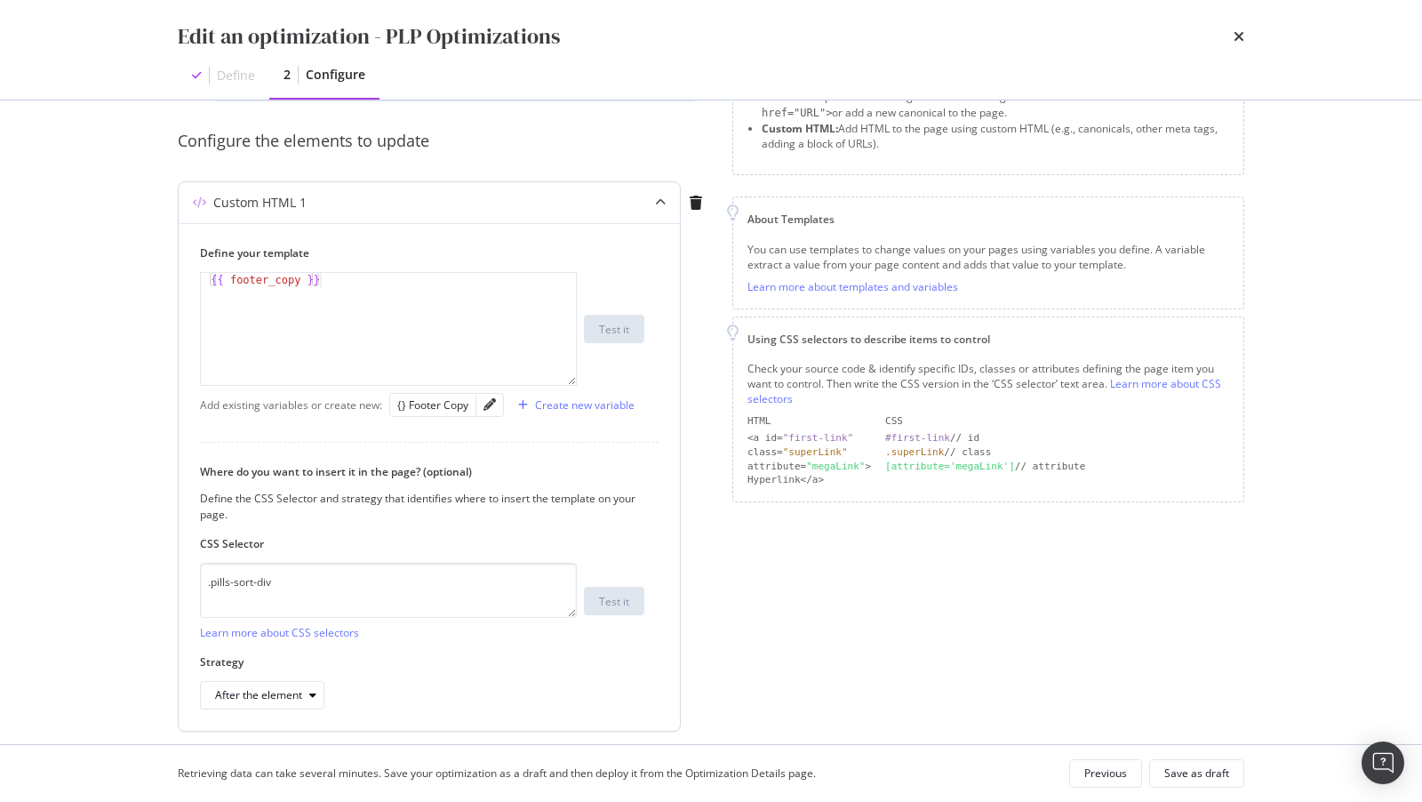
scroll to position [175, 0]
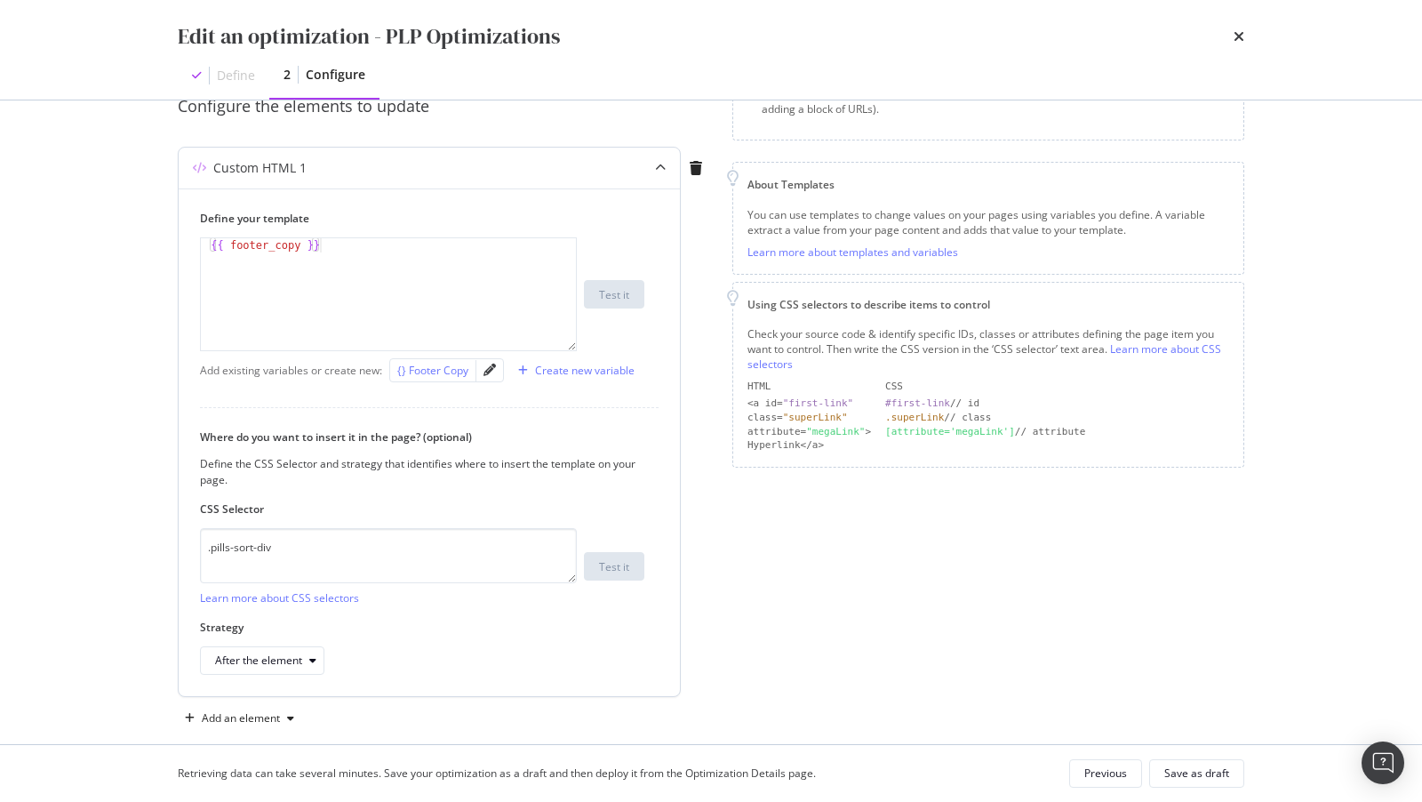
click at [430, 370] on div "{} Footer Copy" at bounding box center [432, 370] width 71 height 15
type textarea "{{ footer_copy }}"
click at [491, 366] on icon "pencil" at bounding box center [489, 369] width 12 height 12
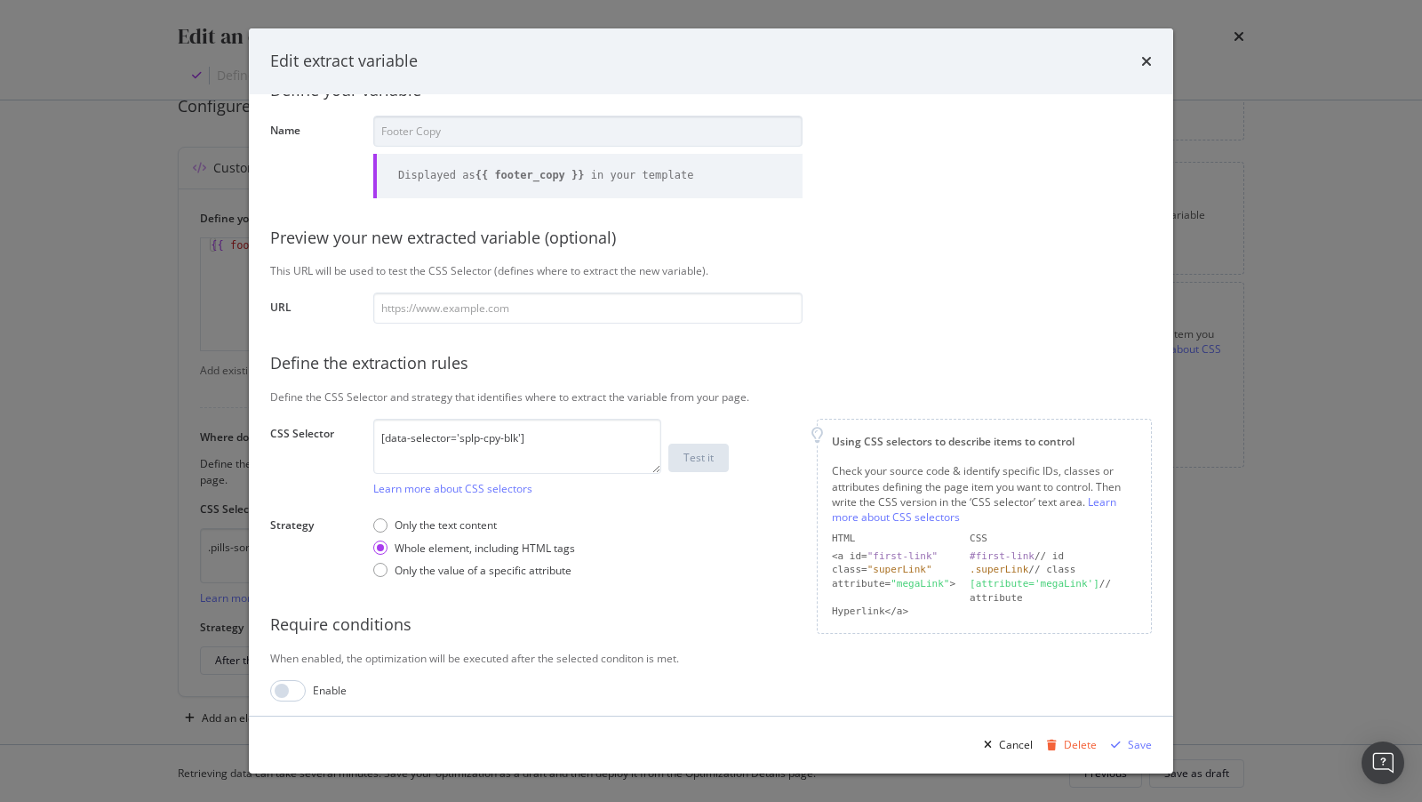
scroll to position [55, 0]
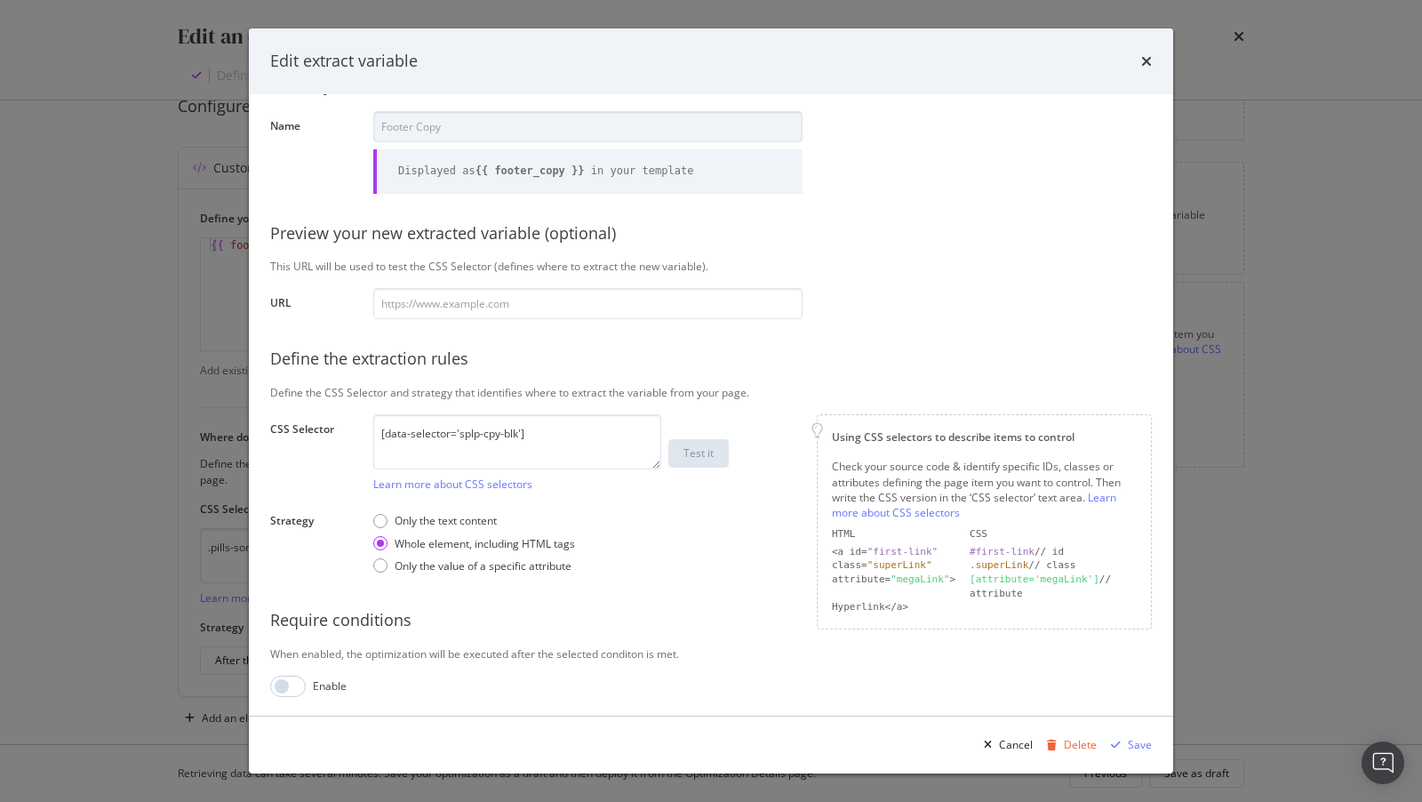
click at [1284, 587] on div "Edit extract variable Define your variable Name Footer Copy Displayed as {{ foo…" at bounding box center [711, 401] width 1422 height 802
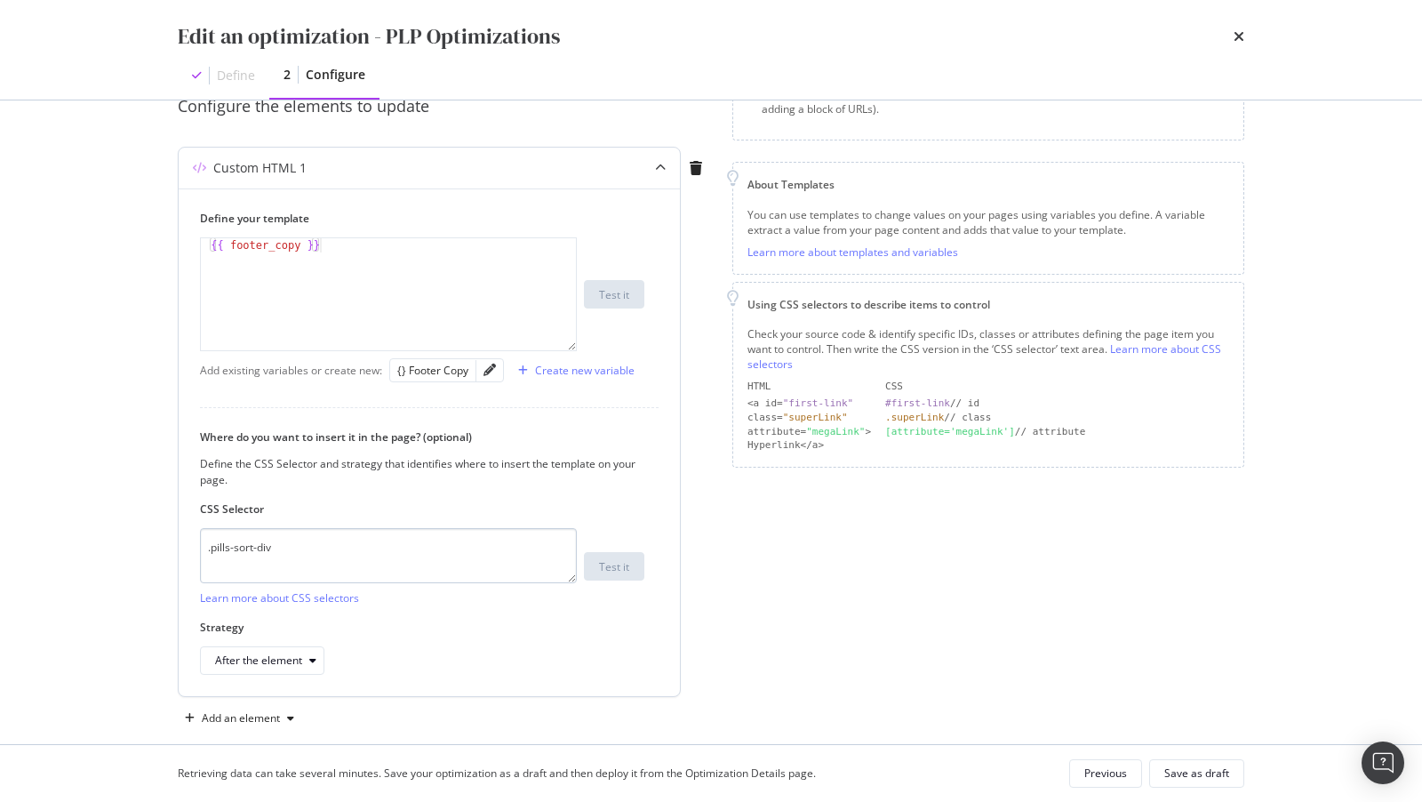
scroll to position [195, 0]
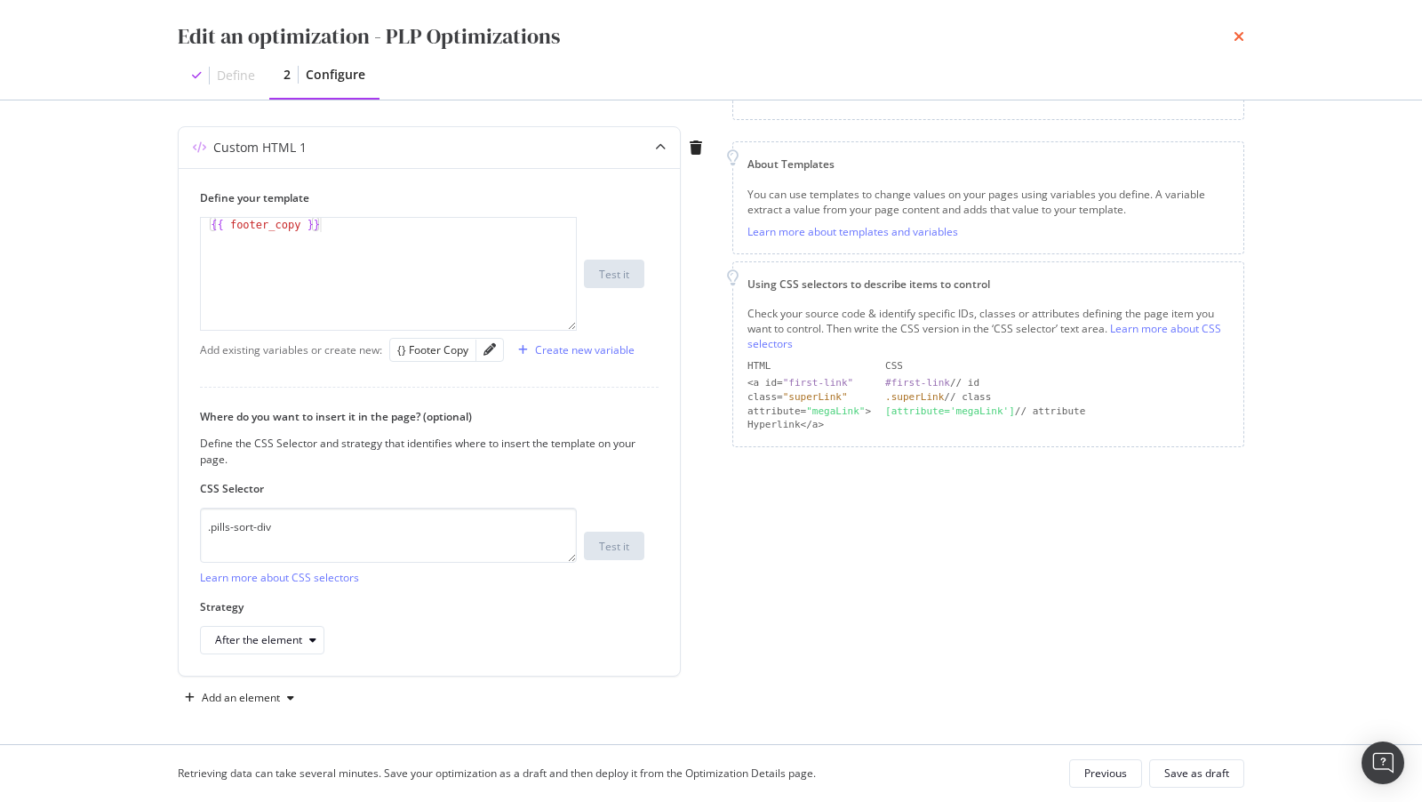
click at [1243, 43] on div "Edit an optimization - PLP Optimizations Define 2 Configure" at bounding box center [710, 50] width 1137 height 100
click at [1247, 27] on div "Edit an optimization - PLP Optimizations Define 2 Configure" at bounding box center [710, 50] width 1137 height 100
click at [1238, 35] on icon "times" at bounding box center [1238, 36] width 11 height 14
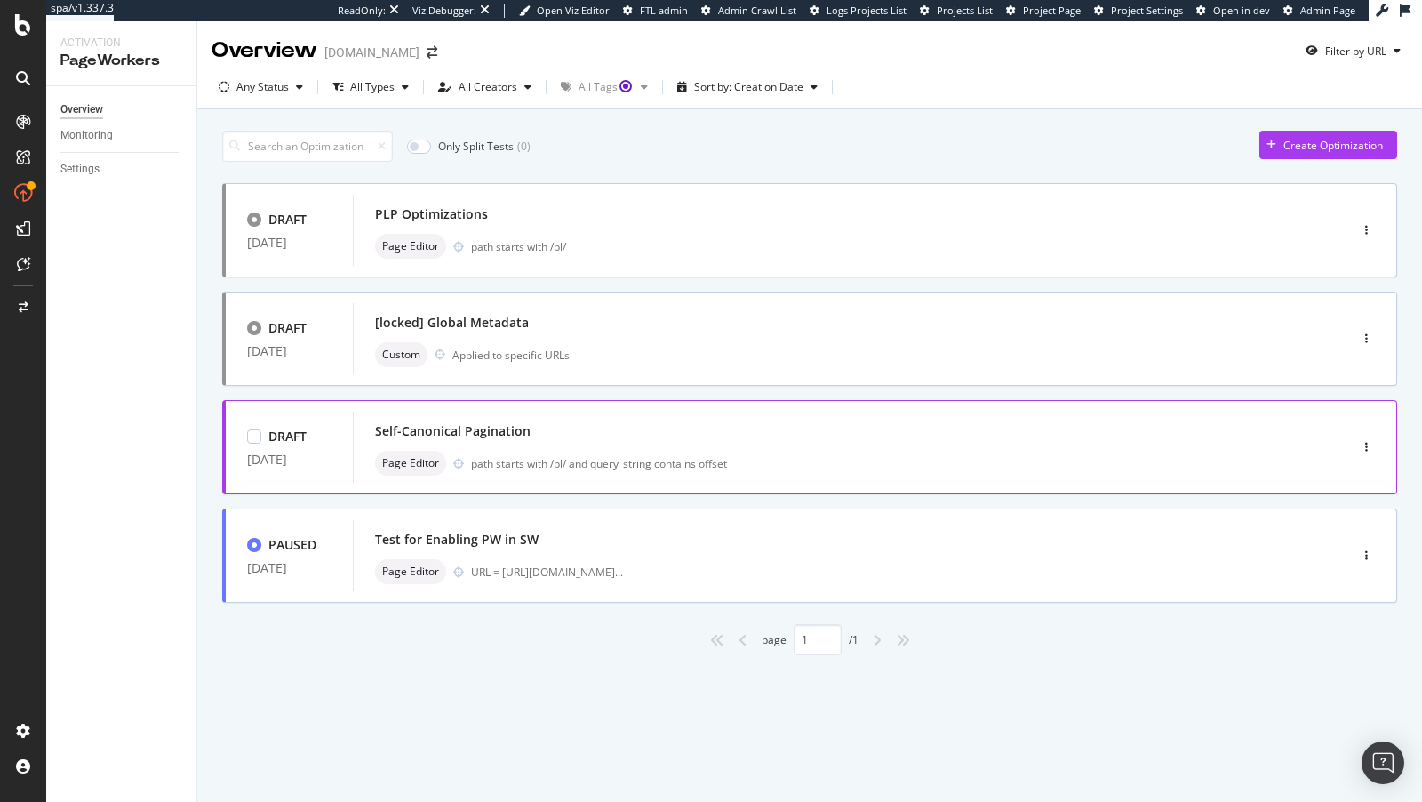
click at [932, 443] on div "Self-Canonical Pagination Page Editor path starts with /pl/ and query_string co…" at bounding box center [824, 447] width 898 height 57
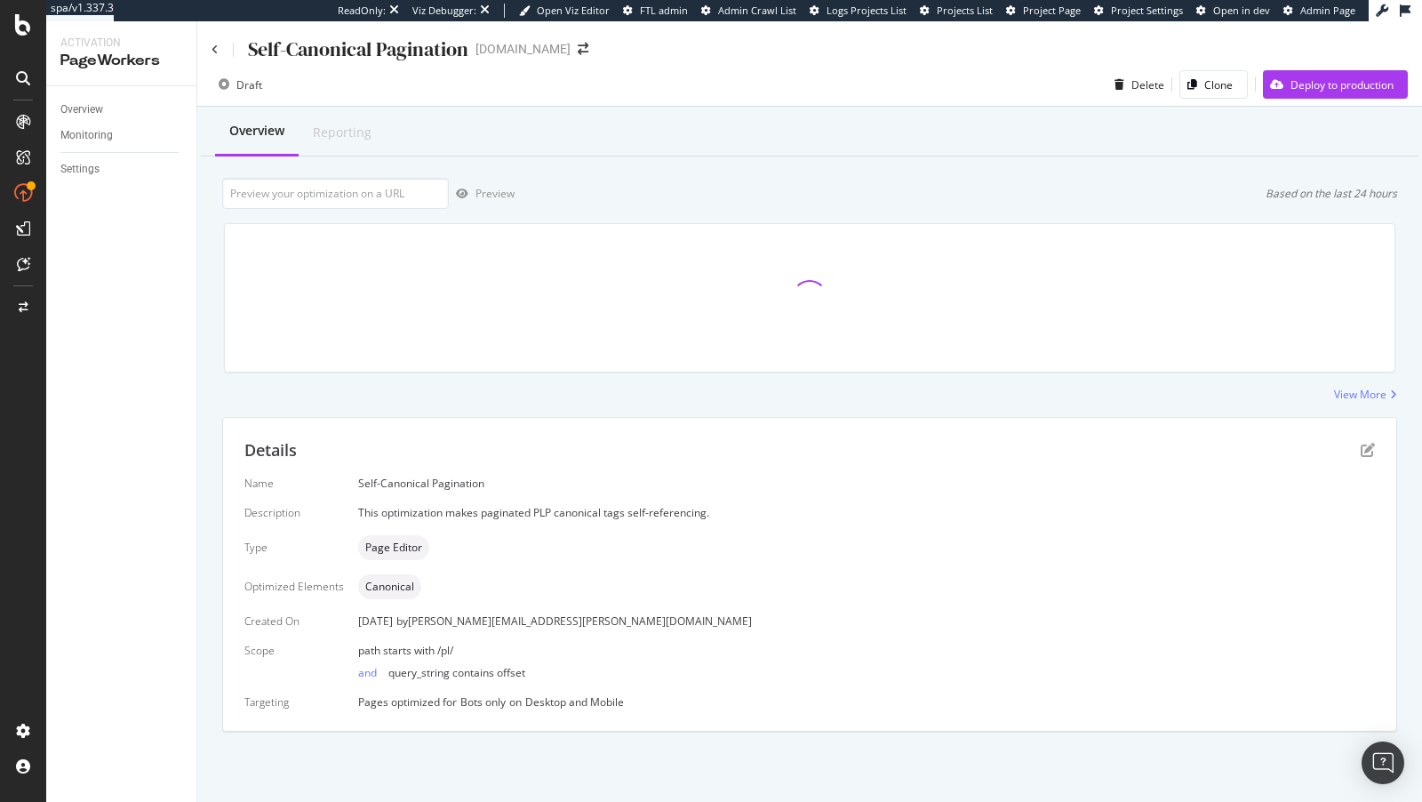
click at [464, 622] on div "by paul.reny@botify.com" at bounding box center [573, 620] width 355 height 15
click at [1372, 439] on div "Details" at bounding box center [809, 450] width 1130 height 23
click at [1369, 447] on icon "pen-to-square" at bounding box center [1367, 450] width 14 height 14
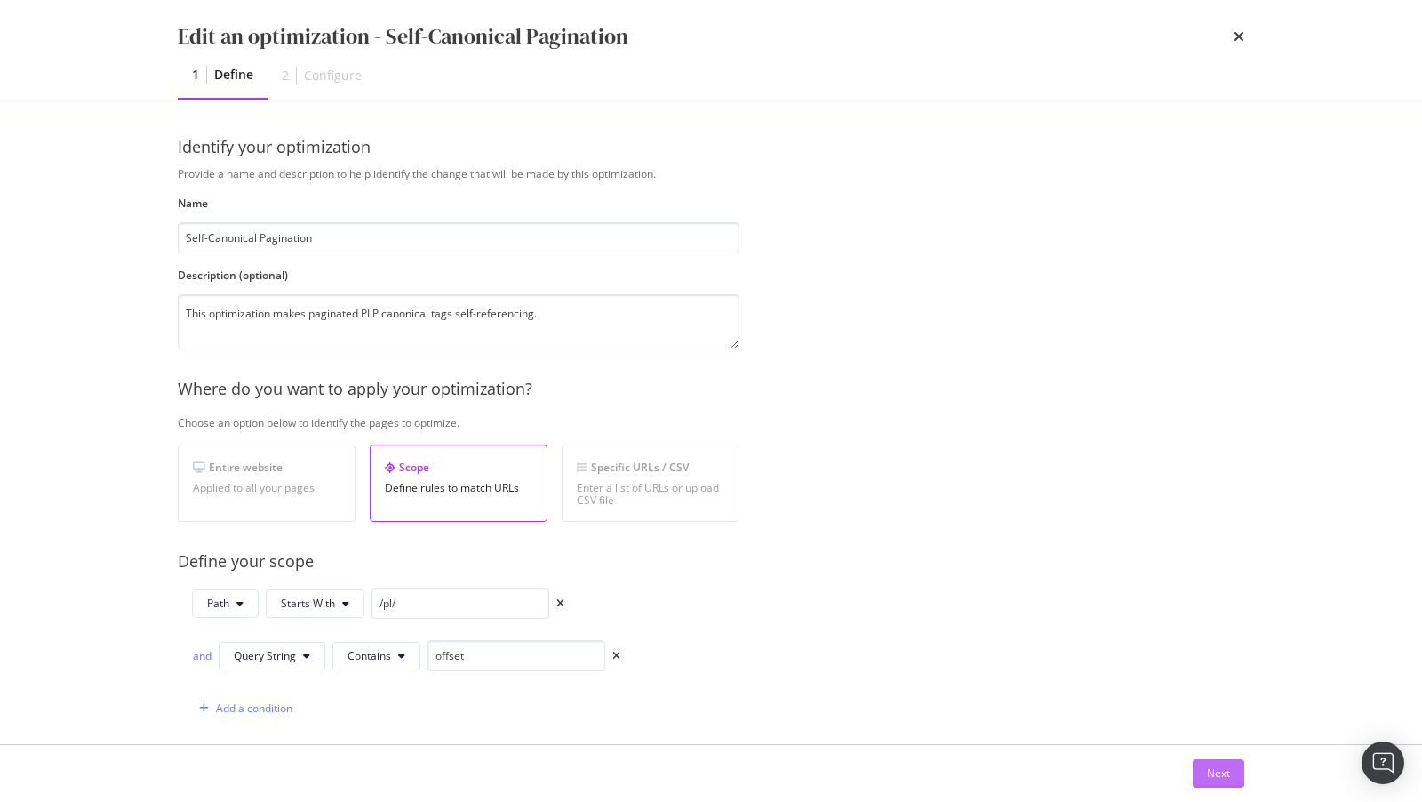
click at [1216, 775] on div "Next" at bounding box center [1218, 772] width 23 height 15
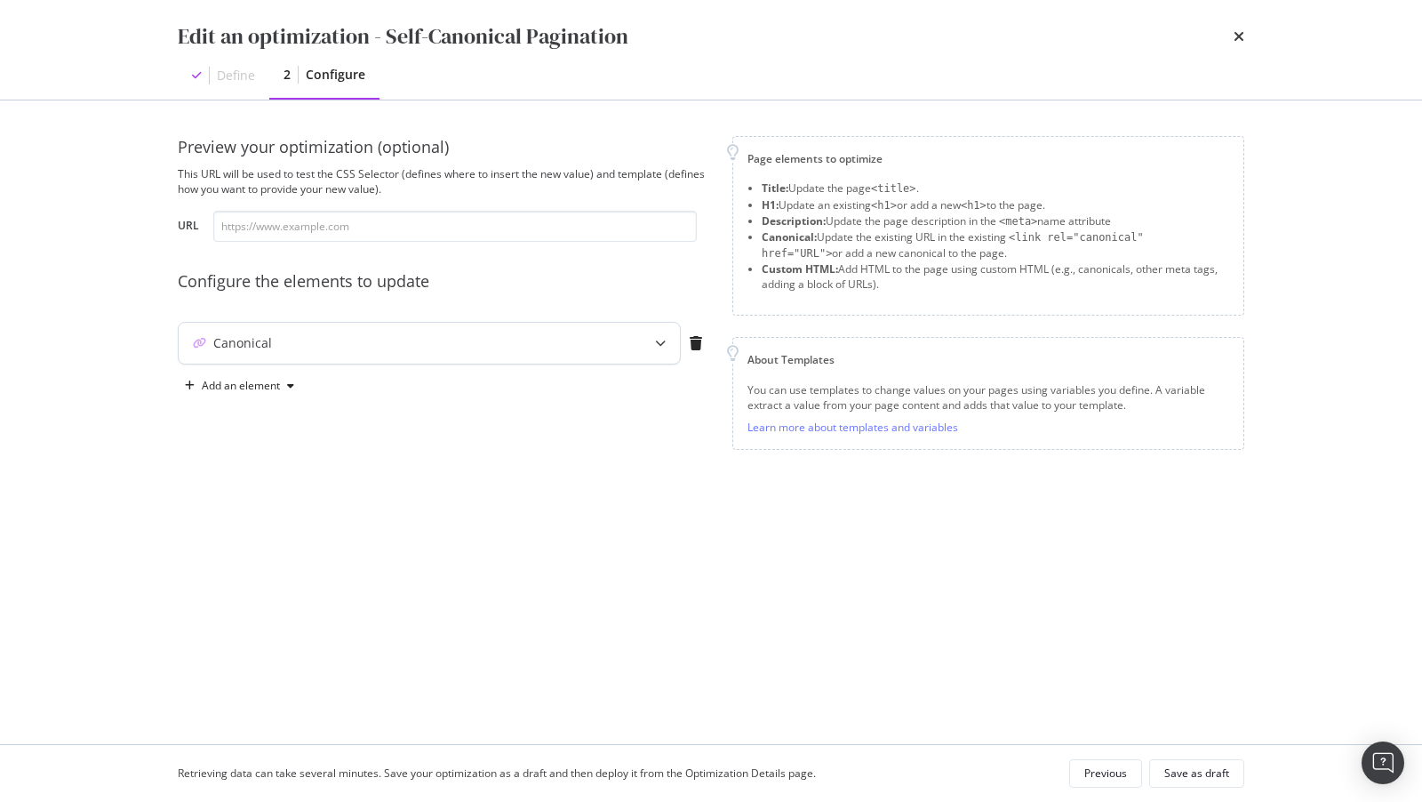
click at [279, 342] on div "Canonical" at bounding box center [394, 343] width 431 height 18
type textarea "{{ $currentUrl }}"
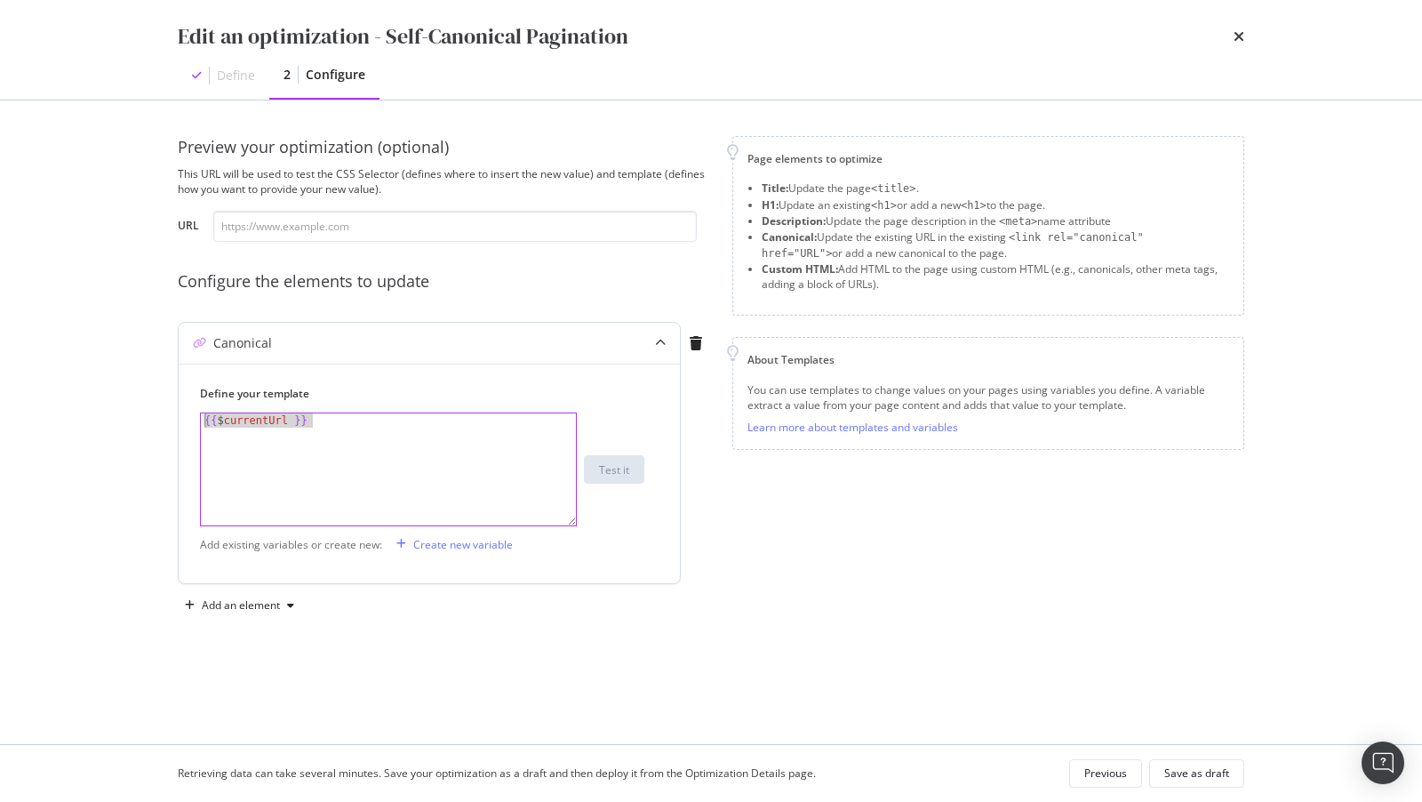
drag, startPoint x: 328, startPoint y: 435, endPoint x: 196, endPoint y: 400, distance: 136.2
click at [197, 400] on div "Define your template {{ $currentUrl }} 1 {{ $ currentUrl }} XXXXXXXXXXXXXXXXXXX…" at bounding box center [429, 472] width 501 height 219
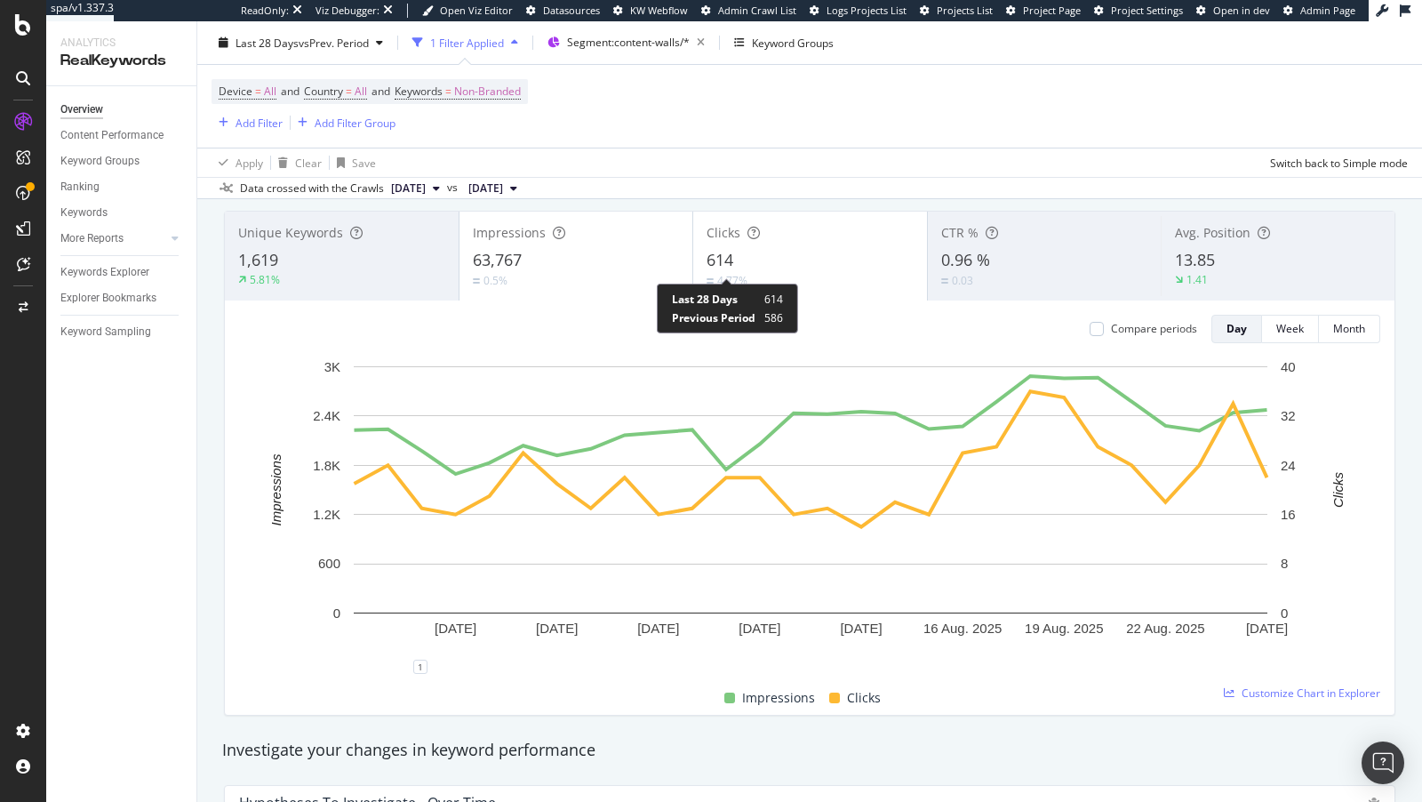
scroll to position [110, 0]
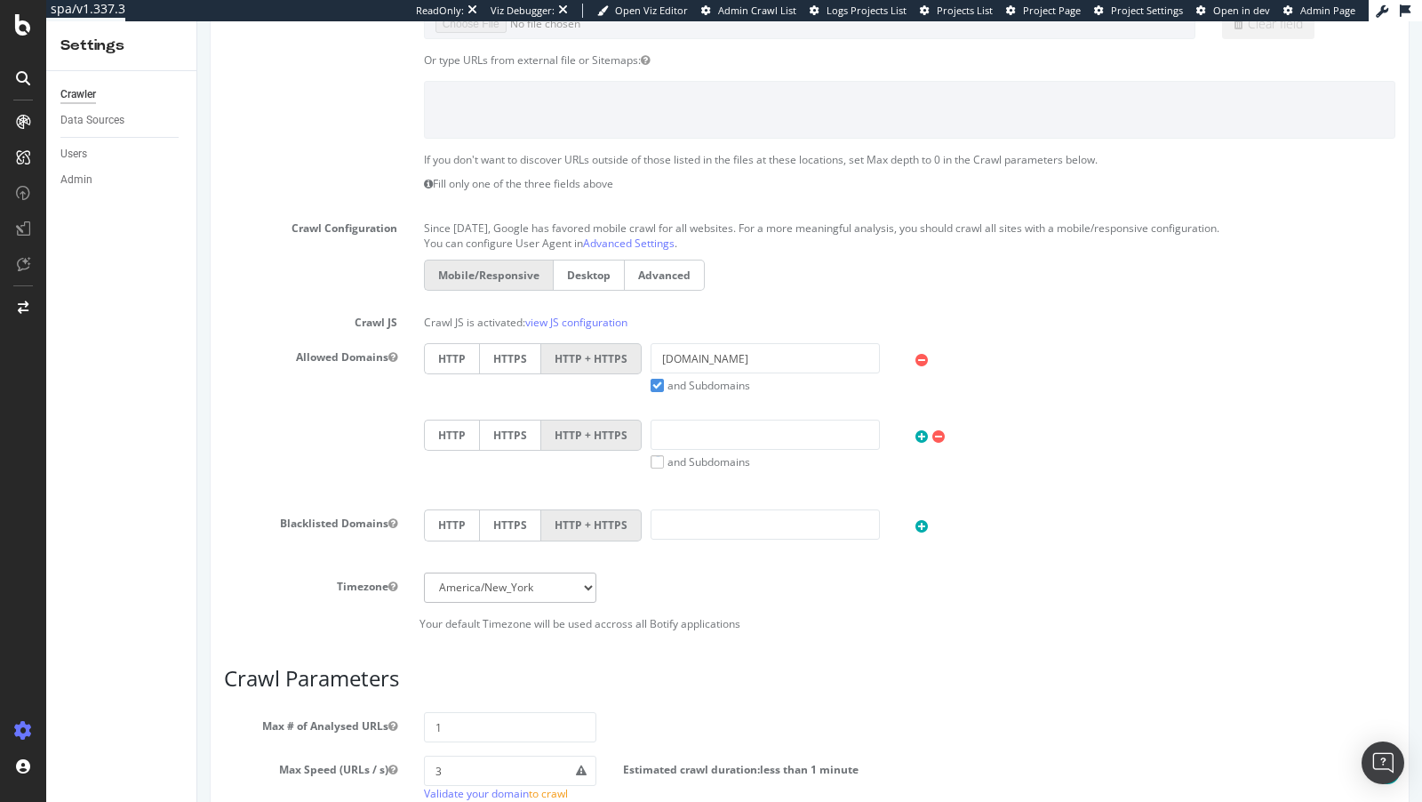
scroll to position [864, 0]
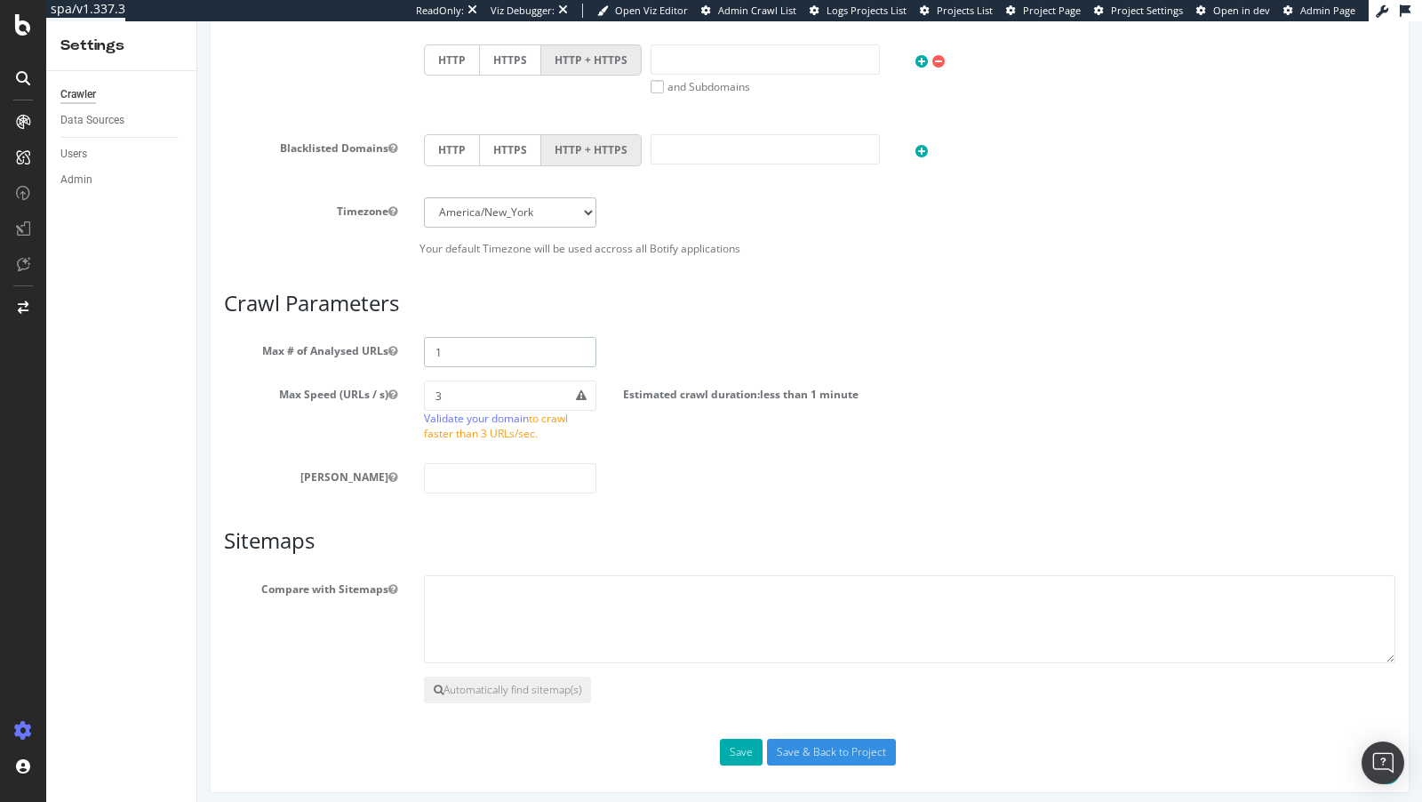
click at [478, 349] on input "1" at bounding box center [510, 352] width 173 height 30
type input "100000"
click at [736, 741] on button "Save" at bounding box center [741, 751] width 43 height 27
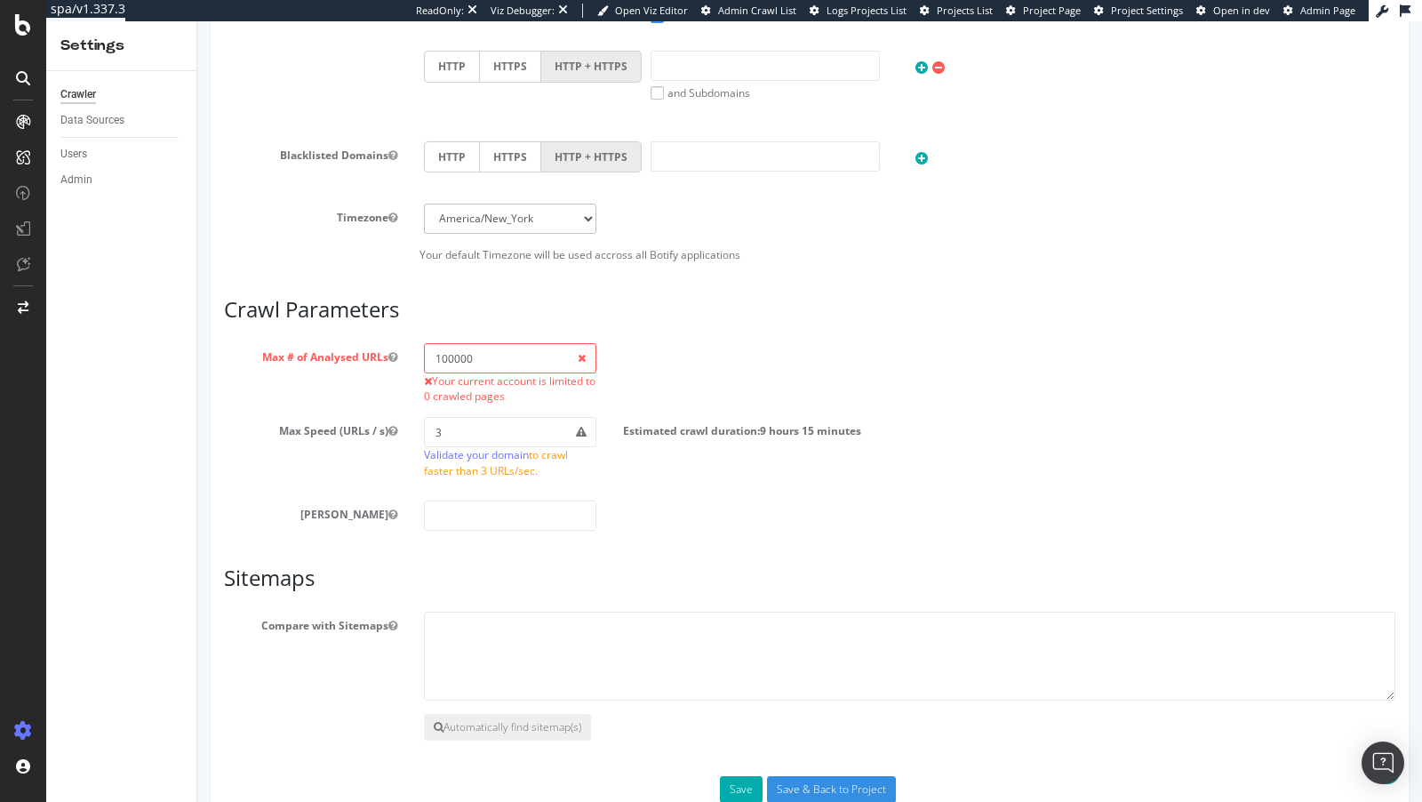
scroll to position [955, 0]
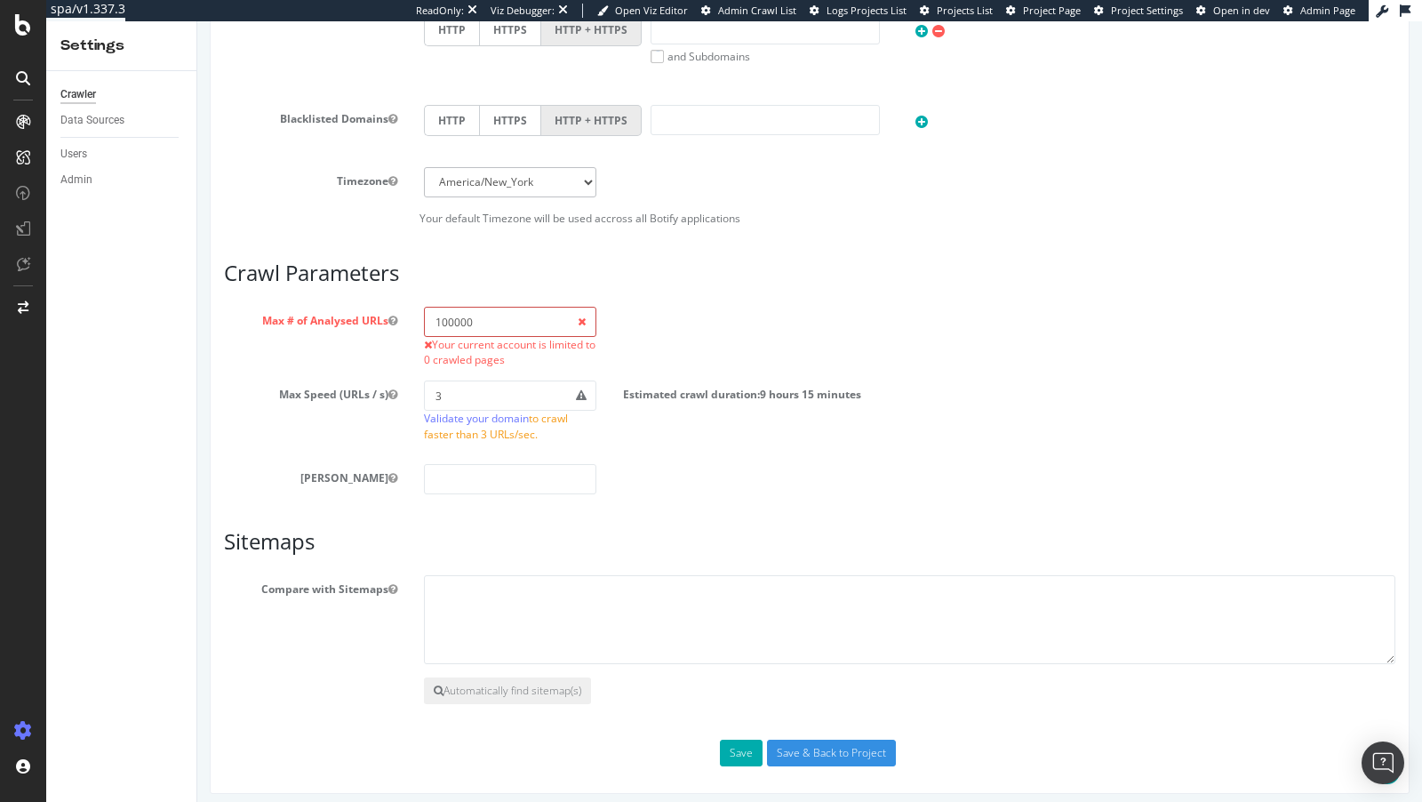
click at [452, 313] on input "100000" at bounding box center [510, 322] width 173 height 30
click at [738, 751] on button "Save" at bounding box center [741, 752] width 43 height 27
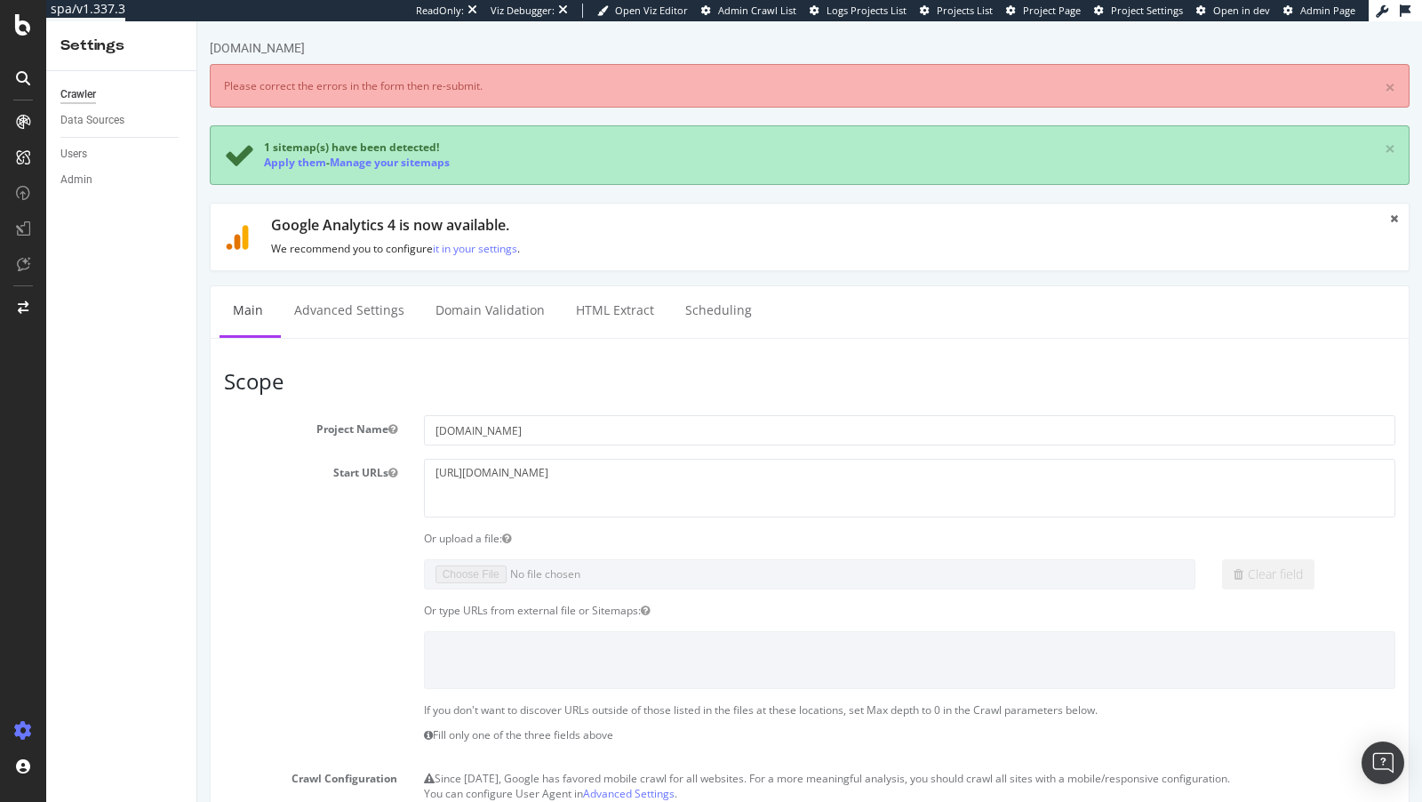
scroll to position [0, 0]
